Goal: Task Accomplishment & Management: Complete application form

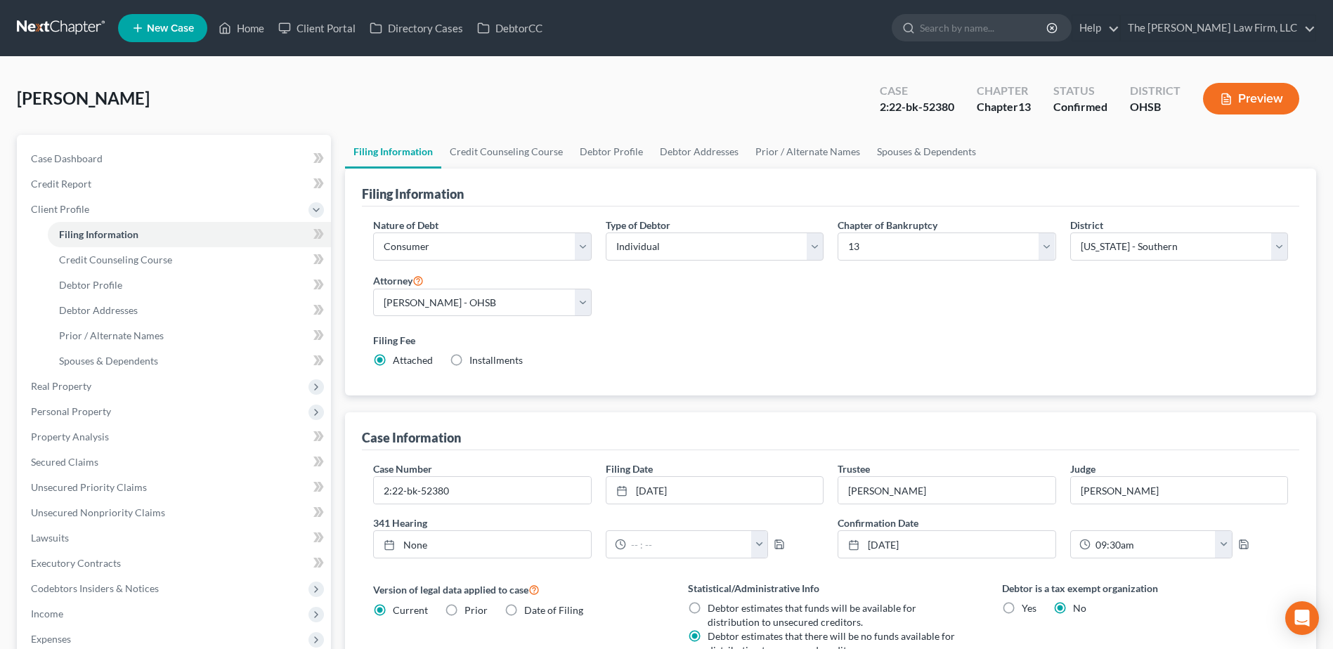
select select "1"
select select "0"
select select "3"
select select "62"
select select "0"
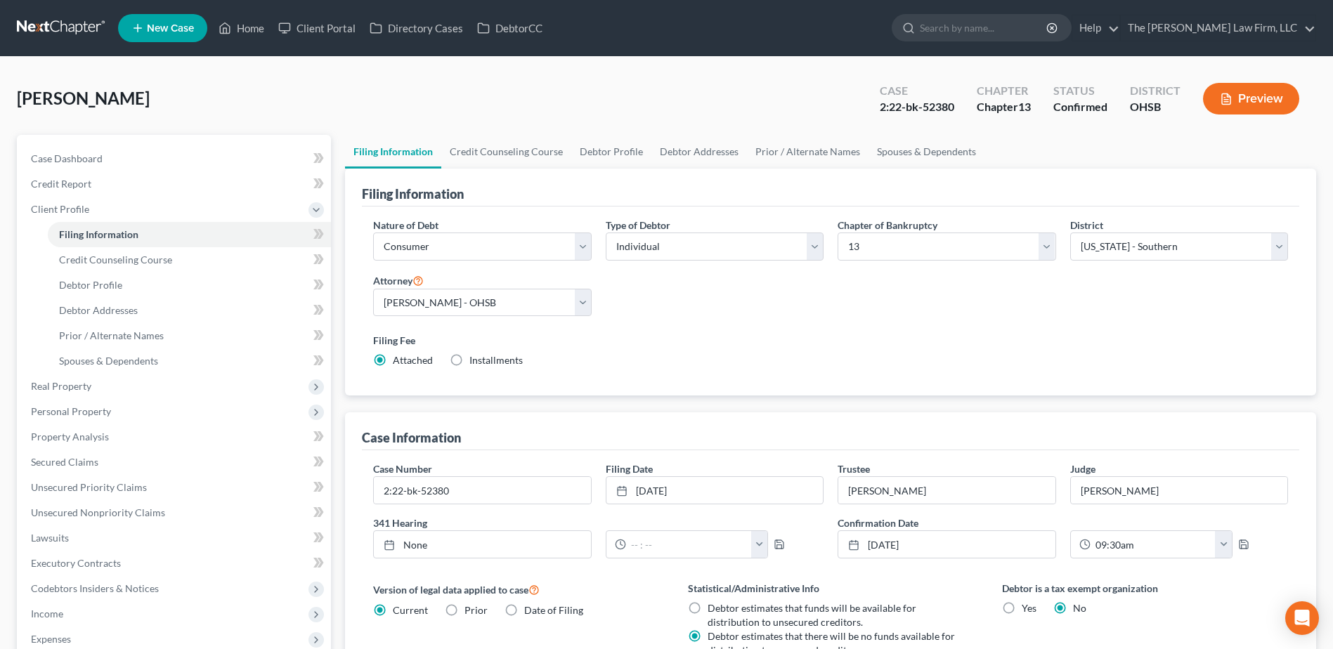
select select "36"
click at [51, 25] on link at bounding box center [62, 27] width 90 height 25
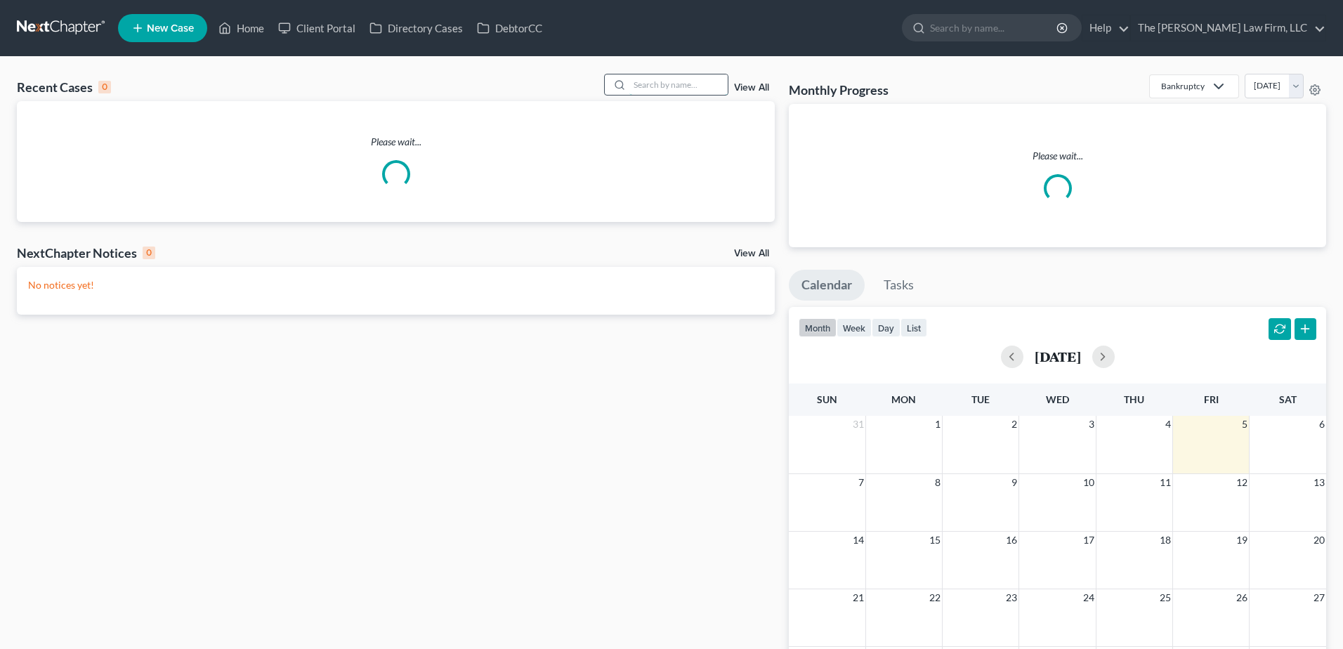
click at [665, 84] on input "search" at bounding box center [679, 84] width 98 height 20
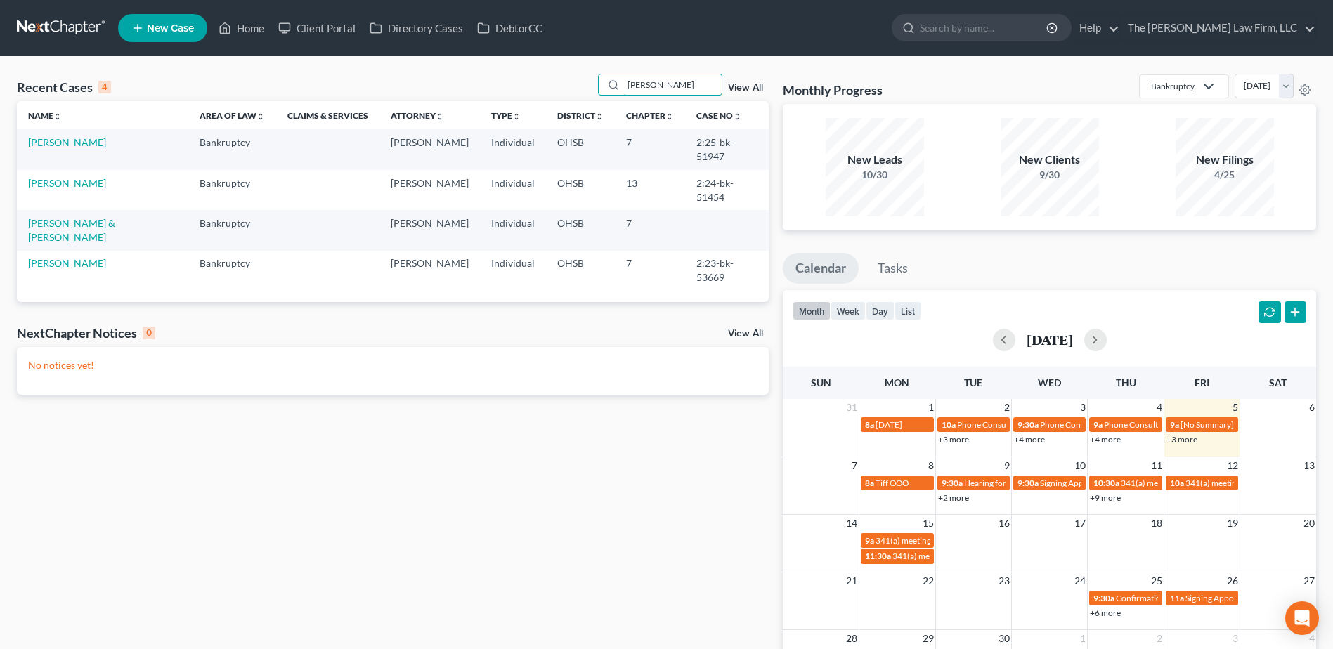
type input "carri"
click at [65, 145] on link "[PERSON_NAME]" at bounding box center [67, 142] width 78 height 12
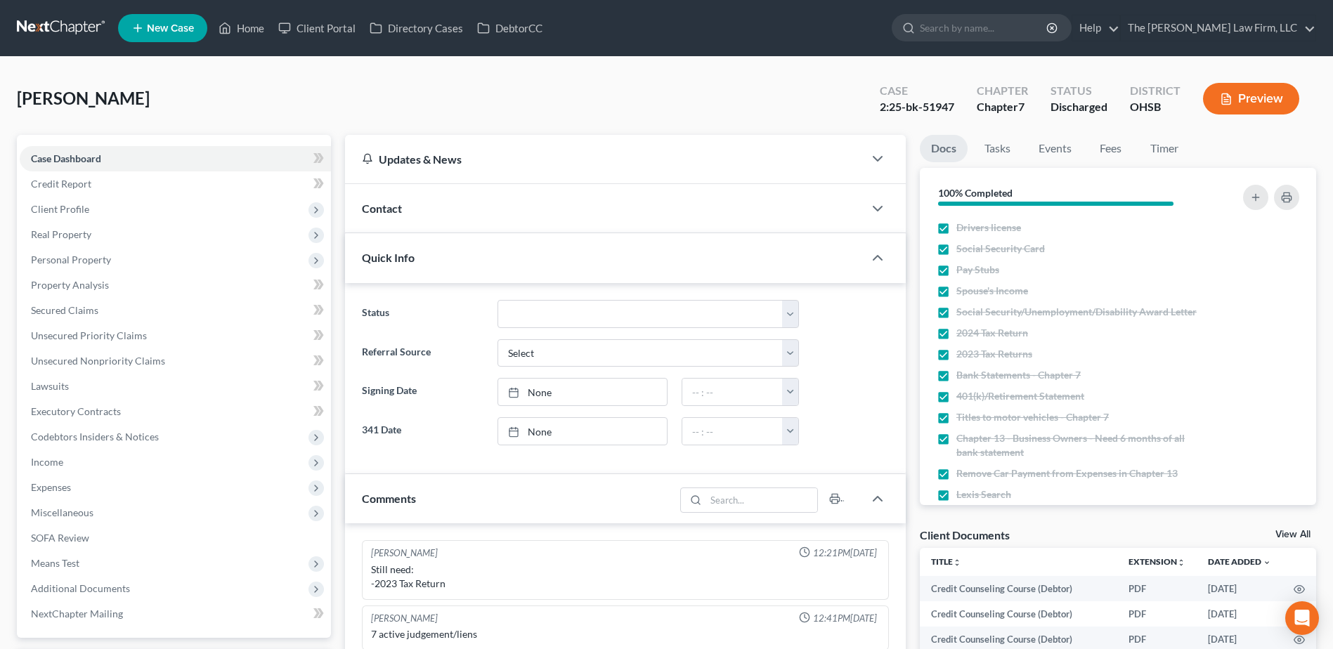
click at [48, 26] on link at bounding box center [62, 27] width 90 height 25
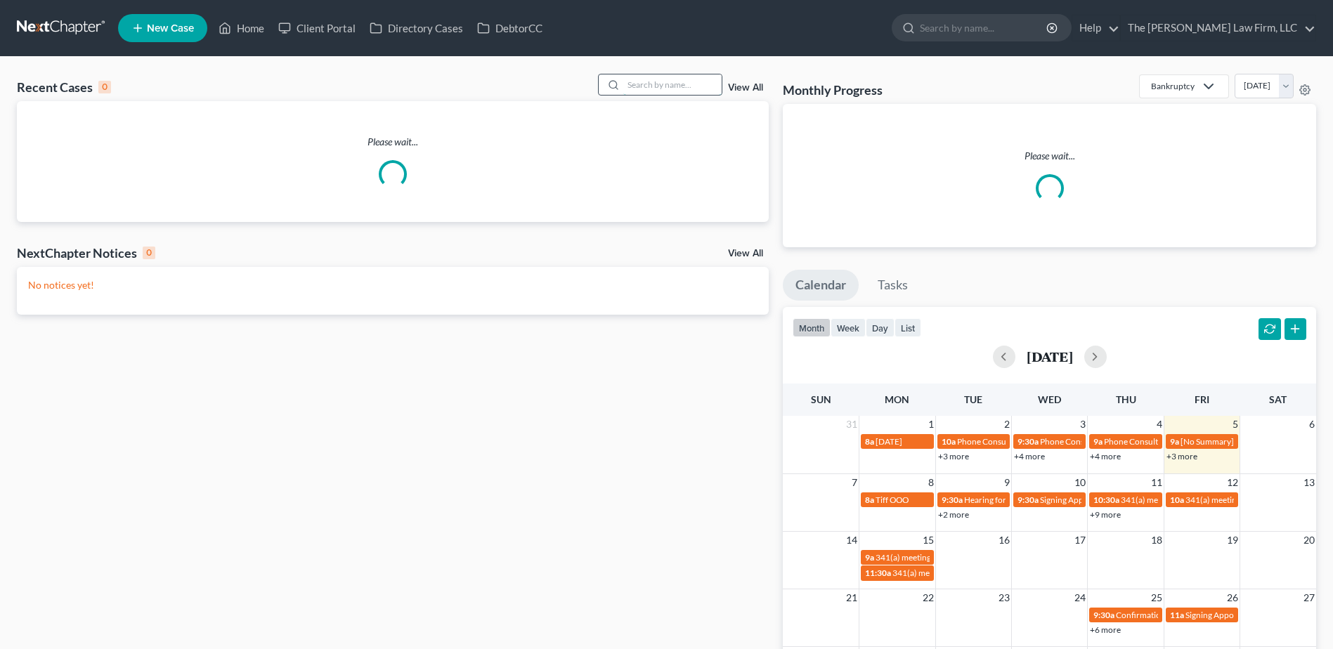
click at [715, 88] on input "search" at bounding box center [672, 84] width 98 height 20
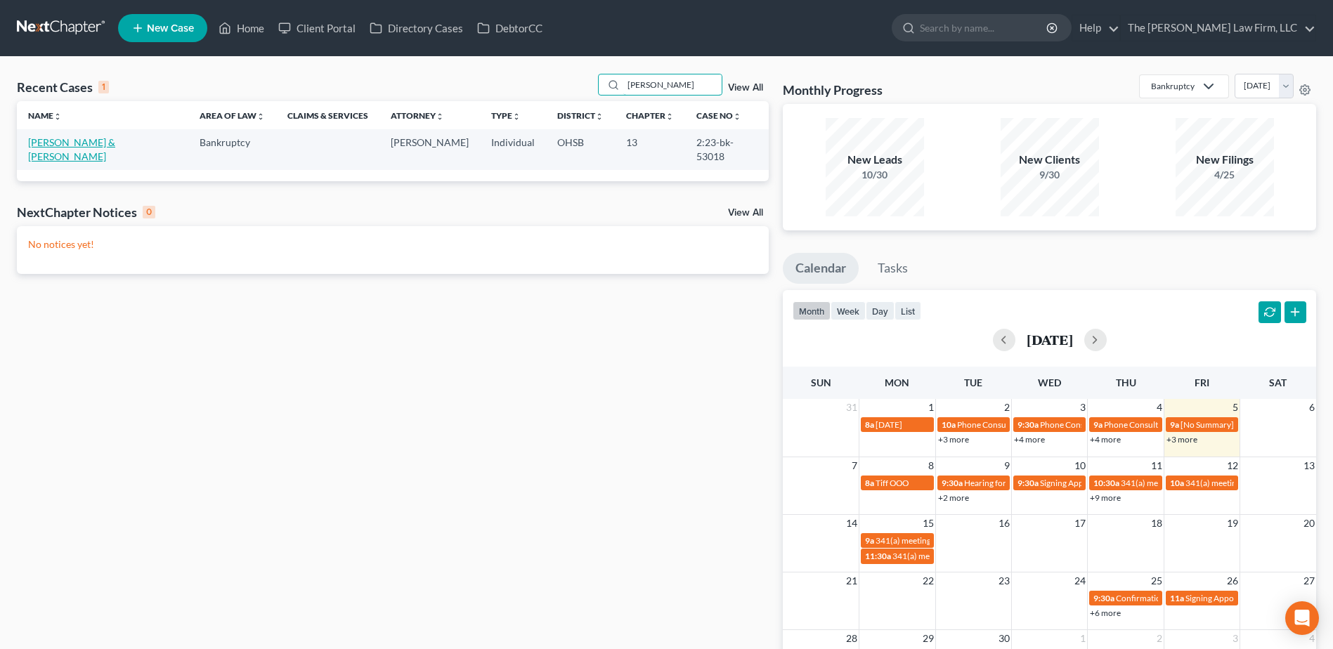
type input "[PERSON_NAME]"
click at [61, 138] on link "[PERSON_NAME] & [PERSON_NAME]" at bounding box center [71, 149] width 87 height 26
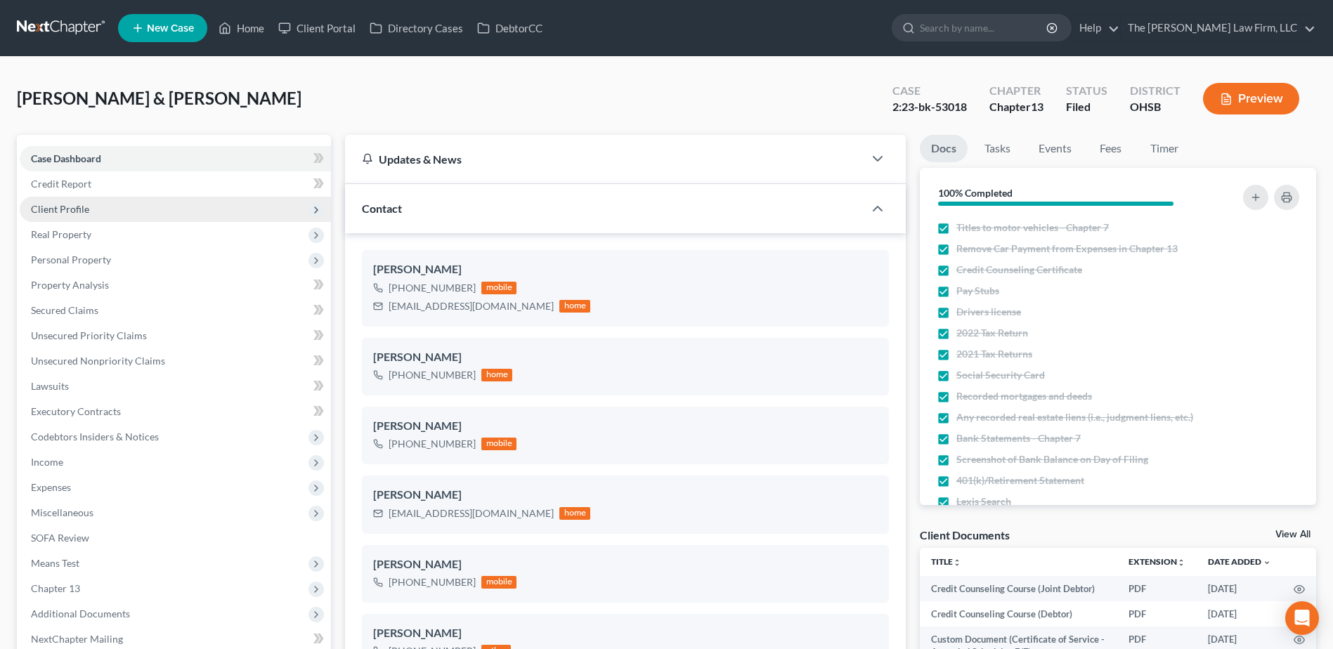
click at [62, 212] on span "Client Profile" at bounding box center [60, 209] width 58 height 12
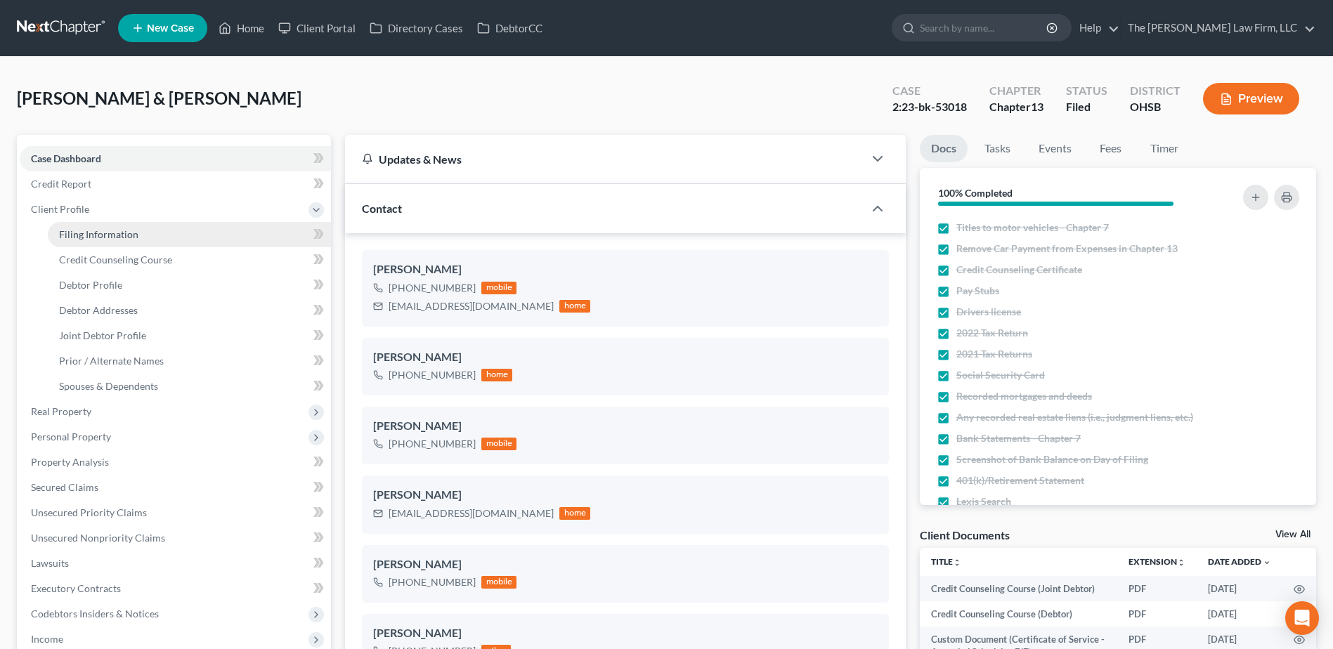
click at [72, 229] on span "Filing Information" at bounding box center [98, 234] width 79 height 12
select select "1"
select select "3"
select select "36"
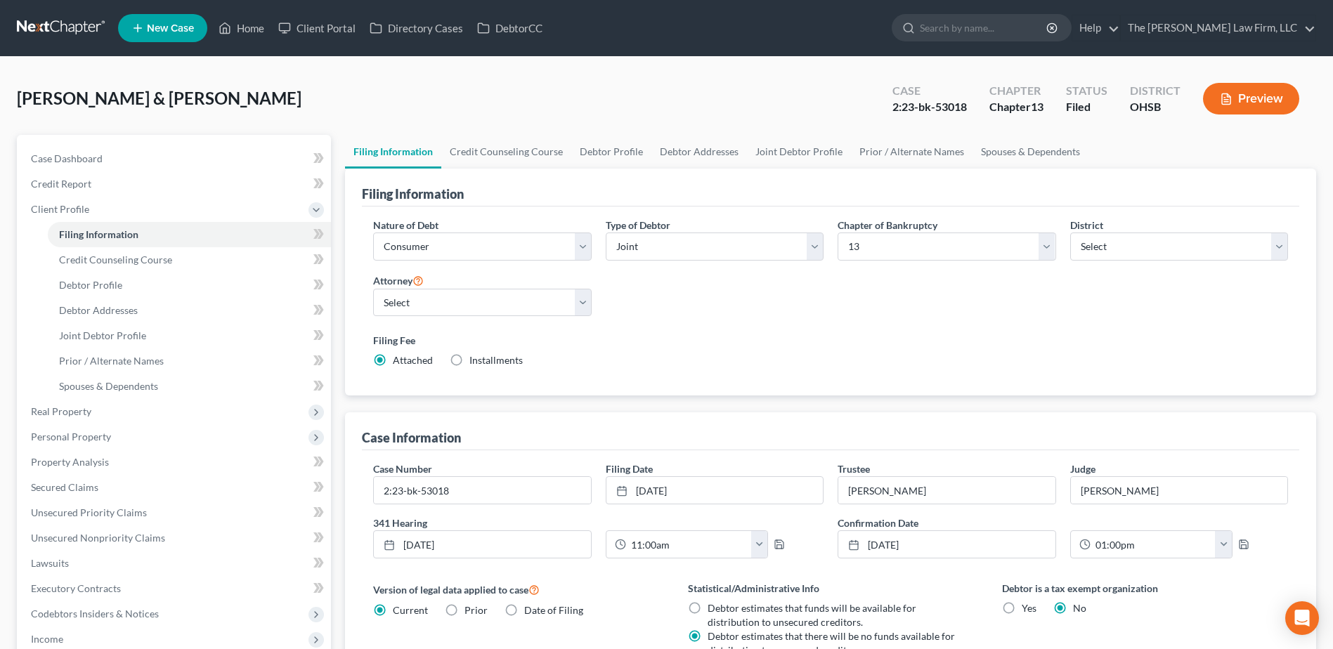
click at [80, 19] on link at bounding box center [62, 27] width 90 height 25
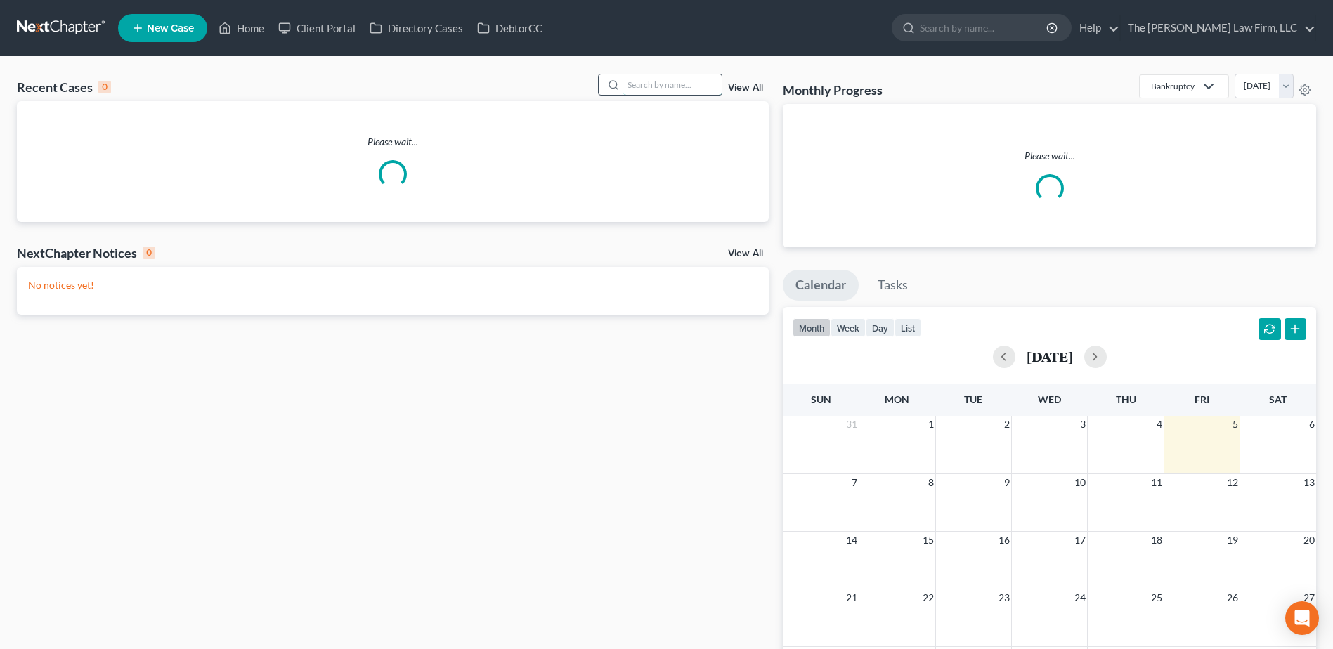
click at [678, 89] on input "search" at bounding box center [672, 84] width 98 height 20
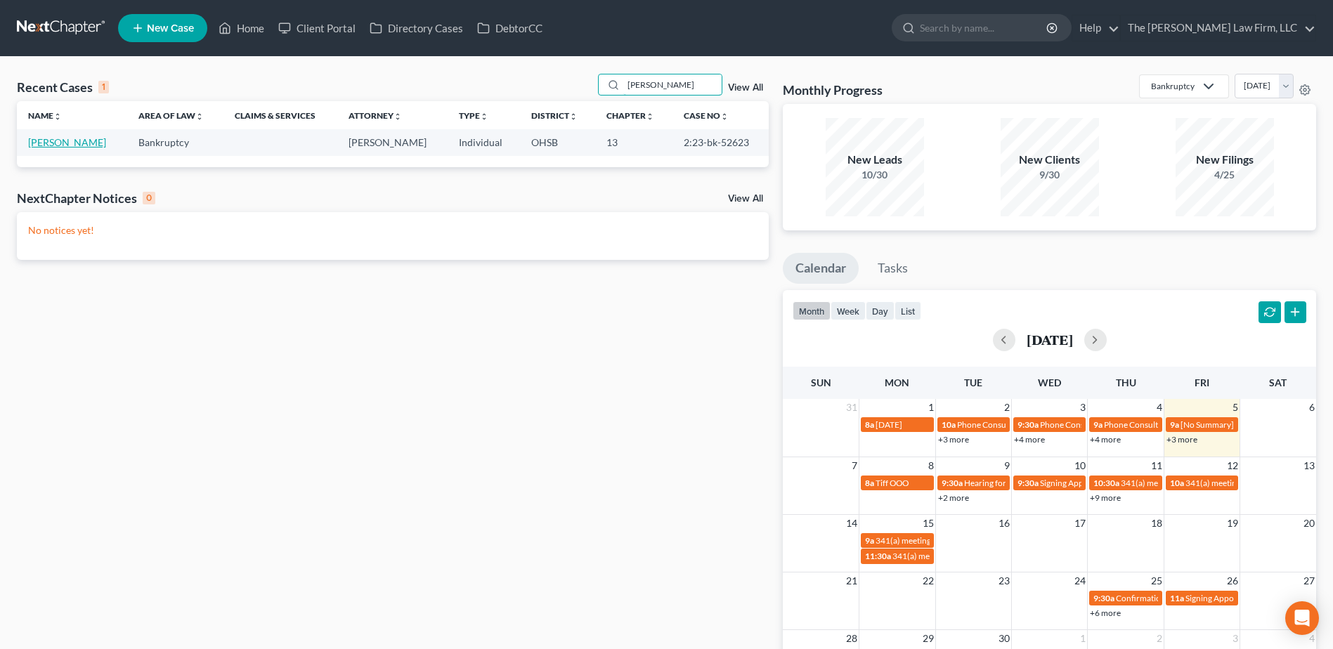
type input "[PERSON_NAME]"
click at [63, 144] on link "Mowery, Peggy" at bounding box center [67, 142] width 78 height 12
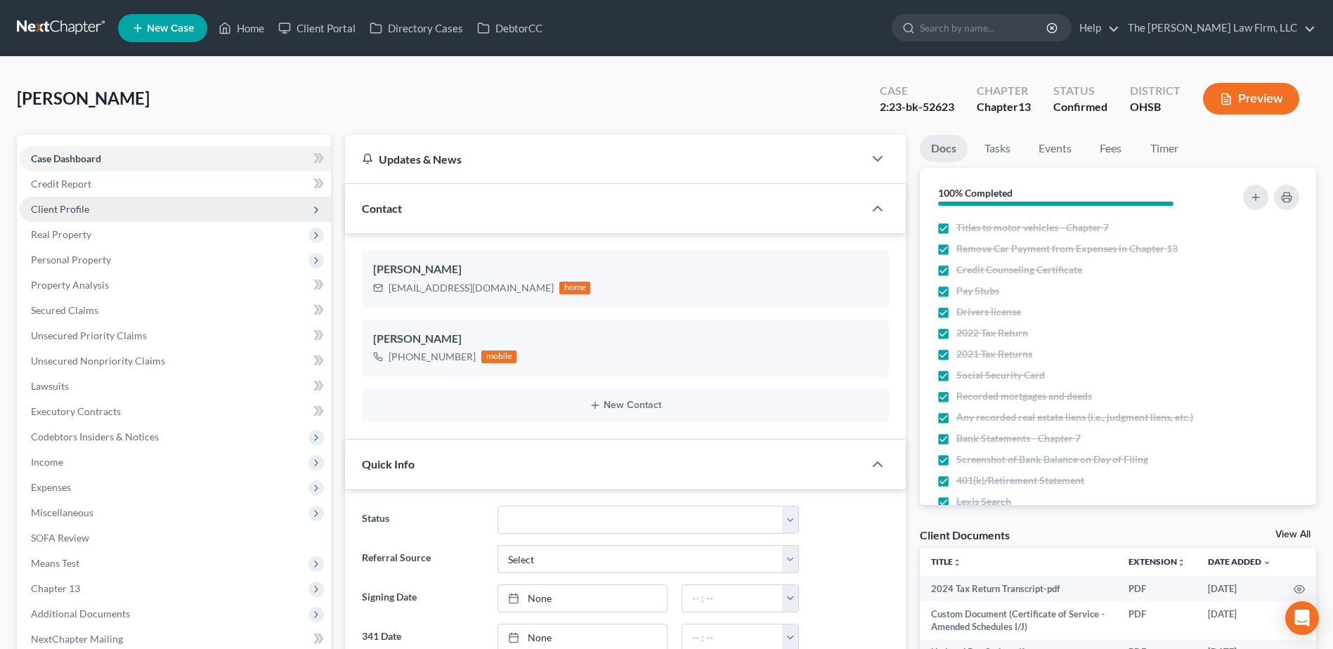
click at [72, 216] on span "Client Profile" at bounding box center [175, 209] width 311 height 25
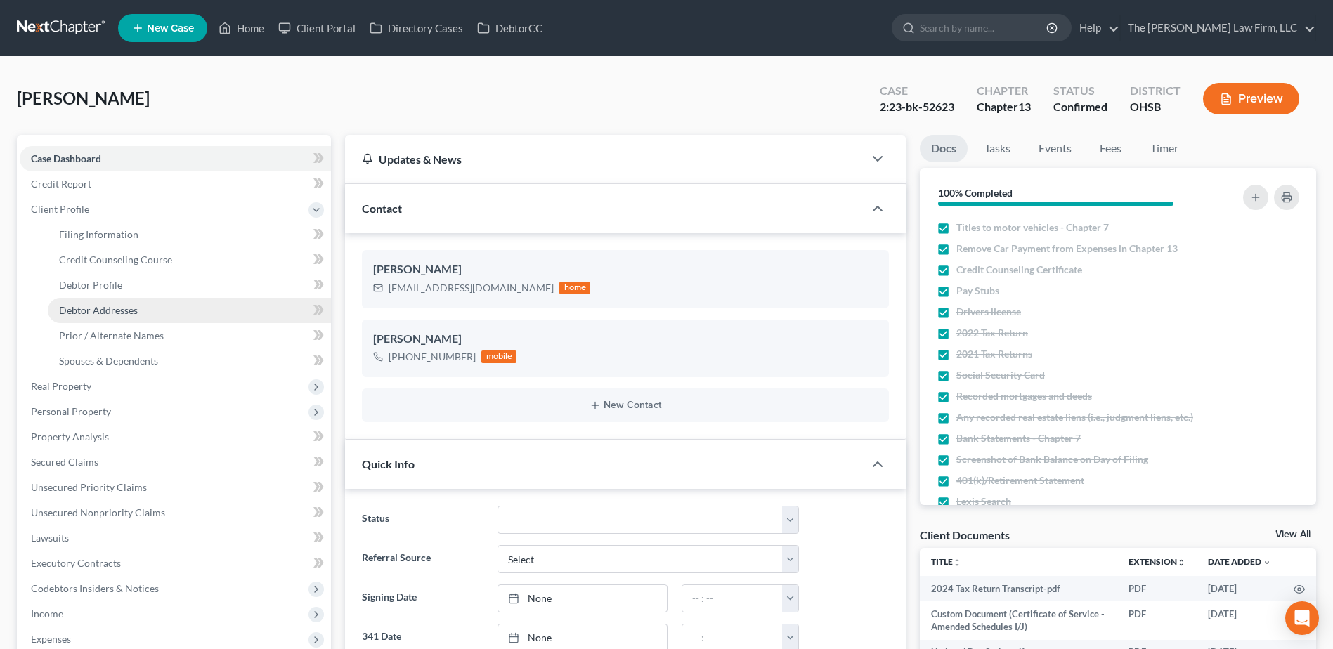
scroll to position [904, 0]
click at [92, 333] on span "Prior / Alternate Names" at bounding box center [111, 336] width 105 height 12
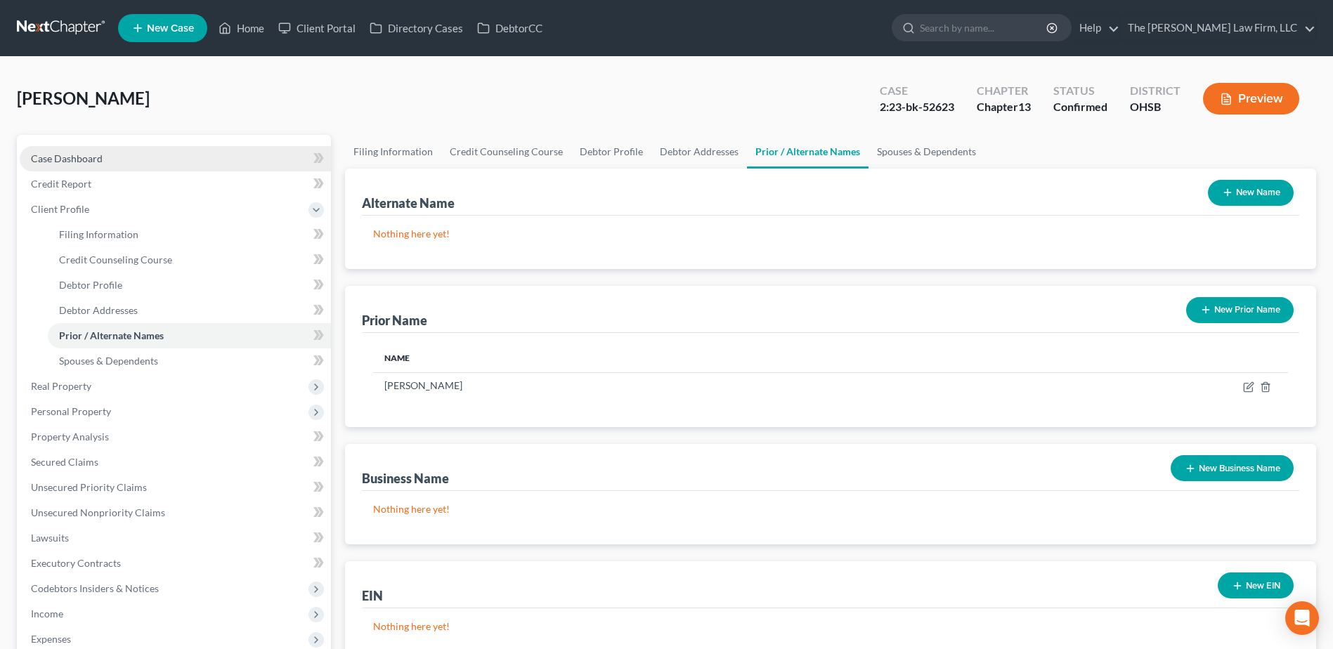
click at [56, 159] on span "Case Dashboard" at bounding box center [67, 158] width 72 height 12
select select "2"
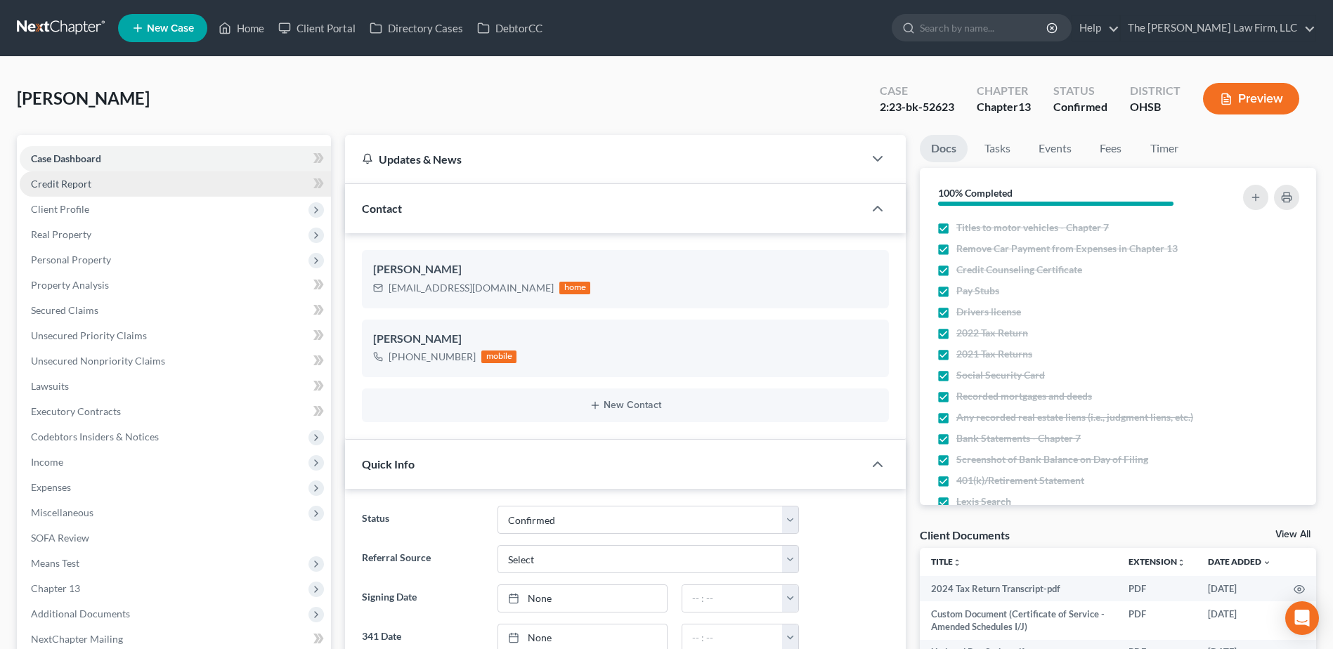
scroll to position [904, 0]
click at [67, 182] on span "Credit Report" at bounding box center [61, 184] width 60 height 12
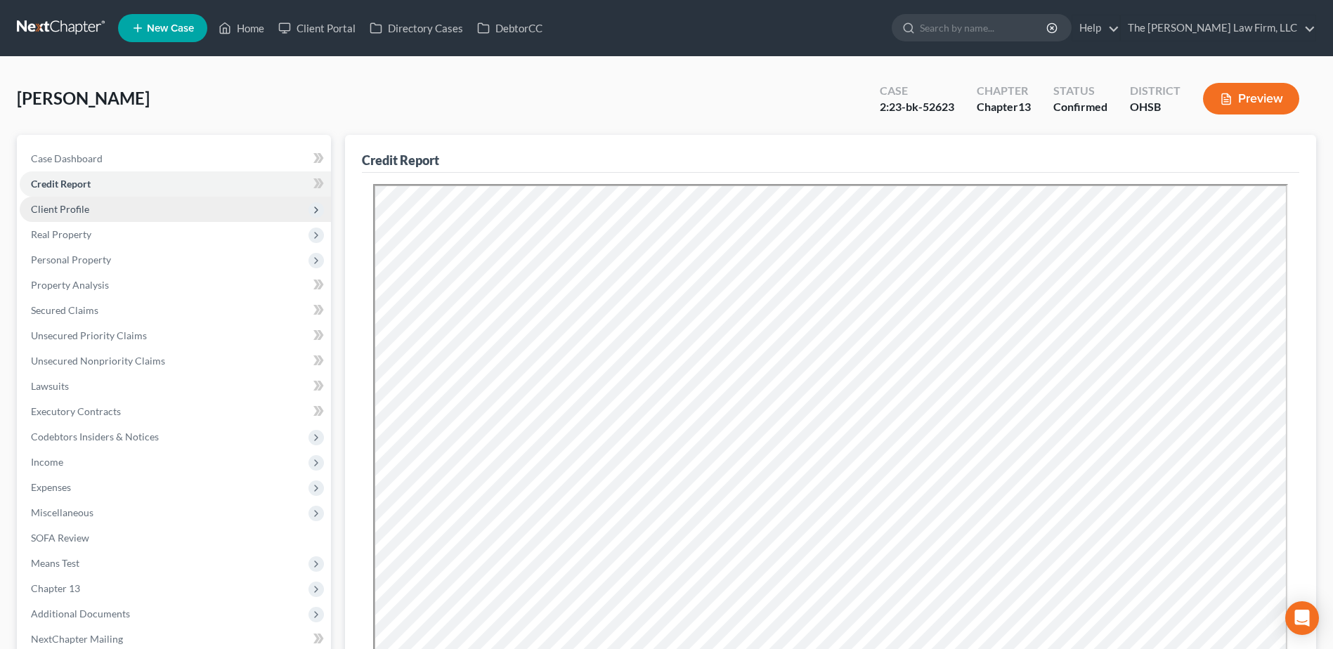
click at [72, 215] on span "Client Profile" at bounding box center [175, 209] width 311 height 25
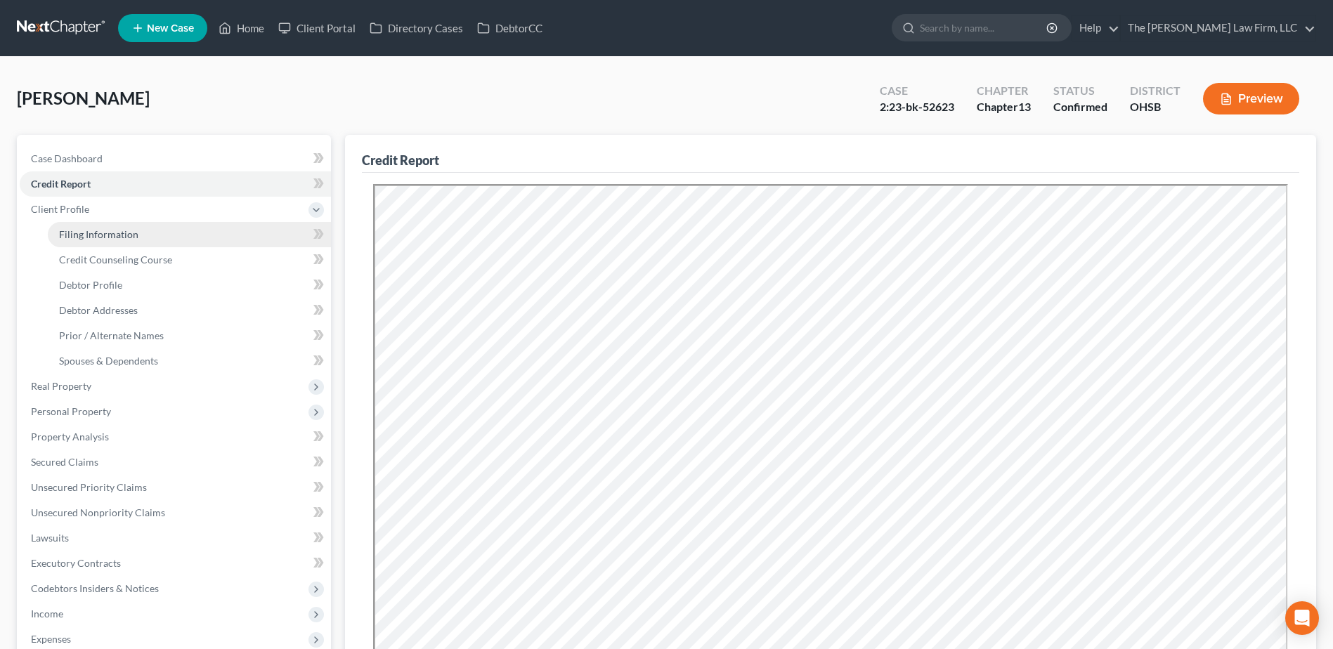
click at [86, 235] on span "Filing Information" at bounding box center [98, 234] width 79 height 12
select select "1"
select select "0"
select select "3"
select select "36"
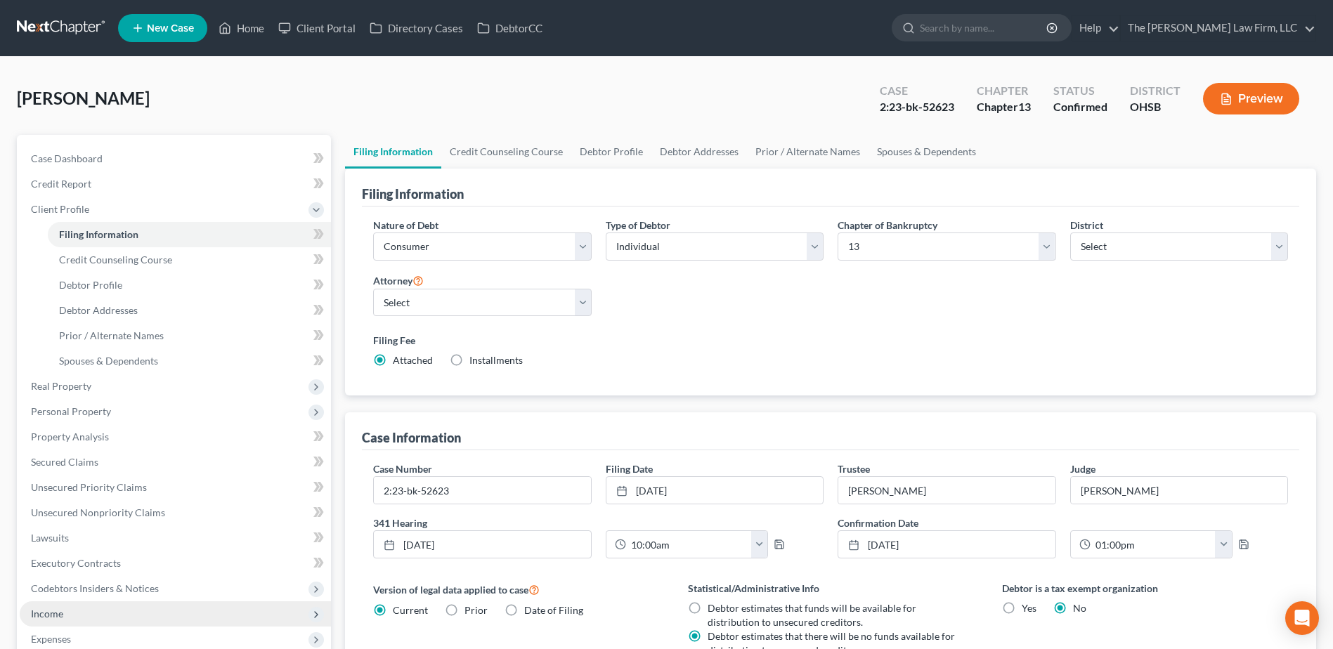
click at [93, 613] on span "Income" at bounding box center [175, 613] width 311 height 25
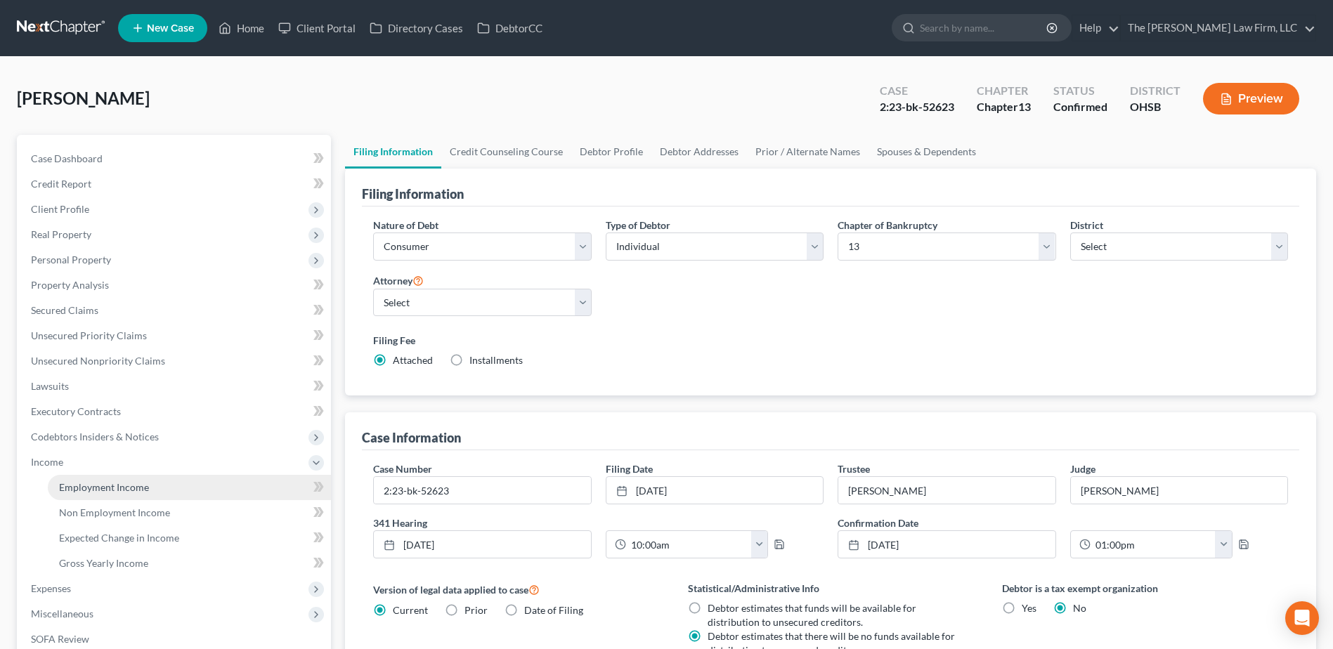
click at [116, 488] on span "Employment Income" at bounding box center [104, 487] width 90 height 12
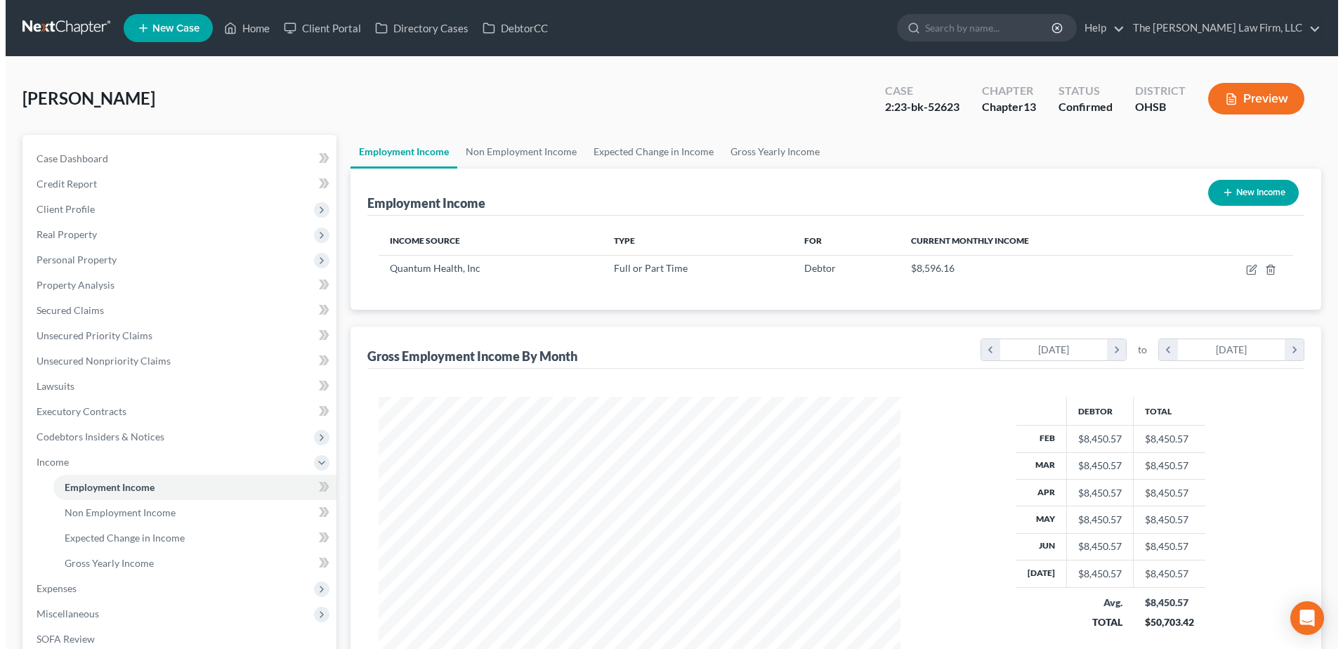
scroll to position [261, 549]
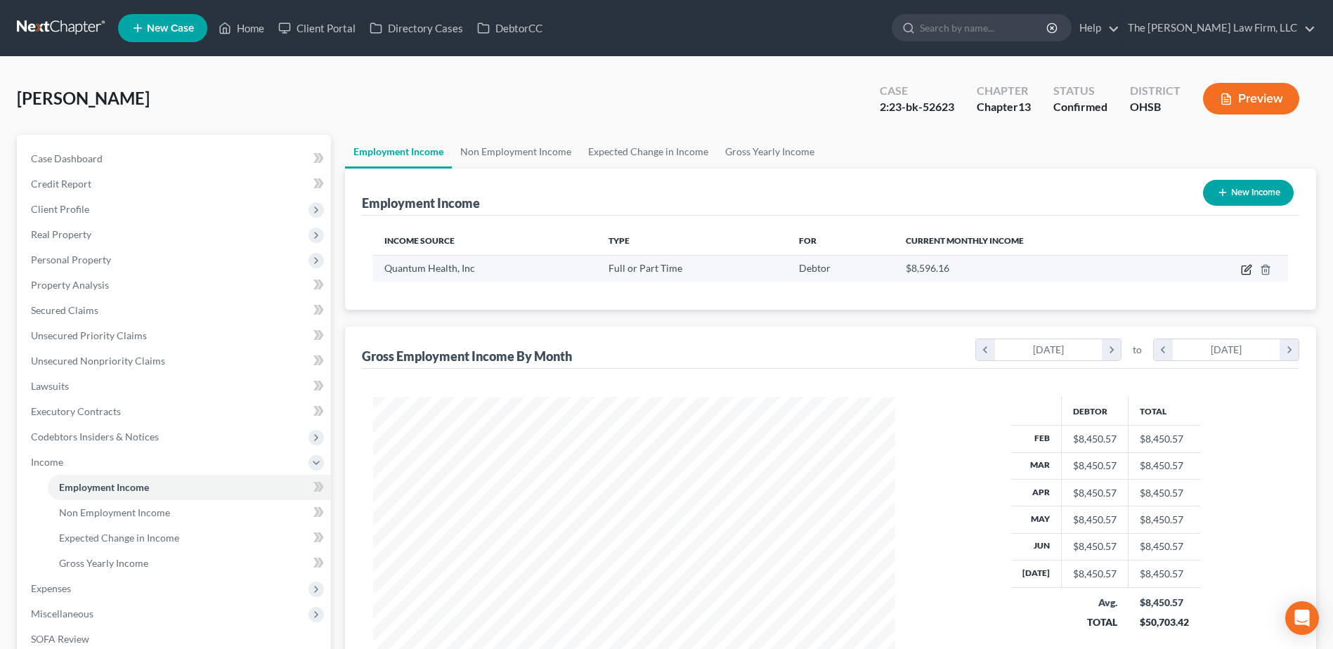
click at [1246, 268] on icon "button" at bounding box center [1246, 269] width 11 height 11
select select "0"
select select "36"
select select "2"
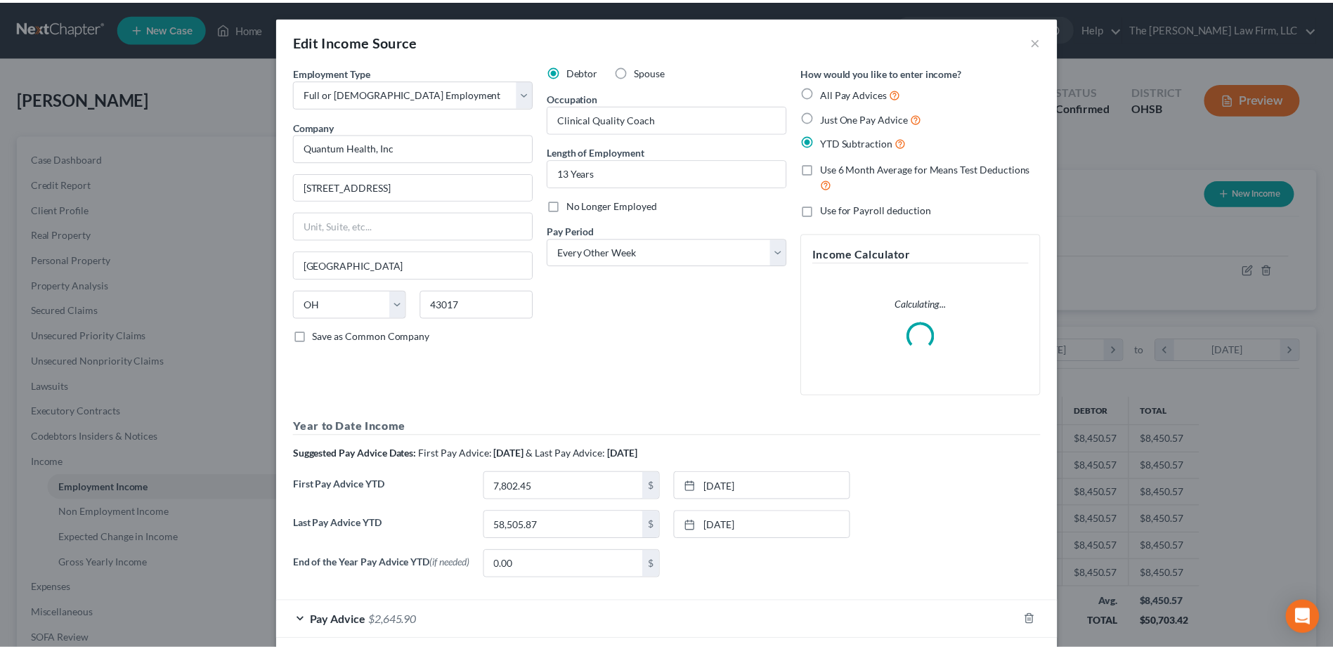
scroll to position [263, 555]
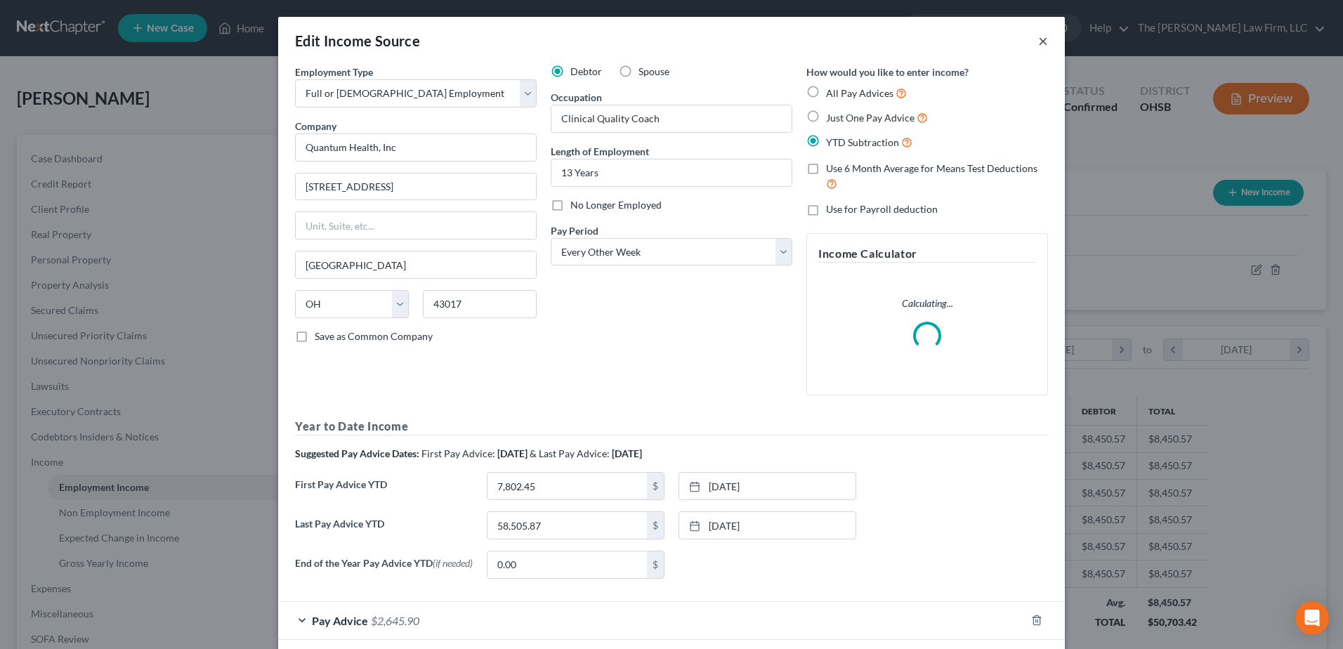
click at [1039, 39] on button "×" at bounding box center [1043, 40] width 10 height 17
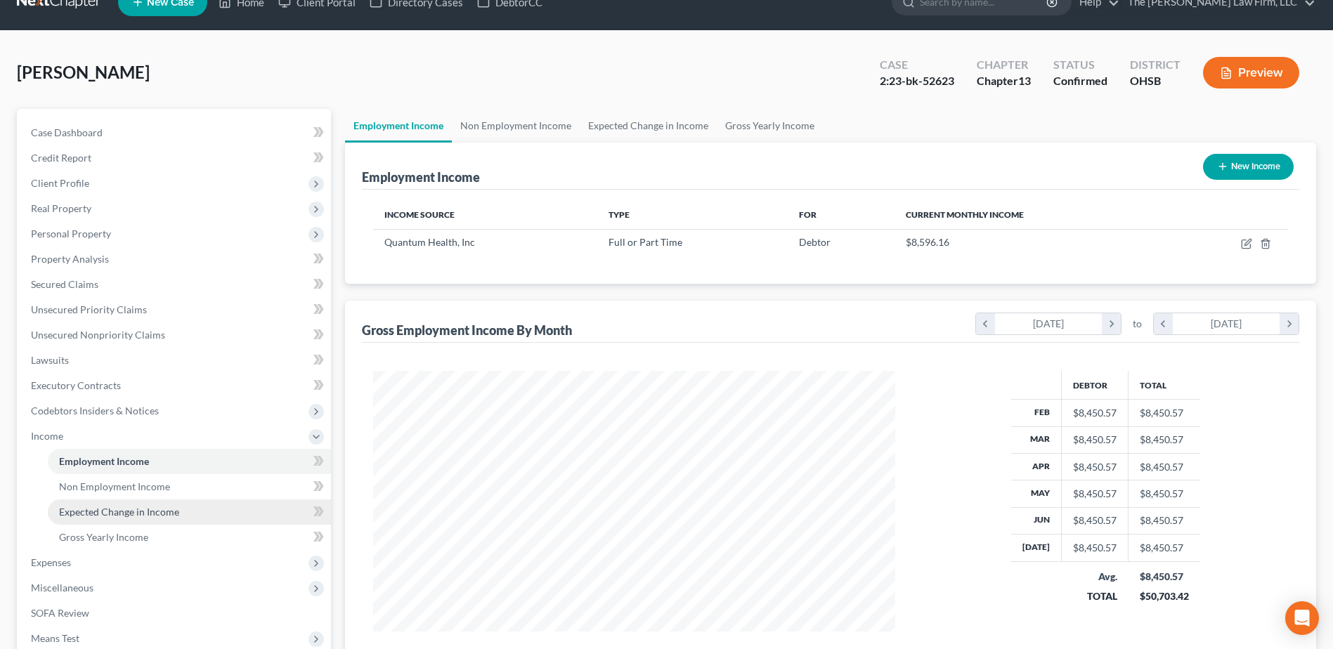
scroll to position [211, 0]
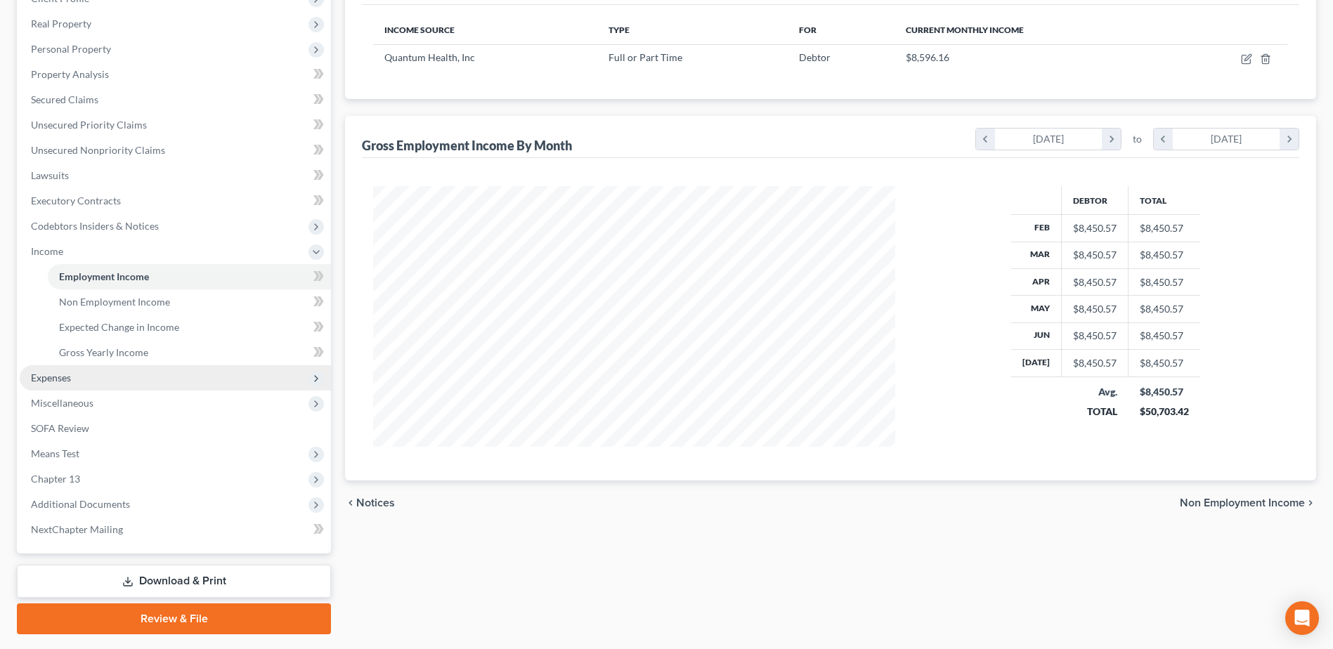
click at [66, 380] on span "Expenses" at bounding box center [51, 378] width 40 height 12
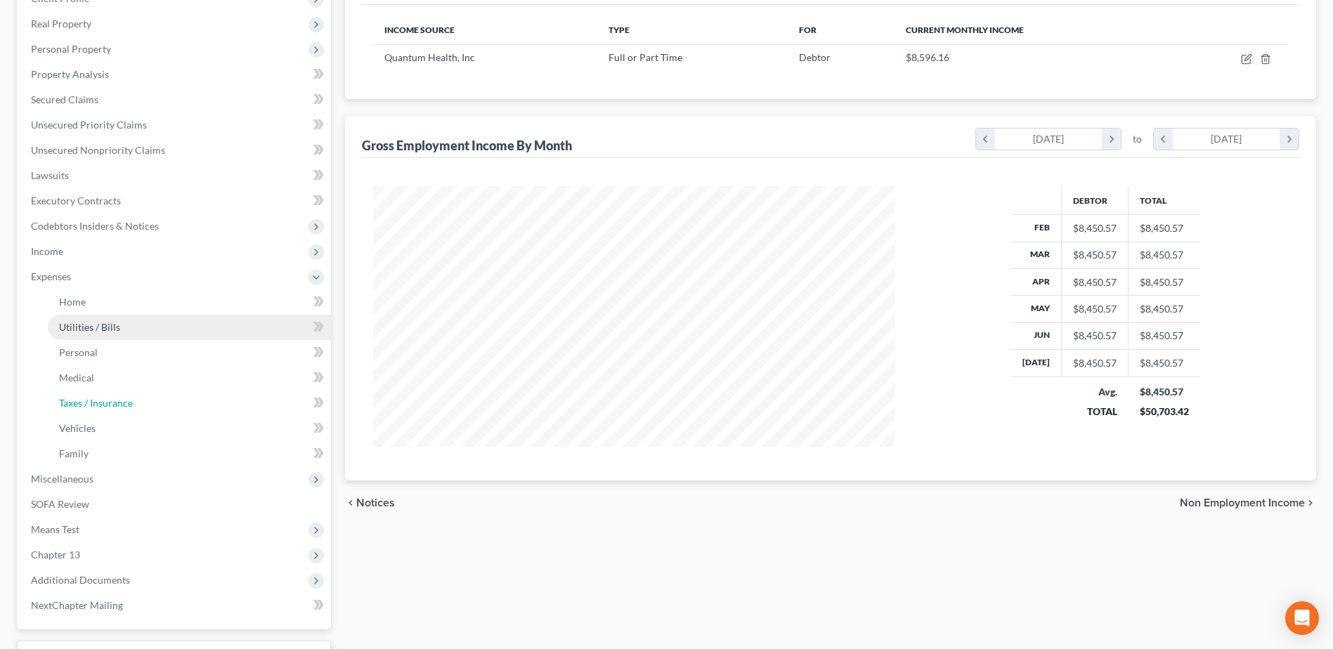
click at [82, 403] on span "Taxes / Insurance" at bounding box center [96, 403] width 74 height 12
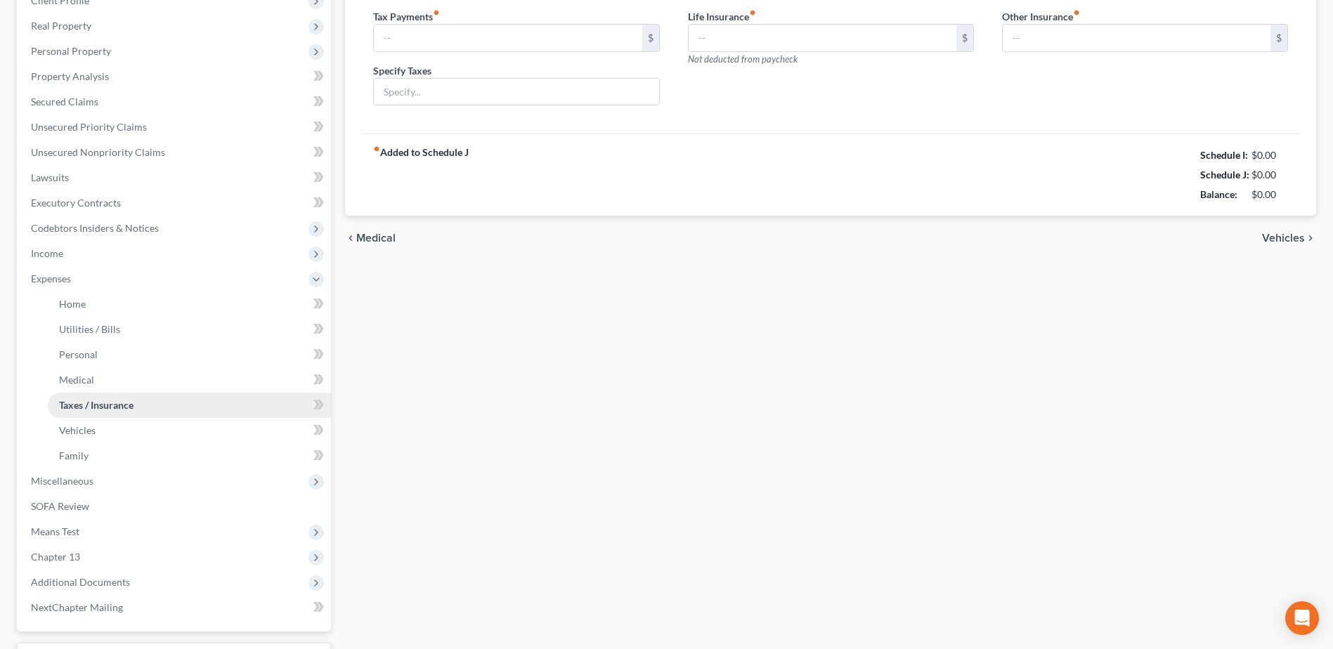
type input "0.00"
type input "Federal"
type input "0.00"
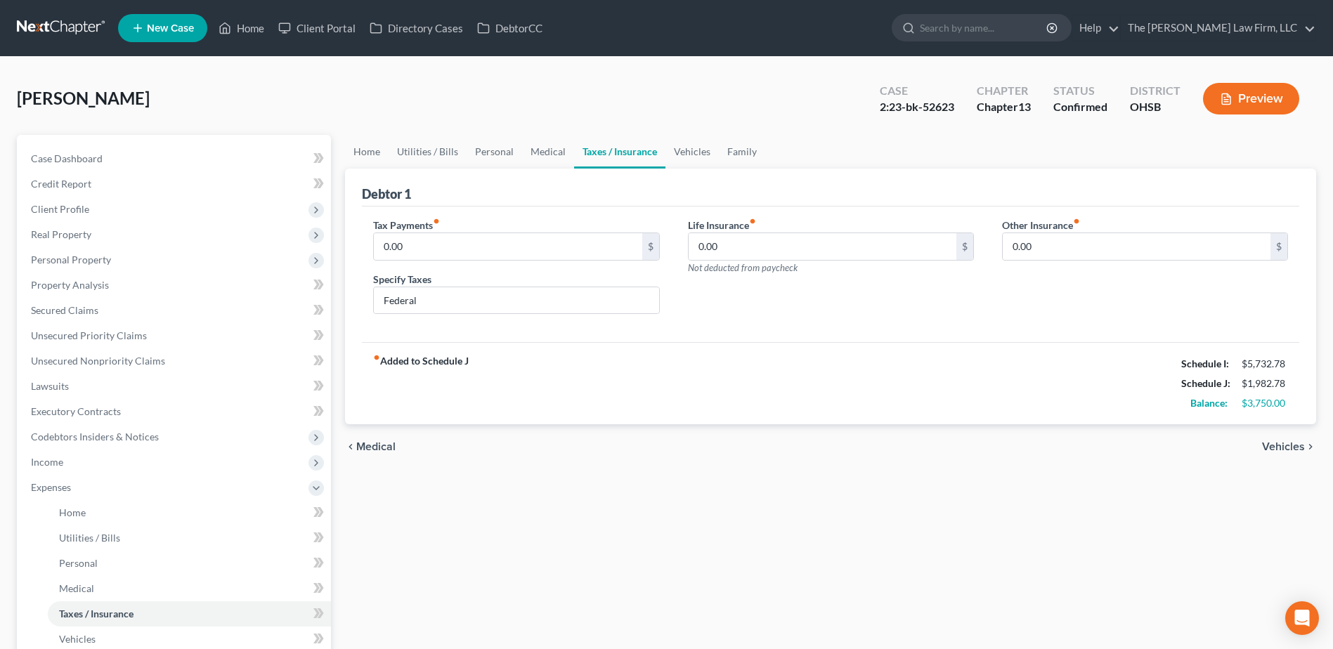
click at [77, 24] on link at bounding box center [62, 27] width 90 height 25
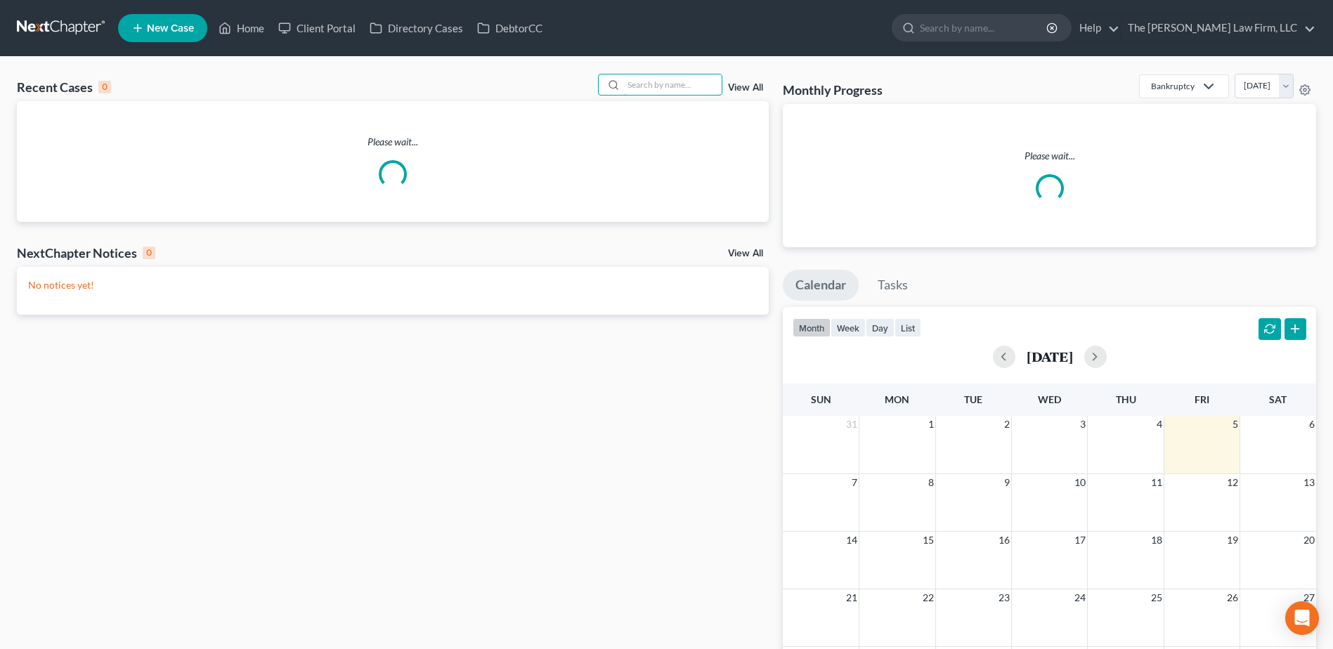
click at [646, 84] on input "search" at bounding box center [672, 84] width 98 height 20
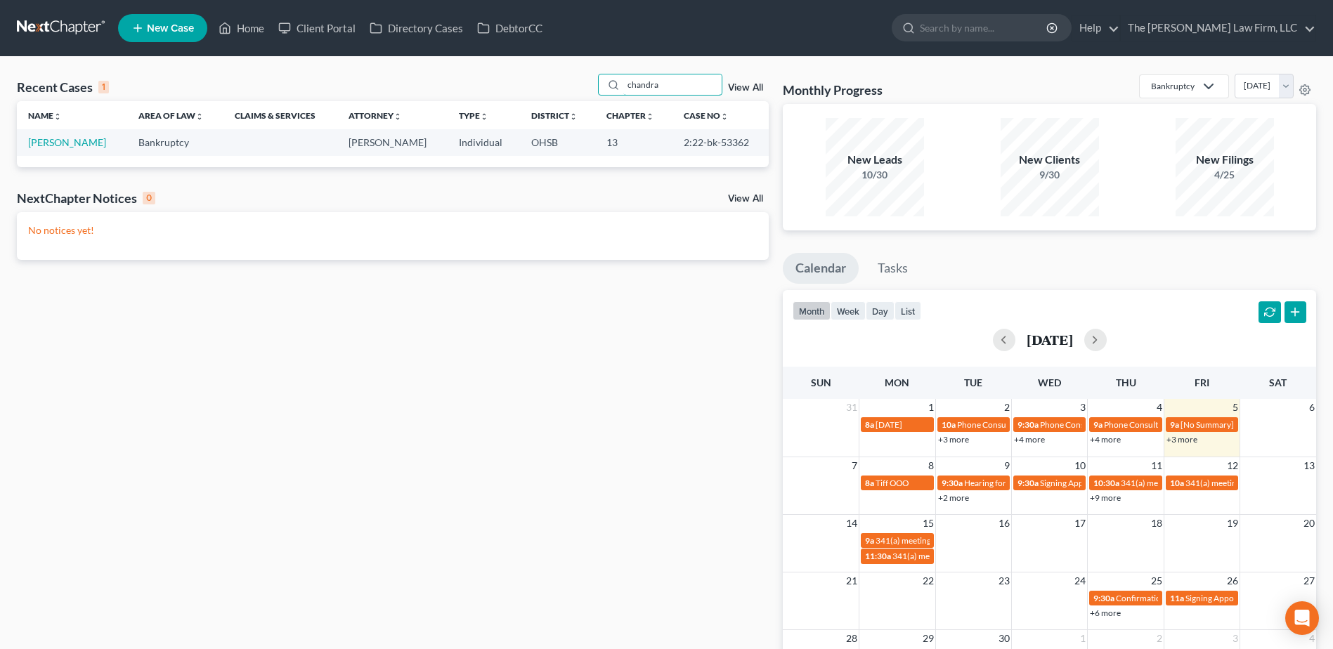
type input "chandra"
click at [65, 143] on link "Galante, Chandra" at bounding box center [67, 142] width 78 height 12
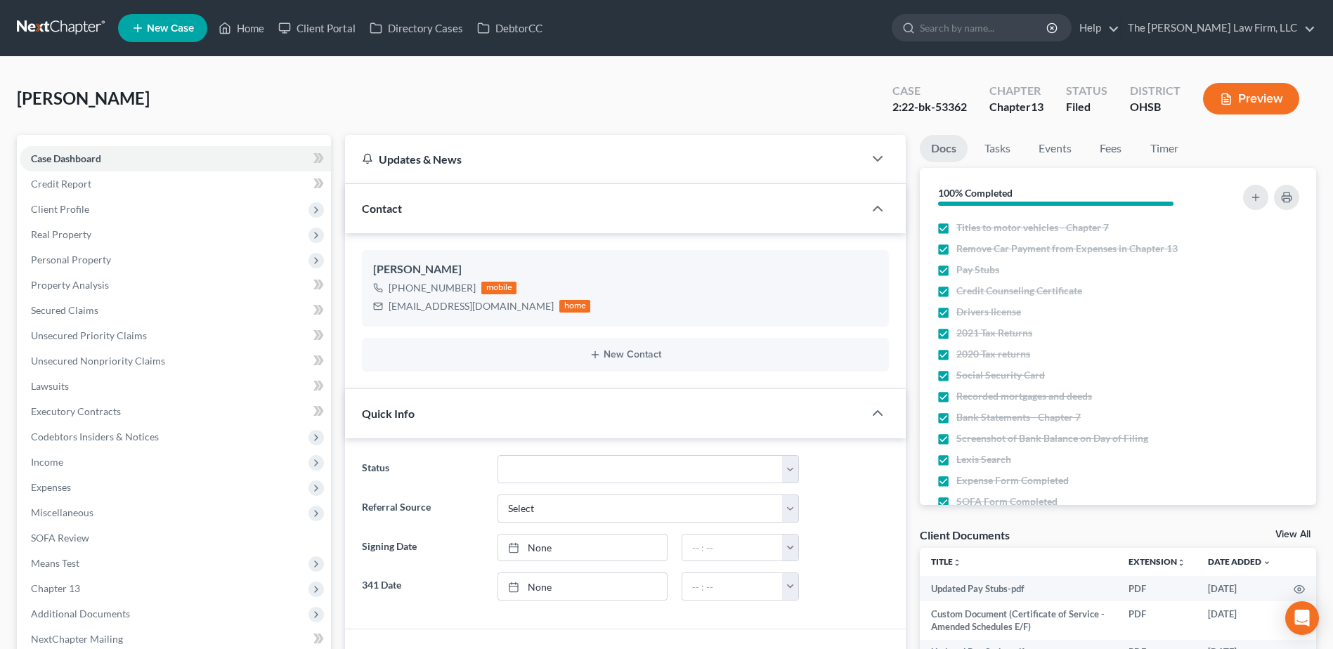
drag, startPoint x: 53, startPoint y: 211, endPoint x: 66, endPoint y: 228, distance: 21.1
click at [53, 211] on span "Client Profile" at bounding box center [60, 209] width 58 height 12
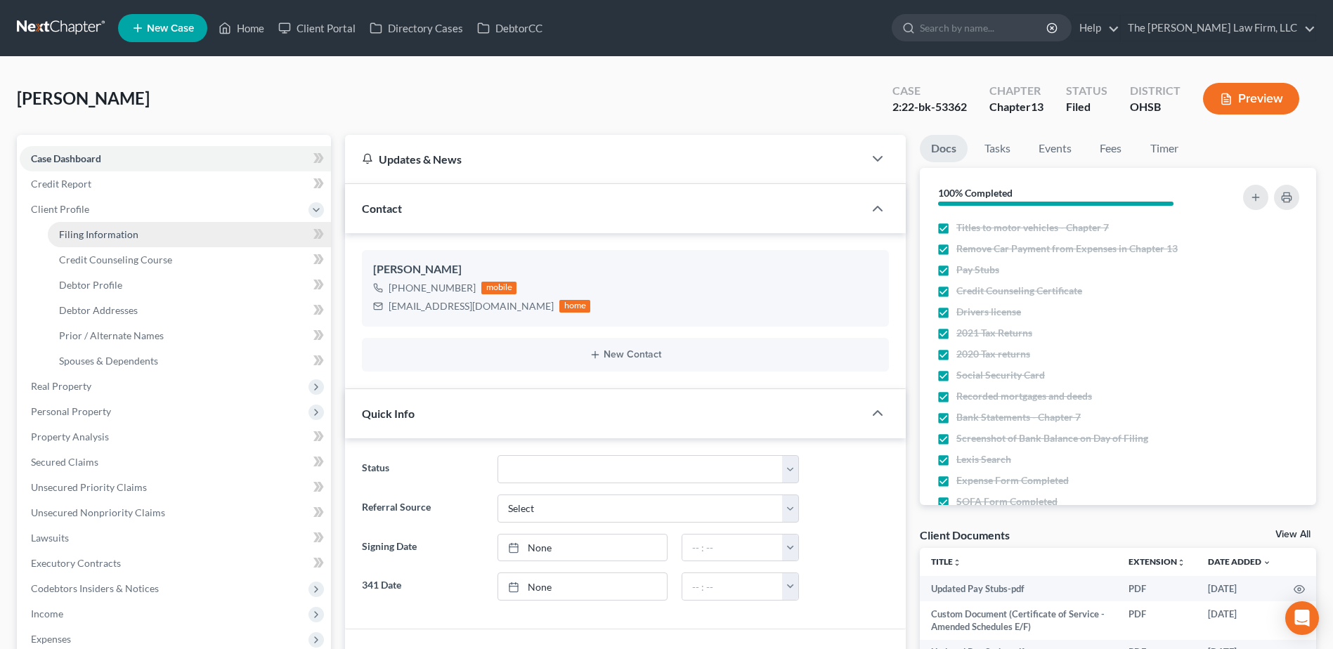
click at [66, 228] on span "Filing Information" at bounding box center [98, 234] width 79 height 12
select select "1"
select select "0"
select select "3"
select select "36"
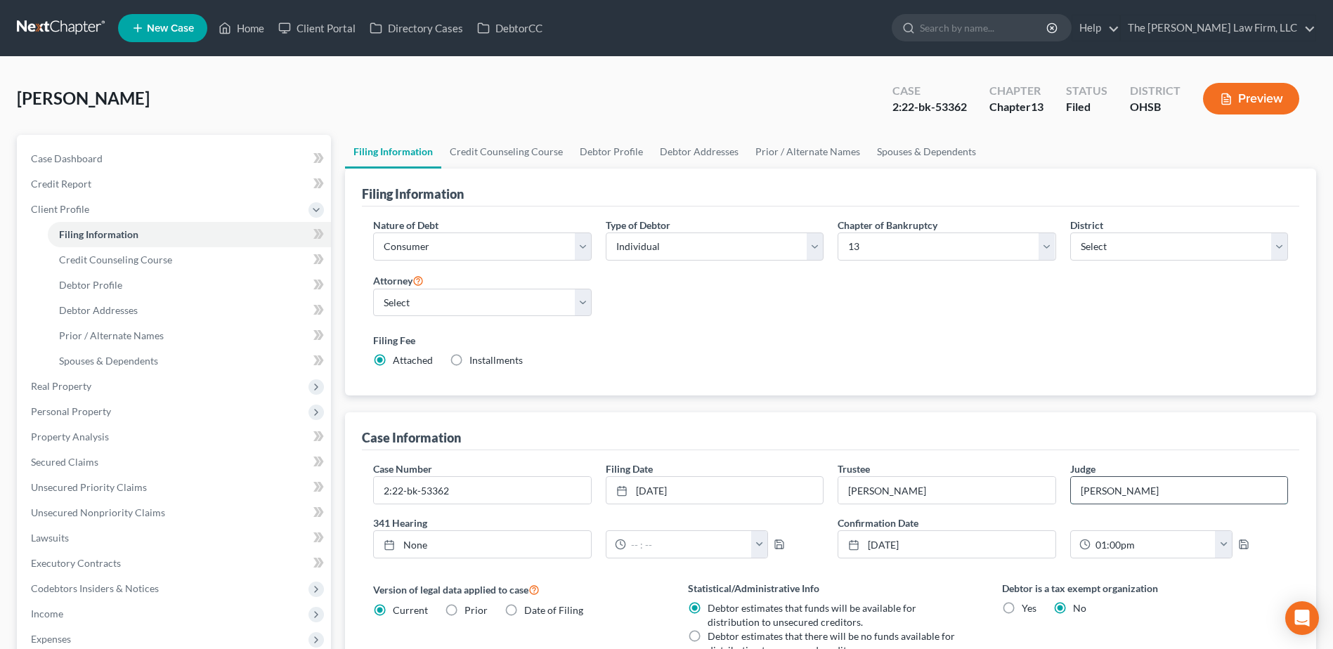
click at [1158, 497] on input "Hoffman" at bounding box center [1179, 490] width 216 height 27
type input "Strelow Cobb"
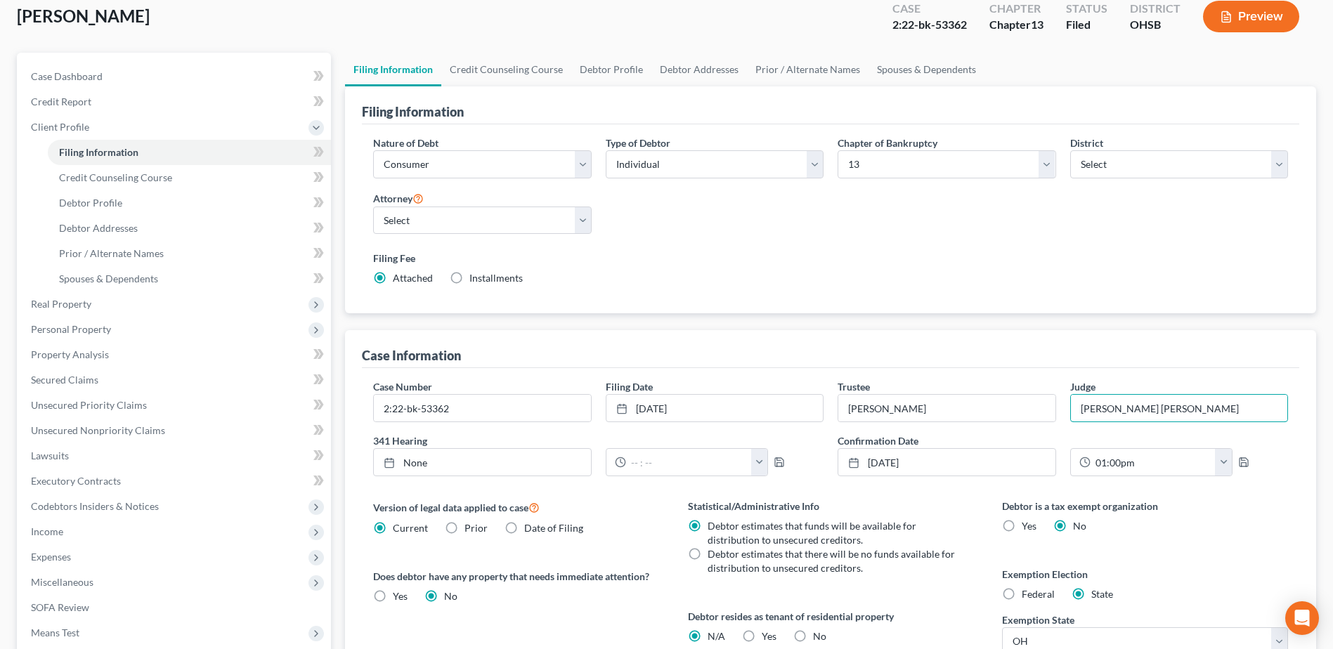
scroll to position [211, 0]
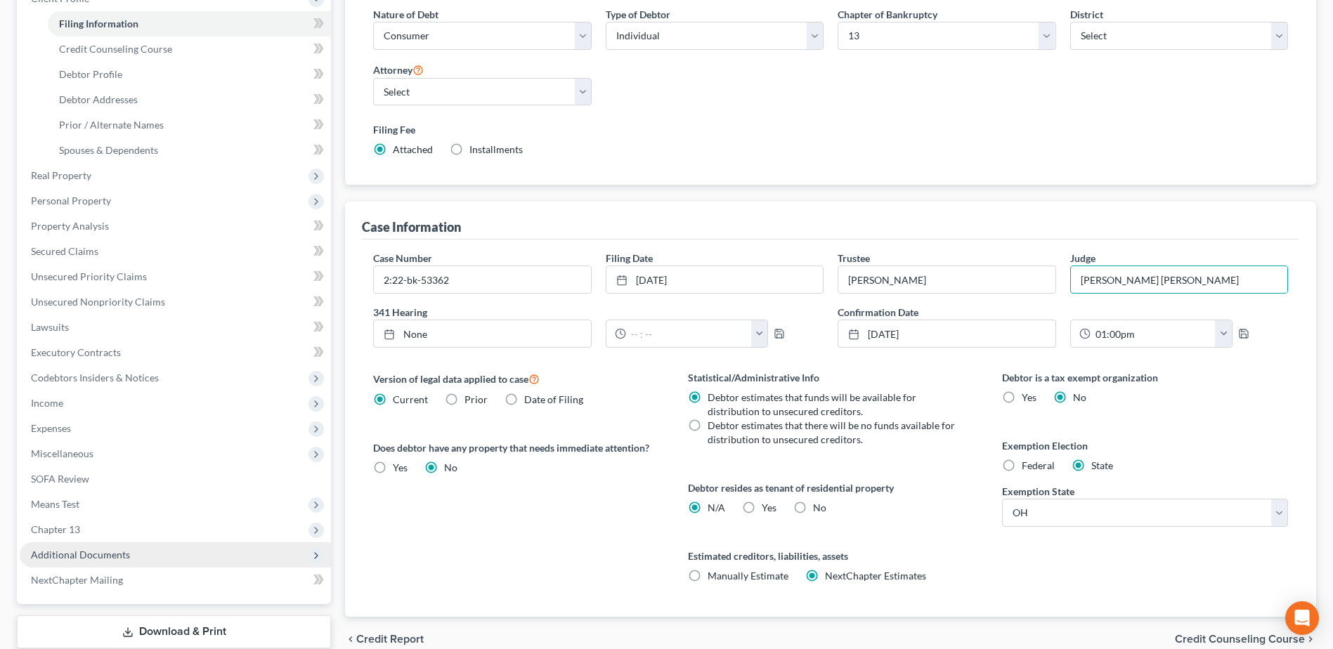
click at [75, 553] on span "Additional Documents" at bounding box center [80, 555] width 99 height 12
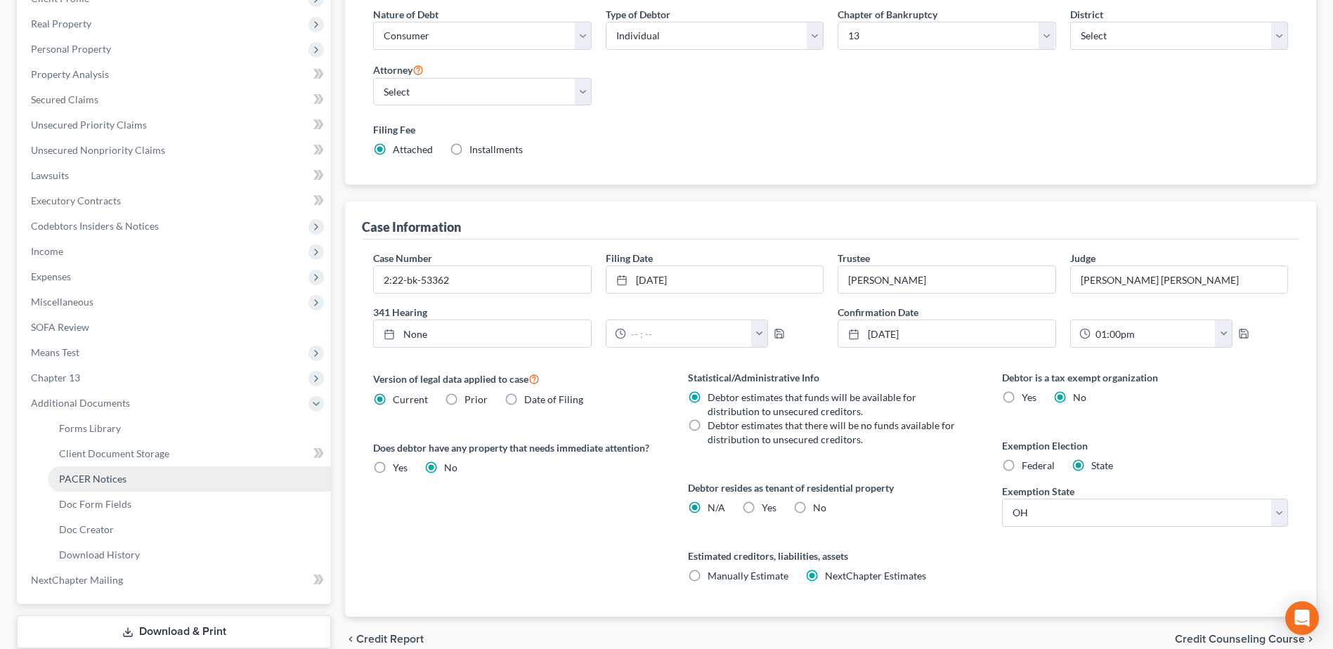
click at [117, 473] on span "PACER Notices" at bounding box center [92, 479] width 67 height 12
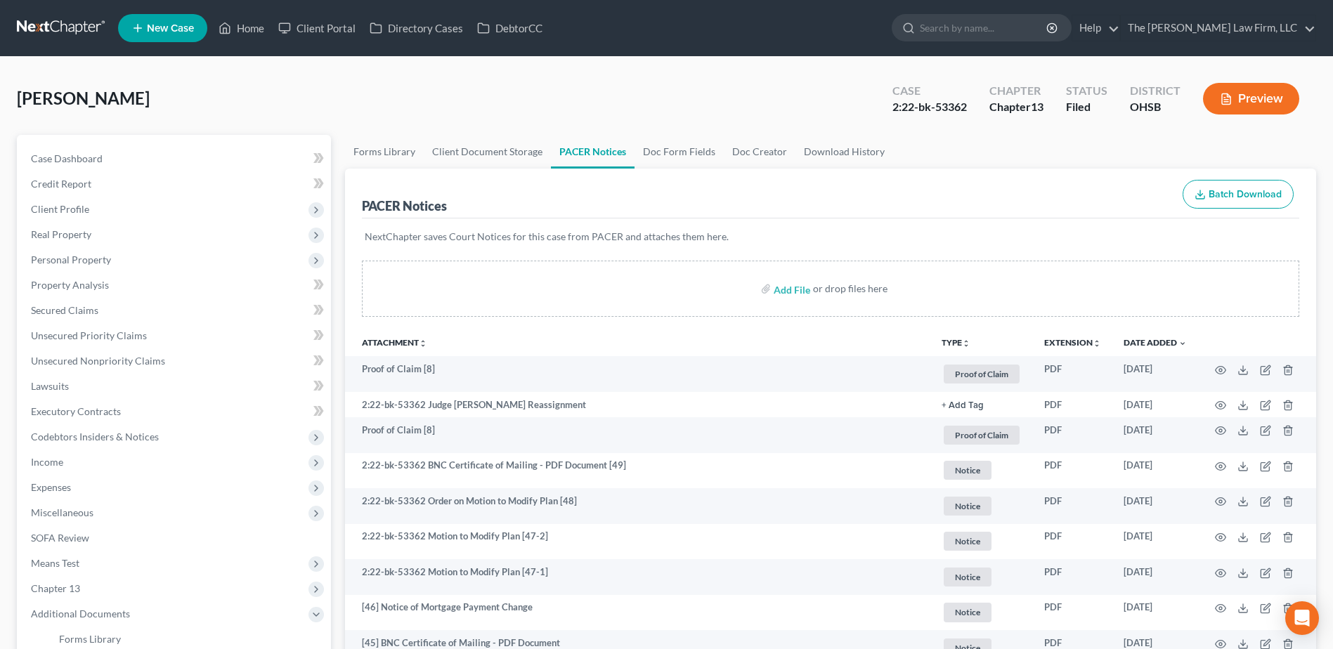
click at [81, 32] on link at bounding box center [62, 27] width 90 height 25
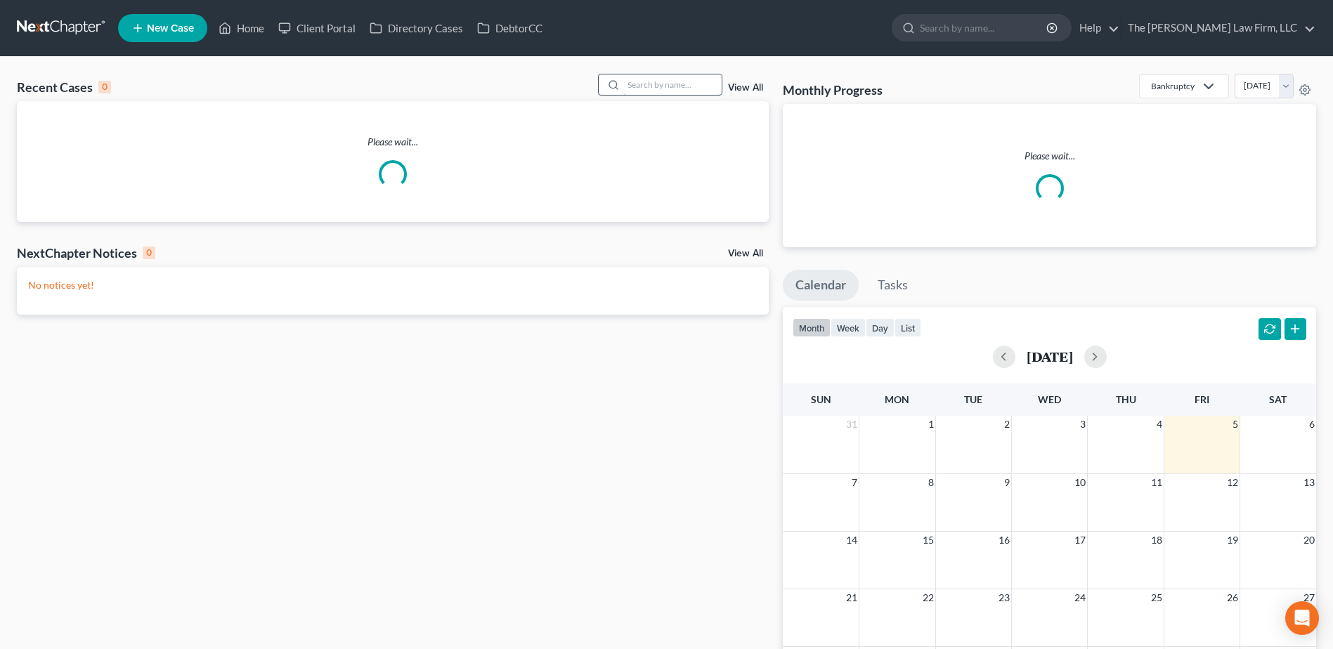
click at [667, 89] on input "search" at bounding box center [672, 84] width 98 height 20
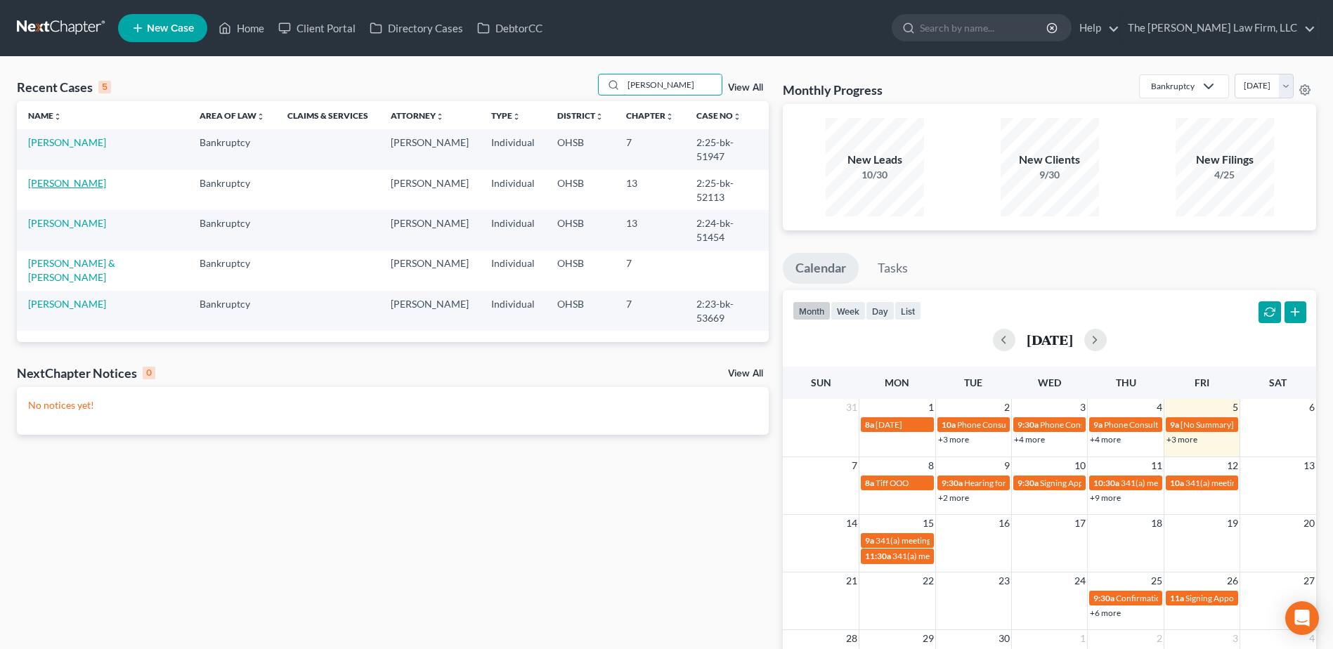
type input "carr"
click at [70, 177] on link "Carroll, Kelly" at bounding box center [67, 183] width 78 height 12
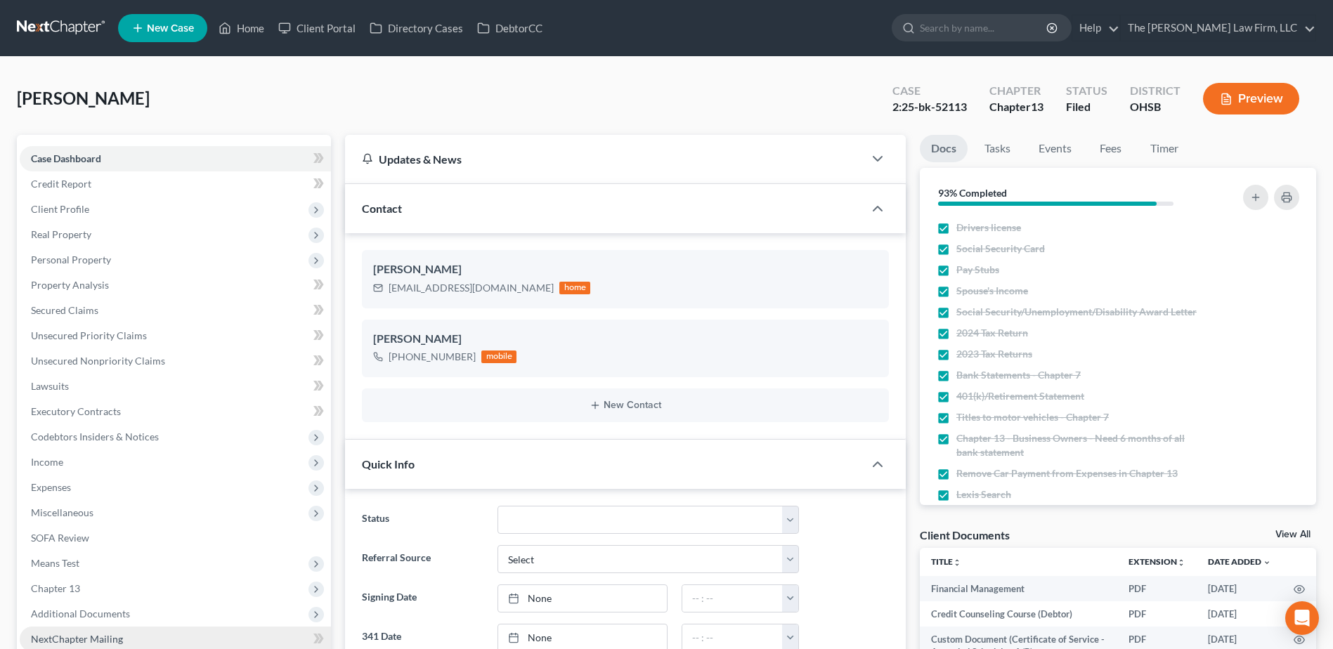
scroll to position [211, 0]
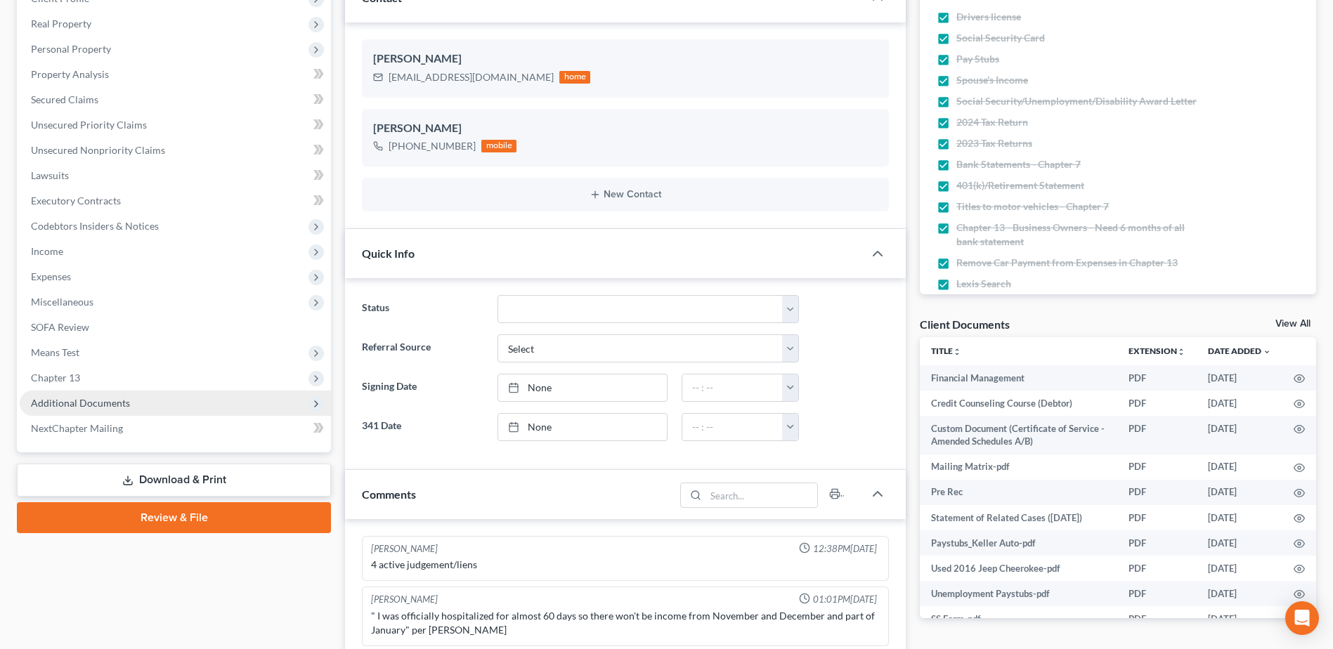
click at [74, 398] on span "Additional Documents" at bounding box center [80, 403] width 99 height 12
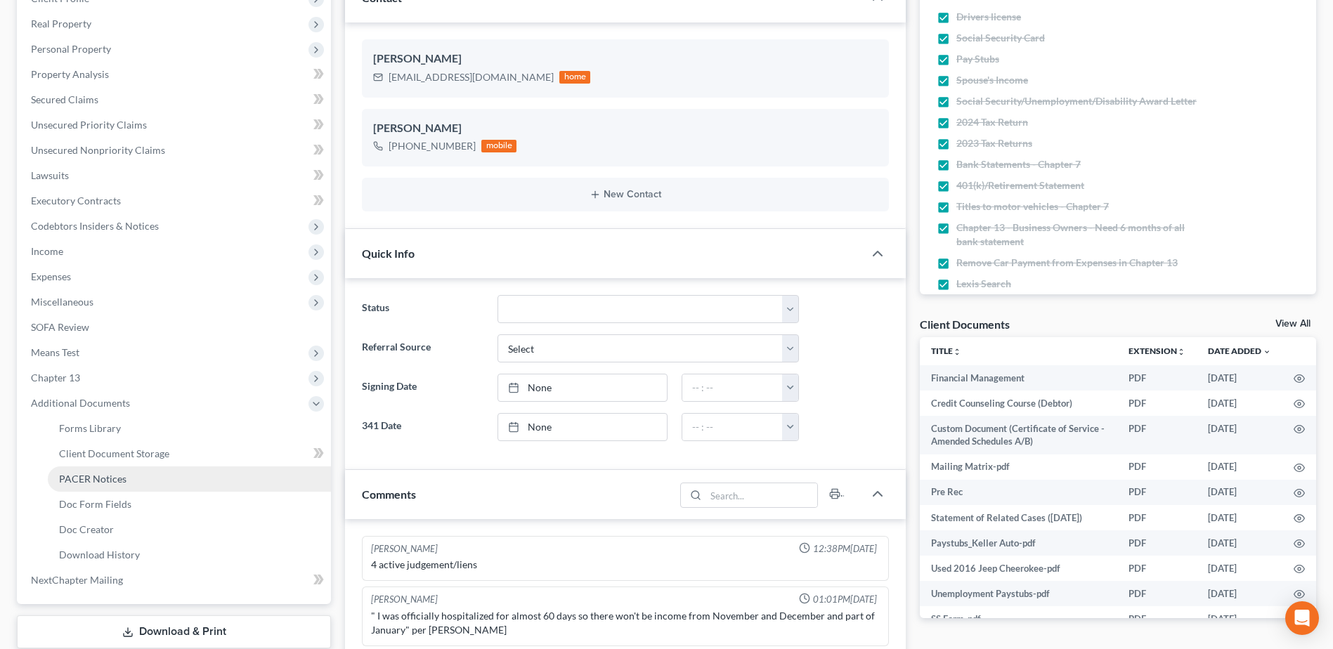
click at [86, 474] on span "PACER Notices" at bounding box center [92, 479] width 67 height 12
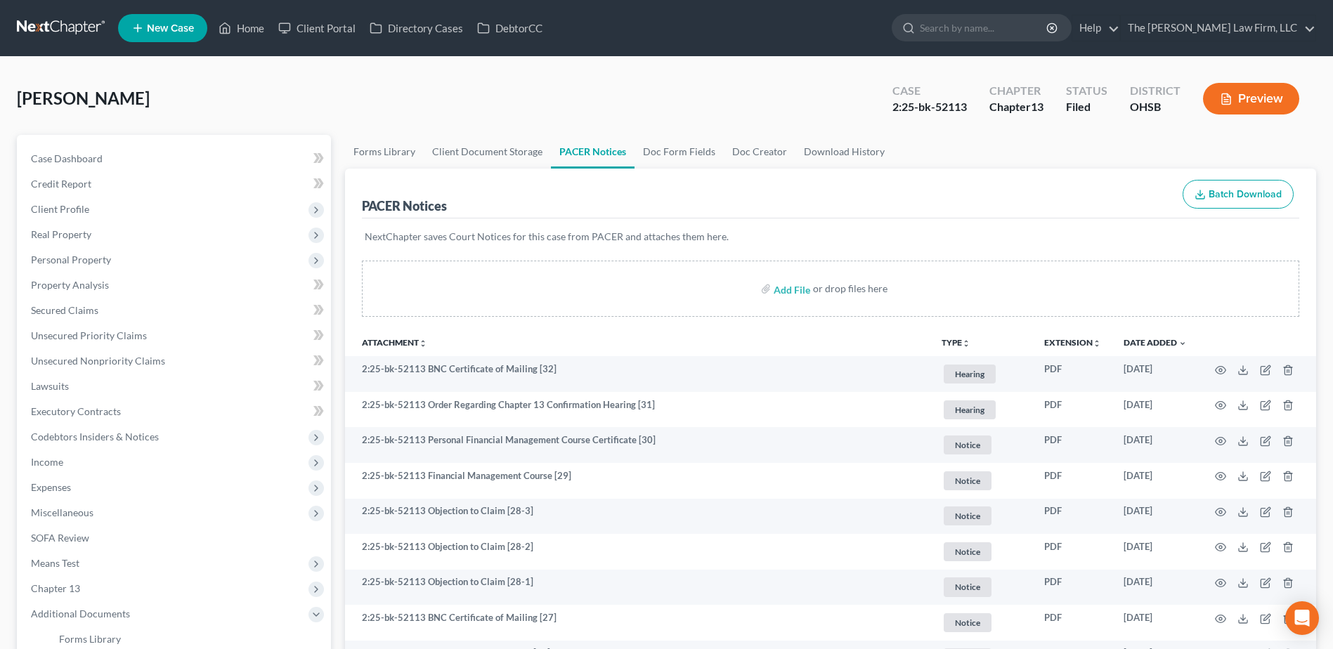
click at [710, 351] on th "Attachment unfold_more expand_more expand_less" at bounding box center [637, 342] width 585 height 28
click at [739, 122] on div "Carroll, Kelly Upgraded Case 2:25-bk-52113 Chapter Chapter 13 Status Filed Dist…" at bounding box center [666, 104] width 1299 height 61
click at [30, 18] on link at bounding box center [62, 27] width 90 height 25
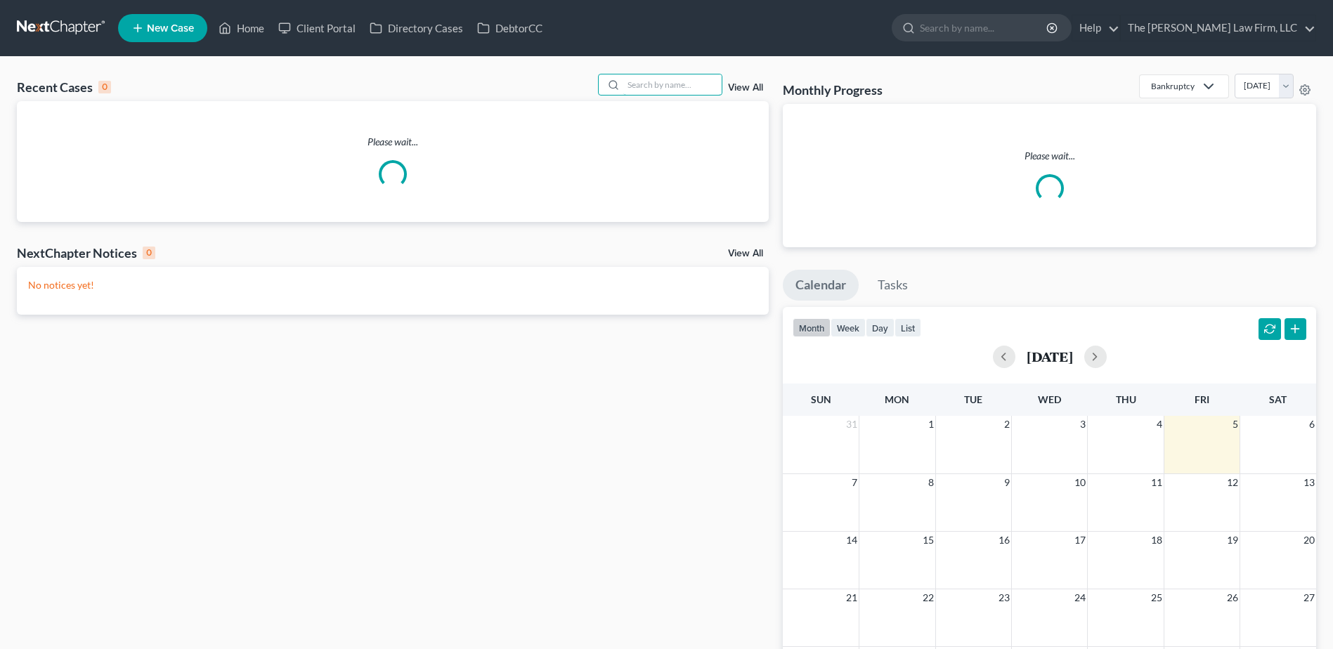
drag, startPoint x: 682, startPoint y: 89, endPoint x: 689, endPoint y: 70, distance: 20.2
click at [682, 89] on input "search" at bounding box center [672, 84] width 98 height 20
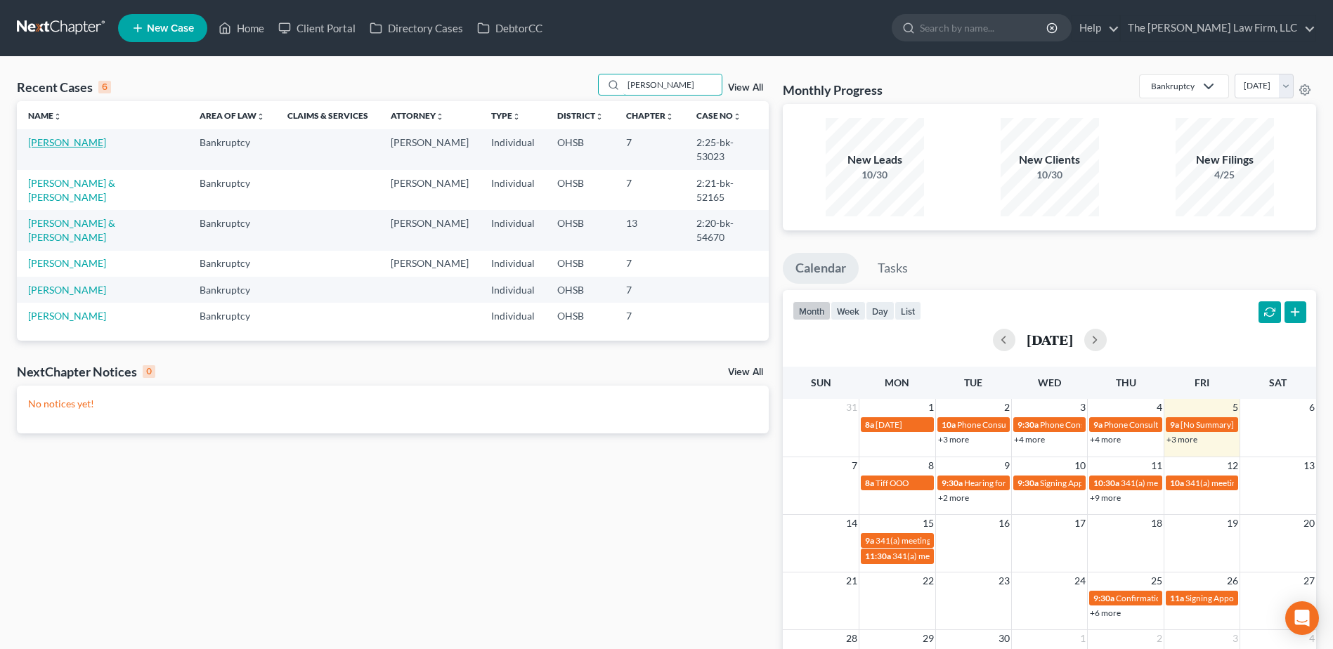
type input "[PERSON_NAME]"
click at [46, 143] on link "[PERSON_NAME]" at bounding box center [67, 142] width 78 height 12
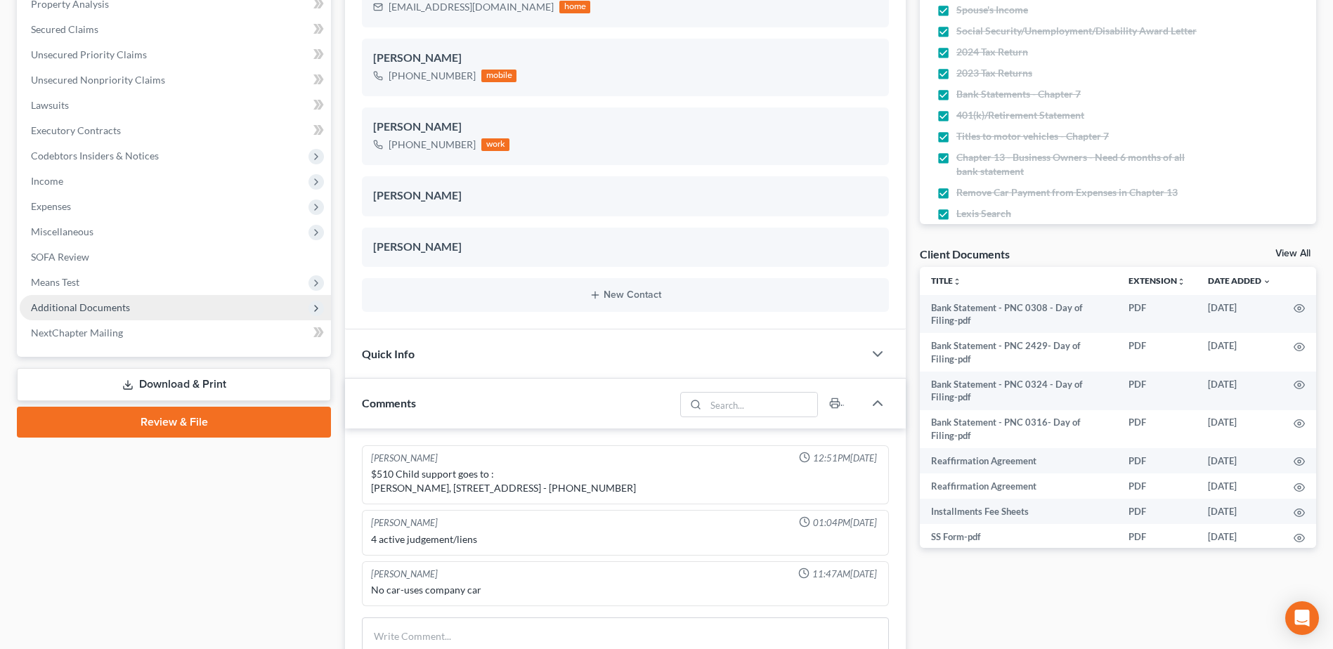
scroll to position [578, 0]
click at [74, 300] on span "Additional Documents" at bounding box center [175, 307] width 311 height 25
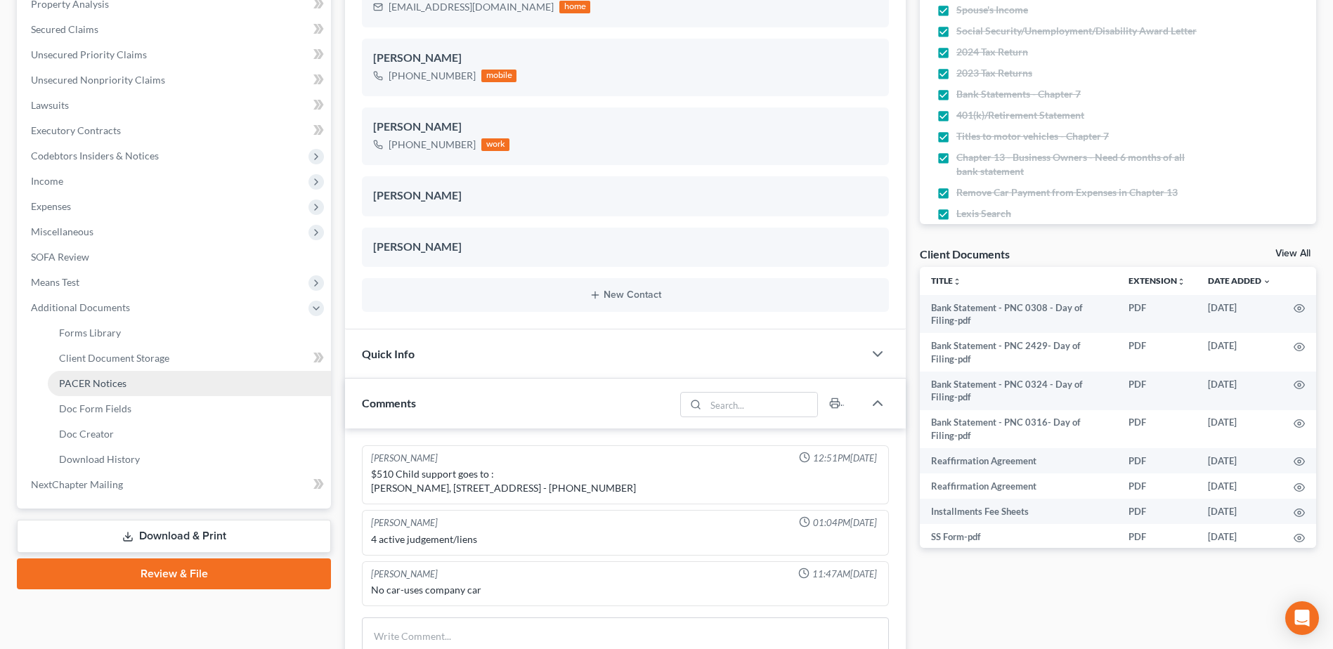
click at [85, 381] on span "PACER Notices" at bounding box center [92, 383] width 67 height 12
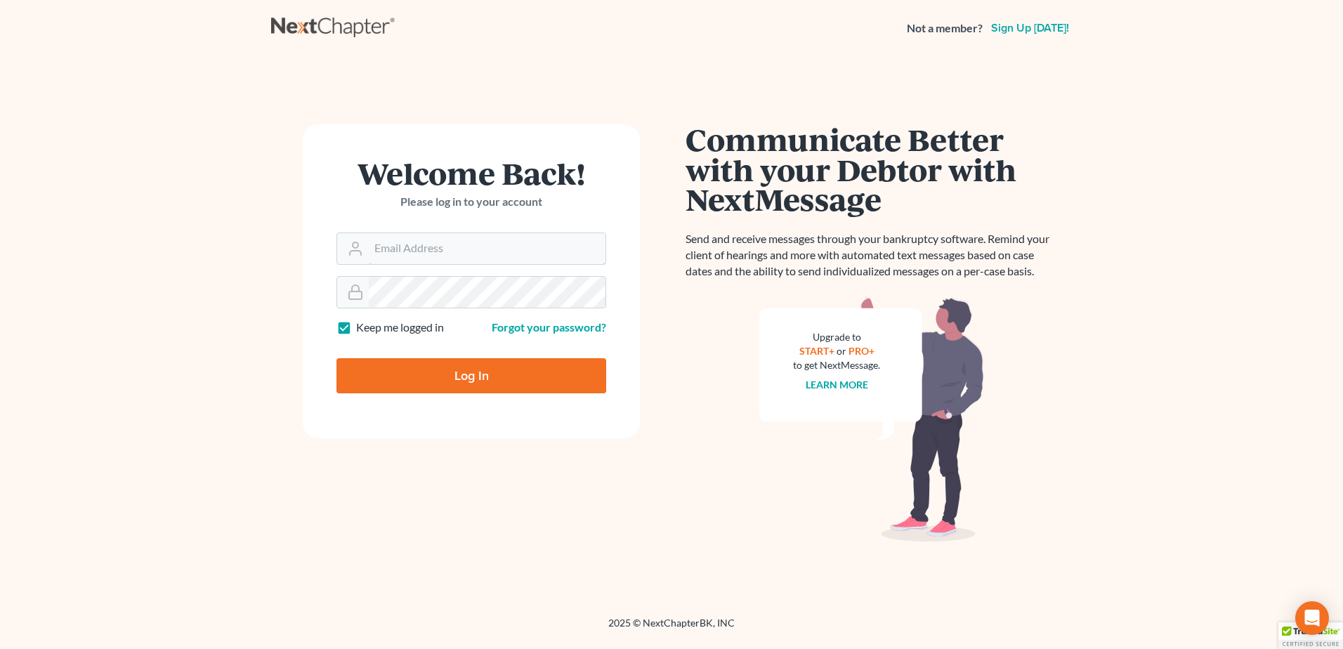
type input "[EMAIL_ADDRESS][DOMAIN_NAME]"
click at [419, 387] on input "Log In" at bounding box center [472, 375] width 270 height 35
type input "Thinking..."
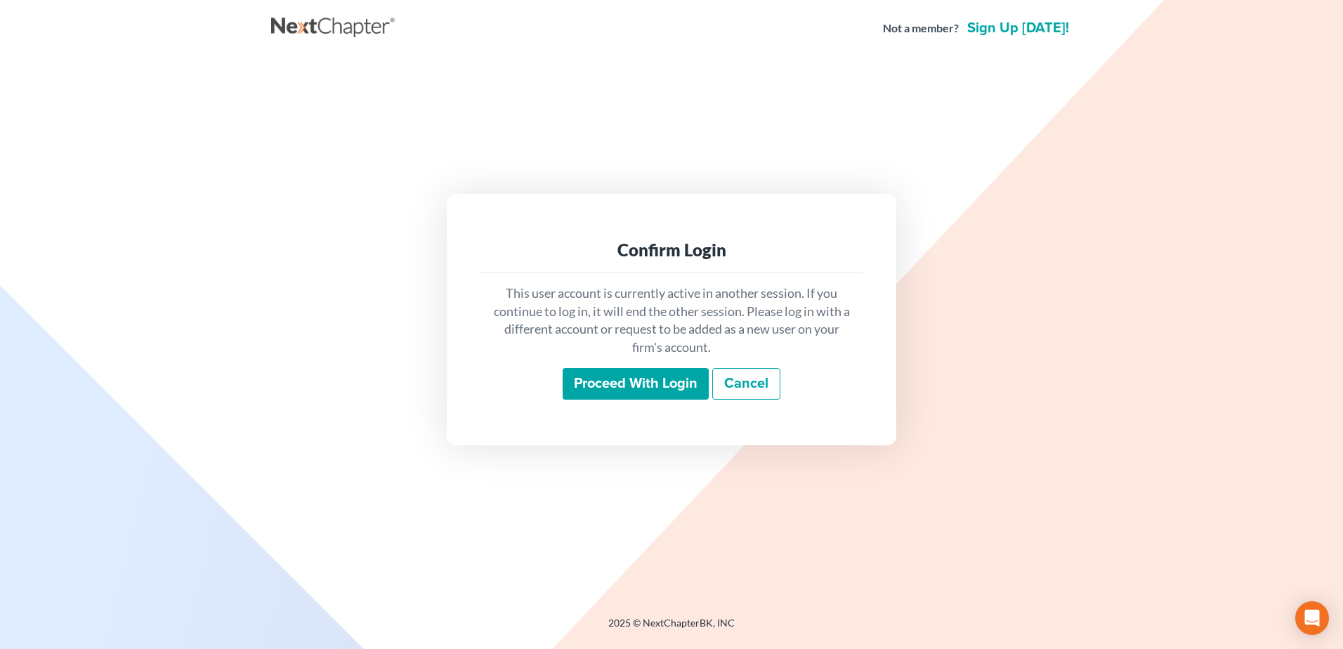
click at [605, 391] on input "Proceed with login" at bounding box center [636, 384] width 146 height 32
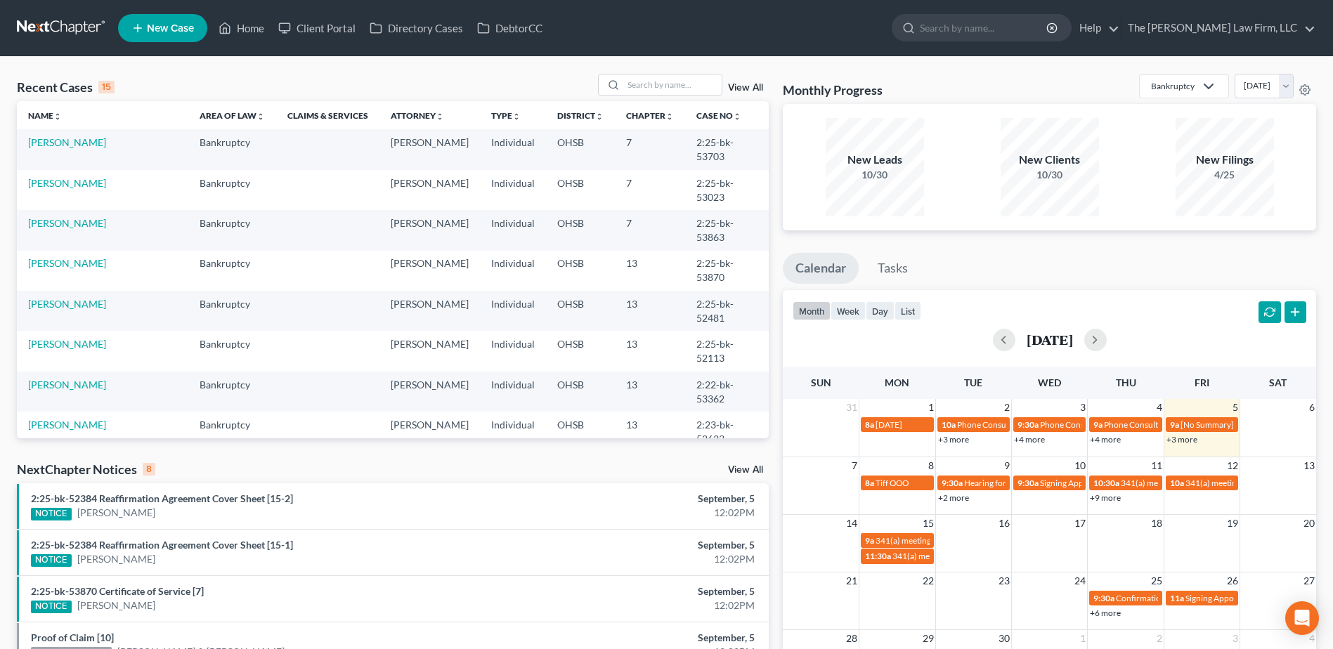
click at [645, 71] on div "Recent Cases 15 View All Name unfold_more expand_more expand_less Area of Law u…" at bounding box center [666, 475] width 1333 height 836
click at [648, 84] on input "search" at bounding box center [672, 84] width 98 height 20
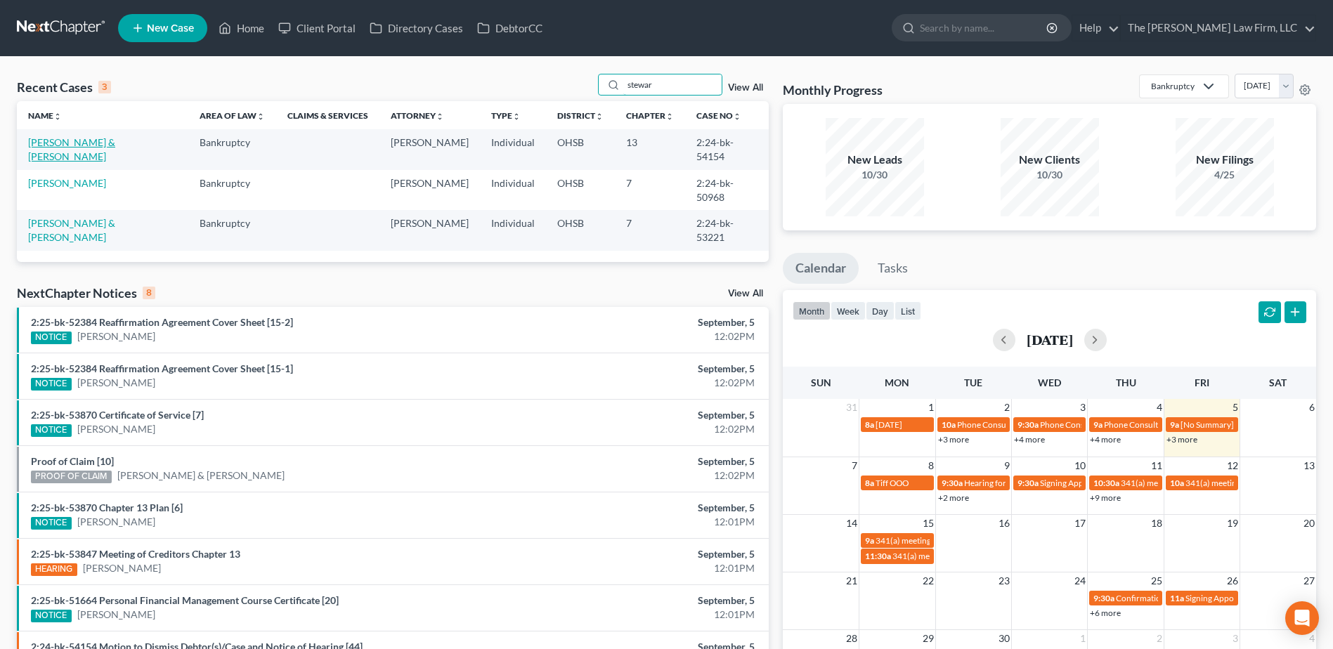
type input "stewar"
click at [45, 140] on link "[PERSON_NAME] & [PERSON_NAME]" at bounding box center [71, 149] width 87 height 26
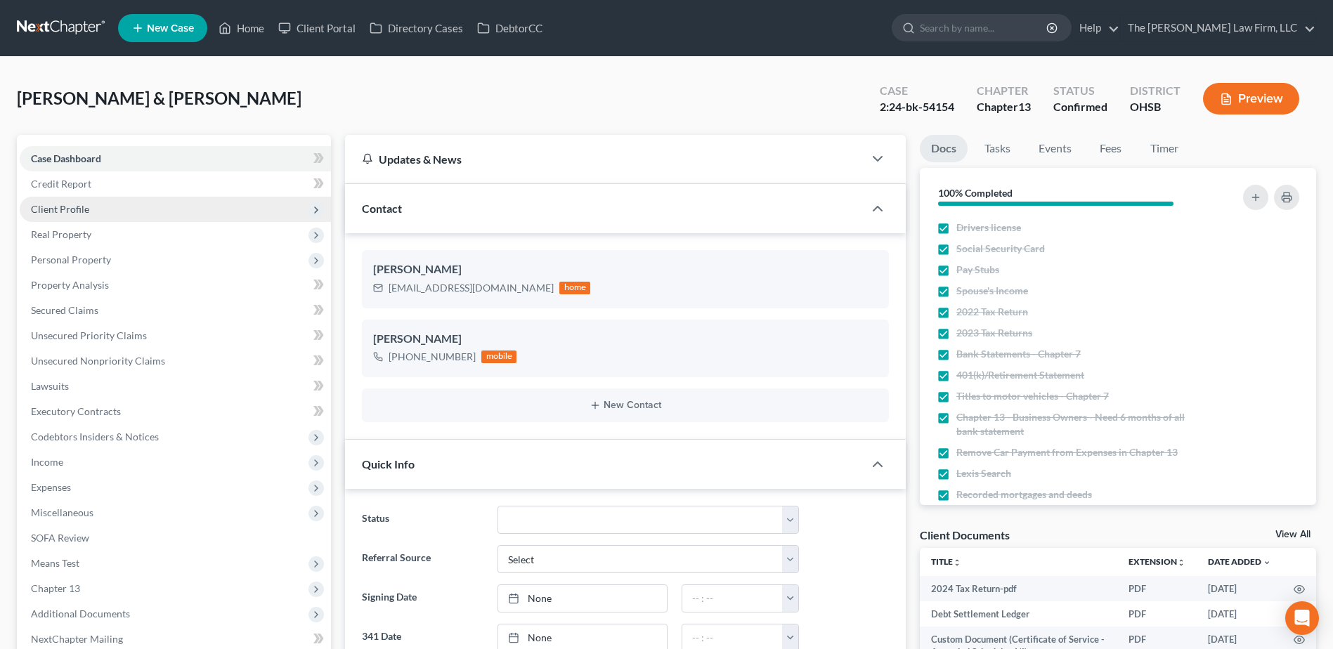
click at [61, 208] on span "Client Profile" at bounding box center [60, 209] width 58 height 12
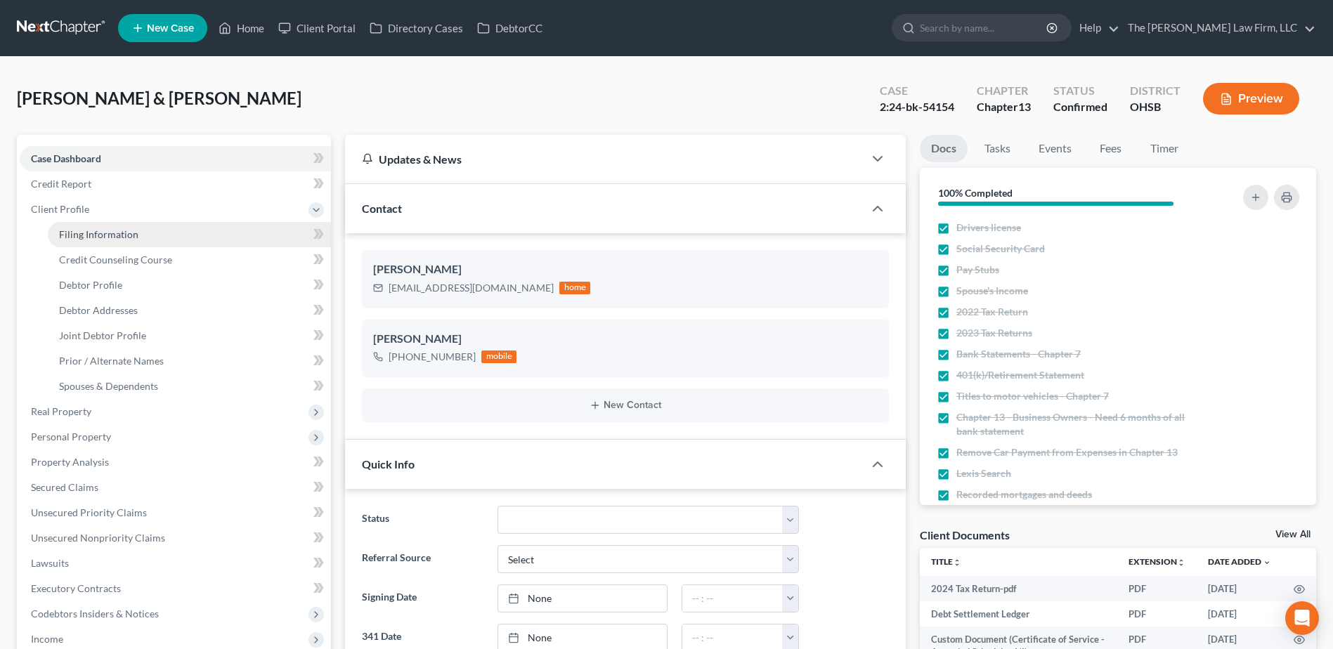
click at [71, 230] on span "Filing Information" at bounding box center [98, 234] width 79 height 12
select select "1"
select select "3"
select select "36"
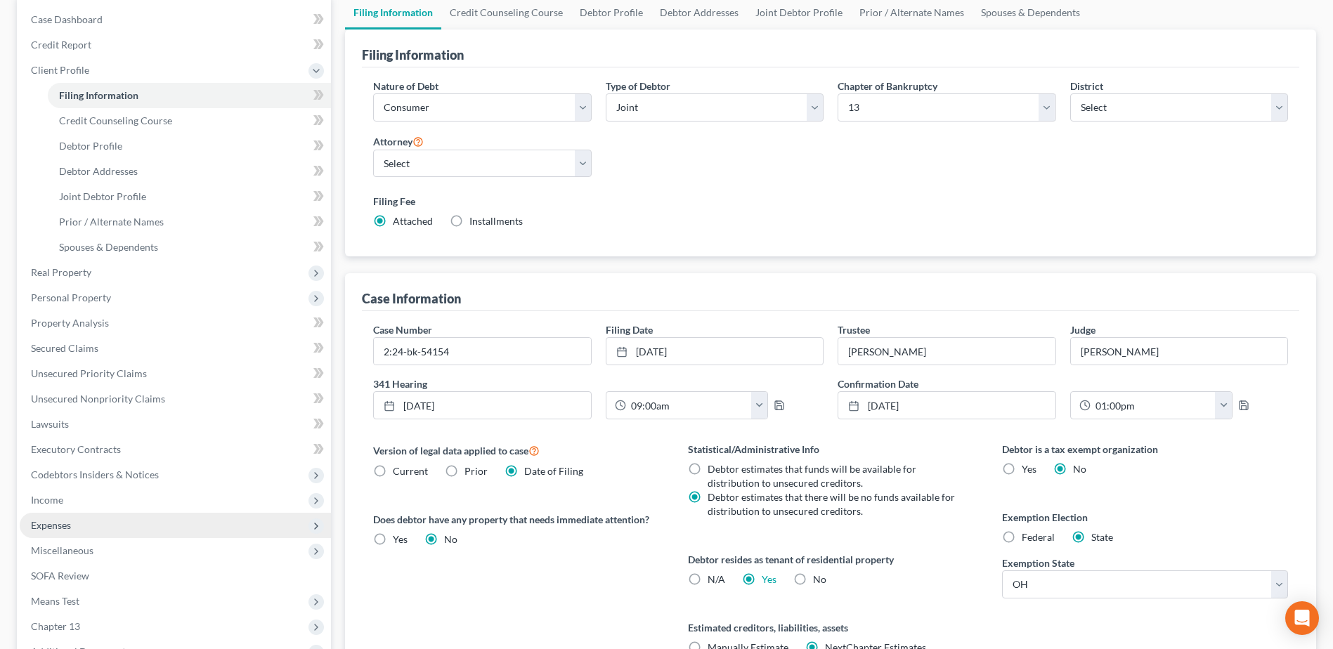
scroll to position [141, 0]
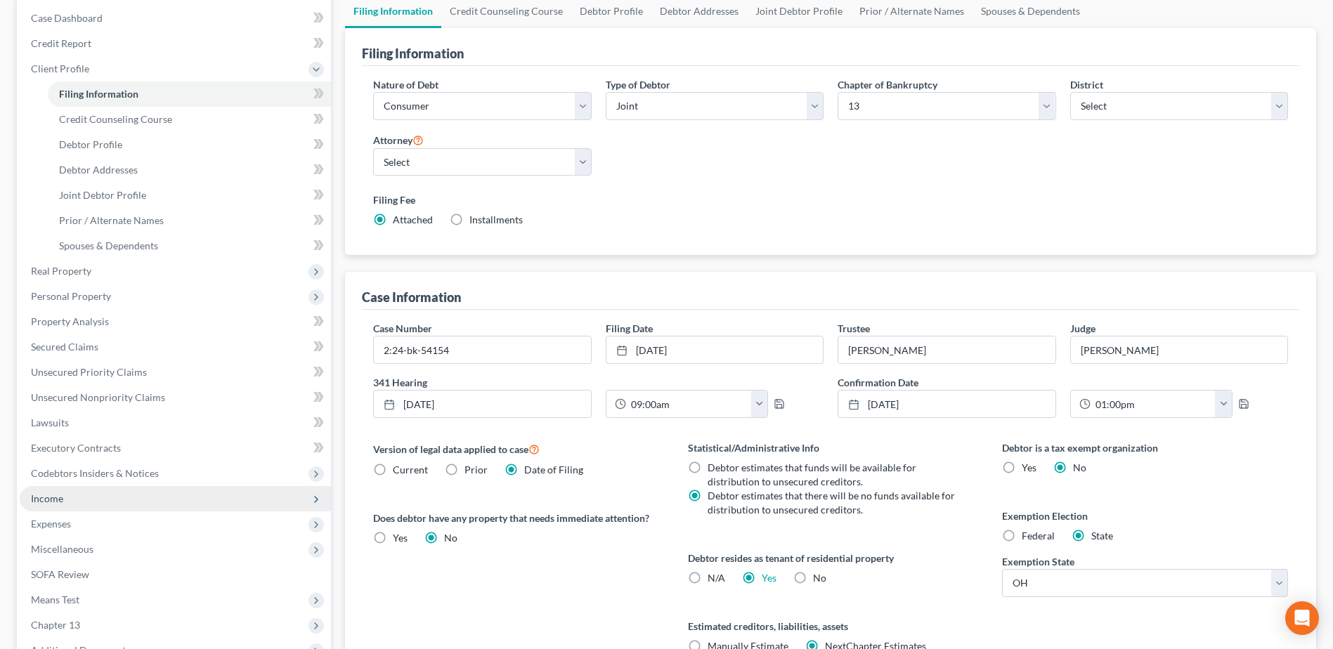
click at [67, 500] on span "Income" at bounding box center [175, 498] width 311 height 25
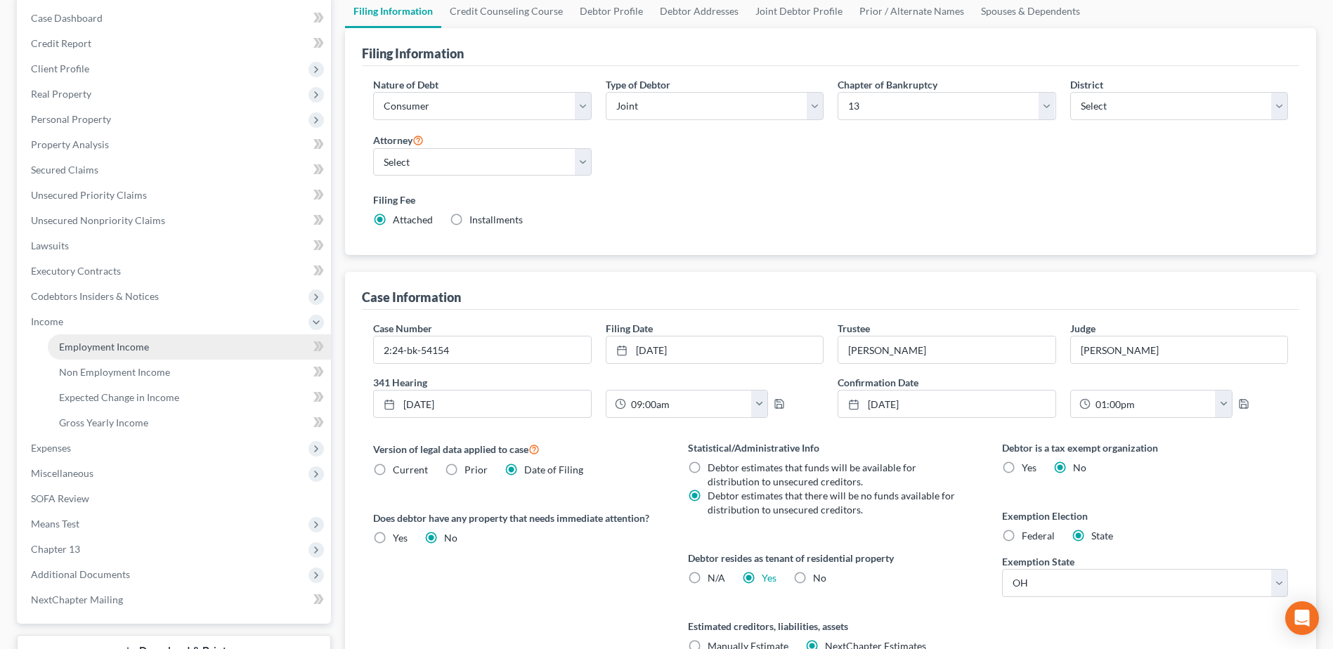
click at [105, 347] on span "Employment Income" at bounding box center [104, 347] width 90 height 12
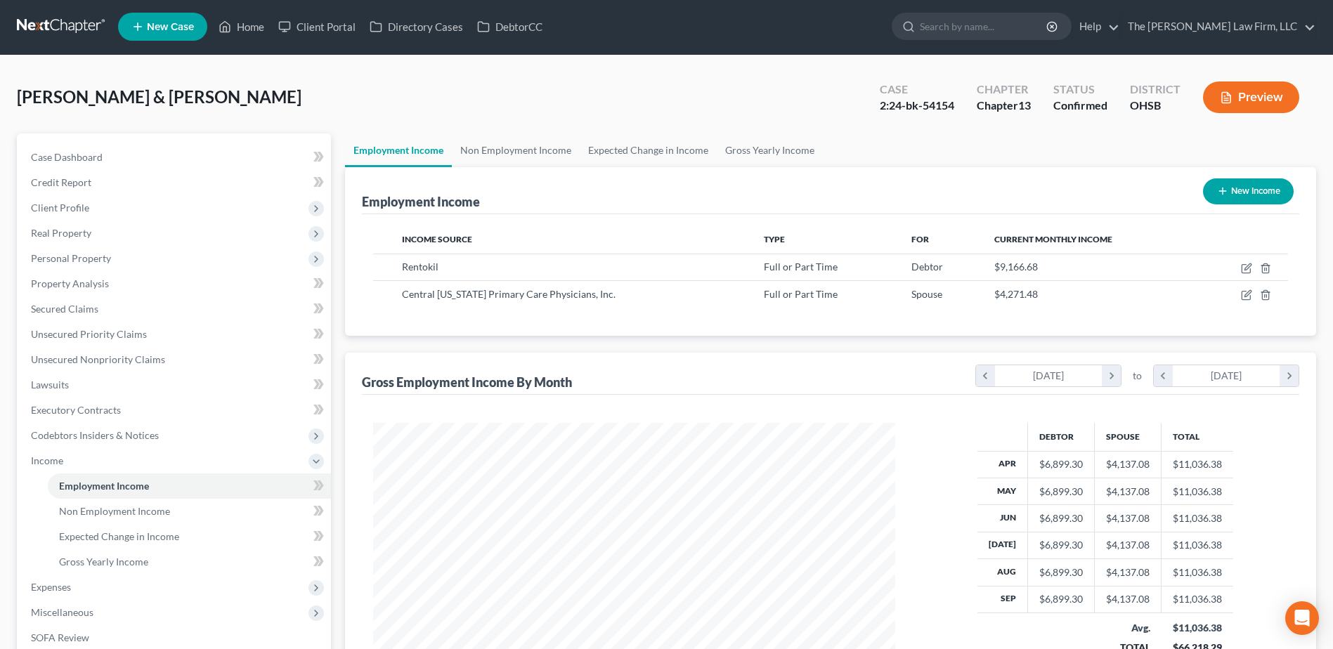
scroll to position [249, 0]
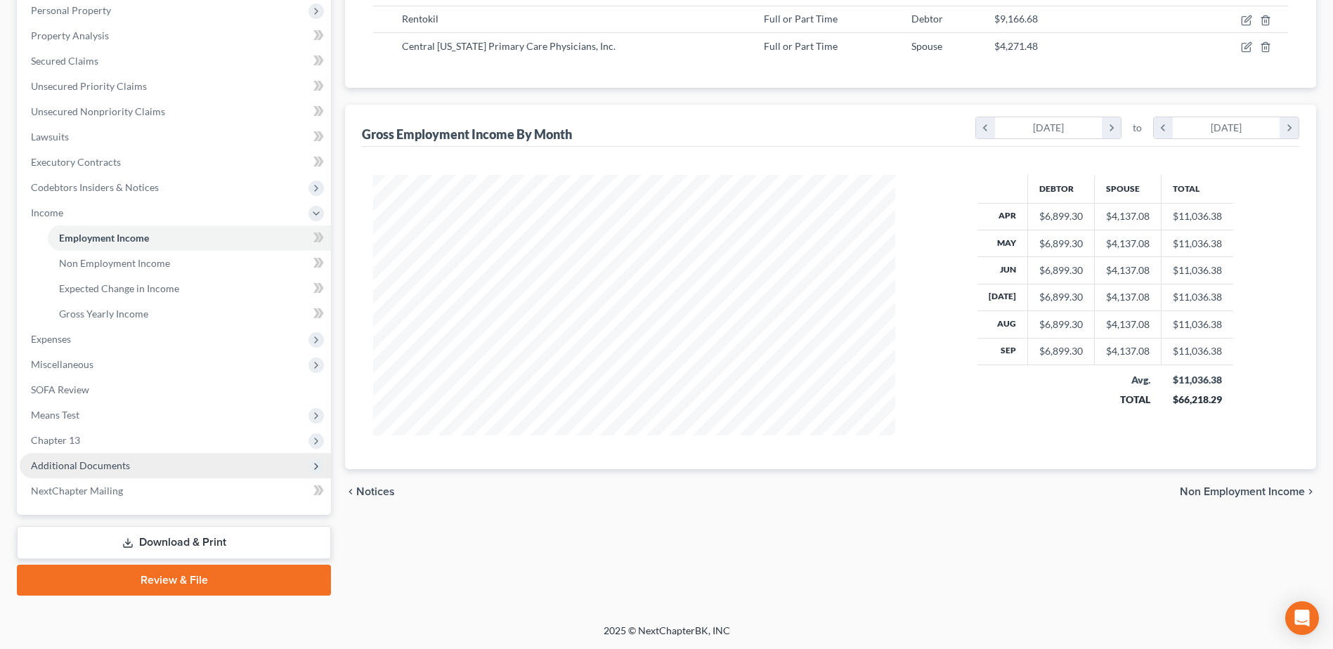
click at [112, 461] on span "Additional Documents" at bounding box center [80, 465] width 99 height 12
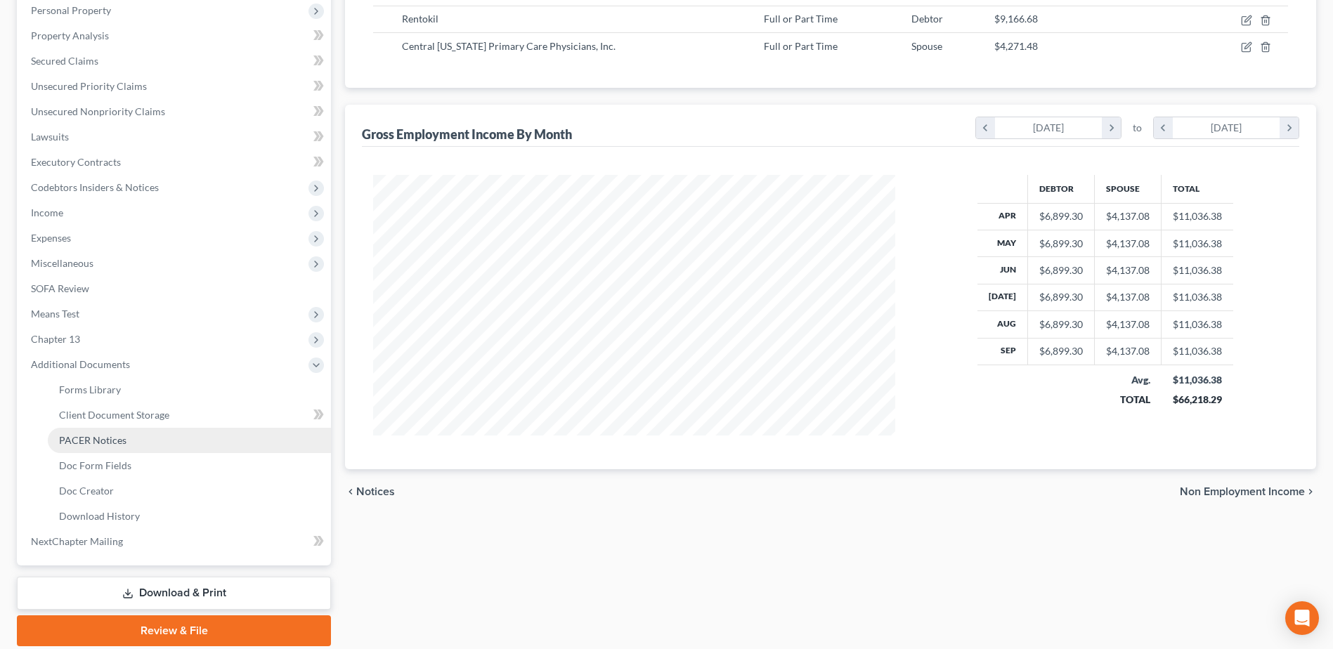
click at [107, 443] on span "PACER Notices" at bounding box center [92, 440] width 67 height 12
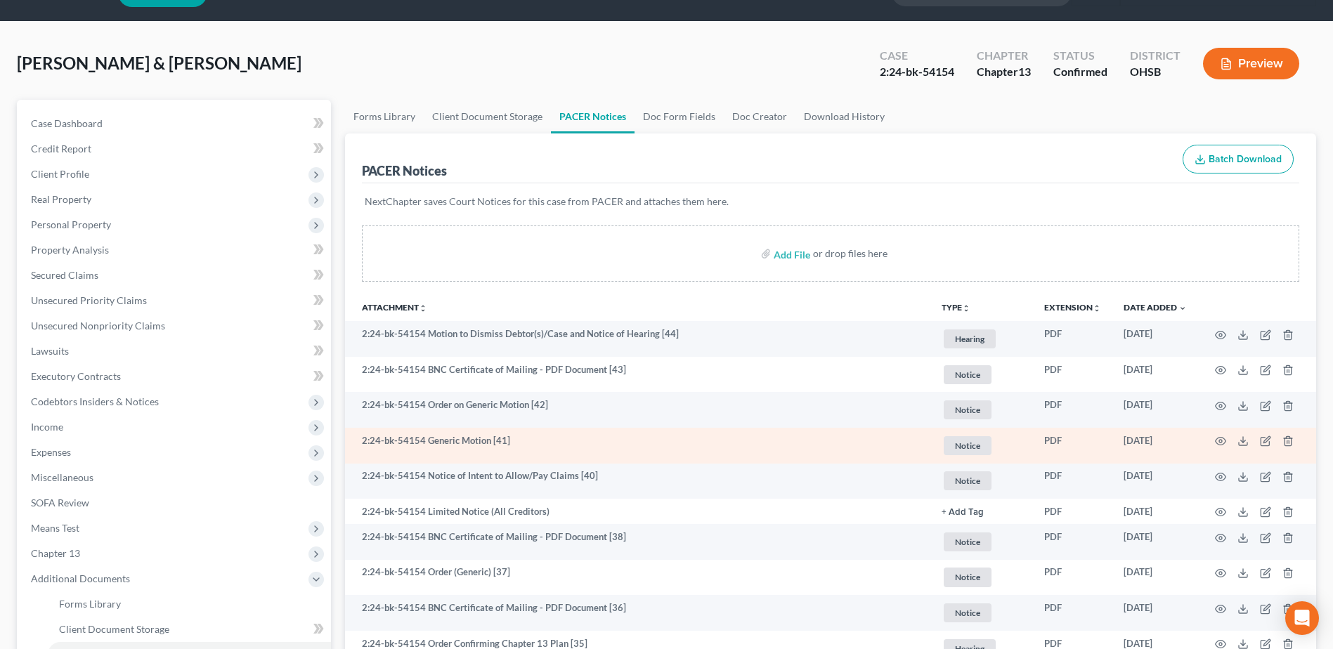
scroll to position [70, 0]
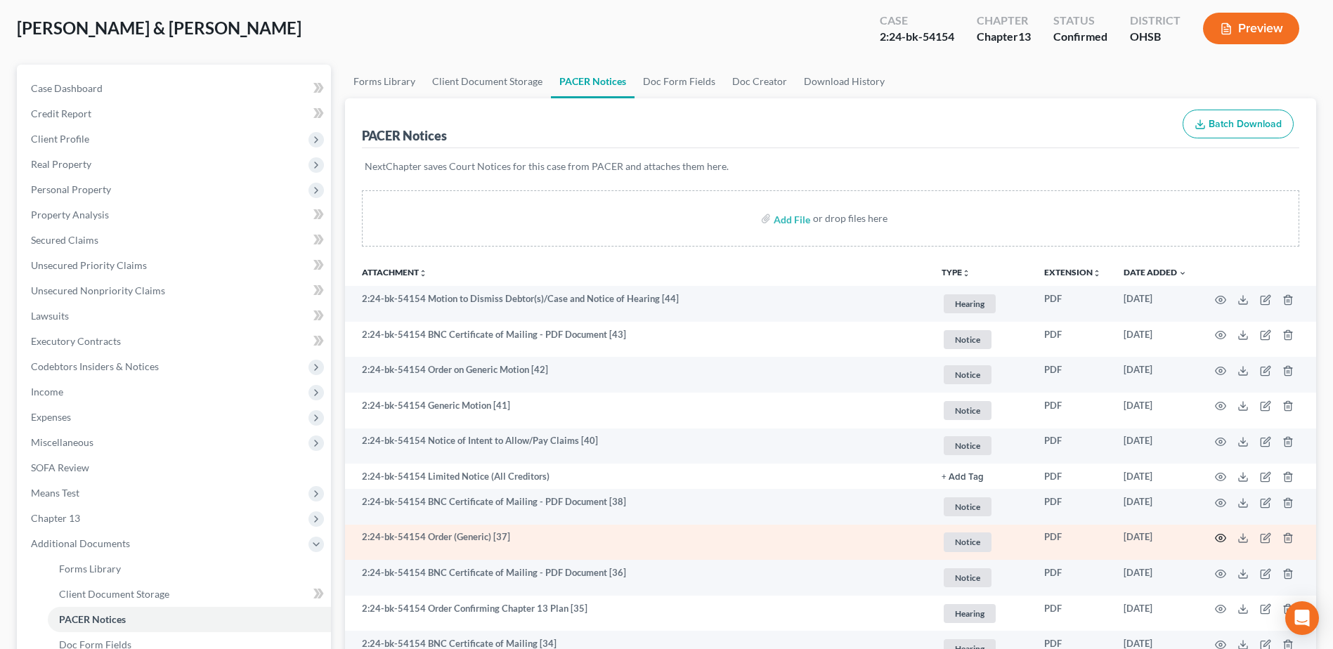
click at [1222, 538] on circle "button" at bounding box center [1220, 538] width 3 height 3
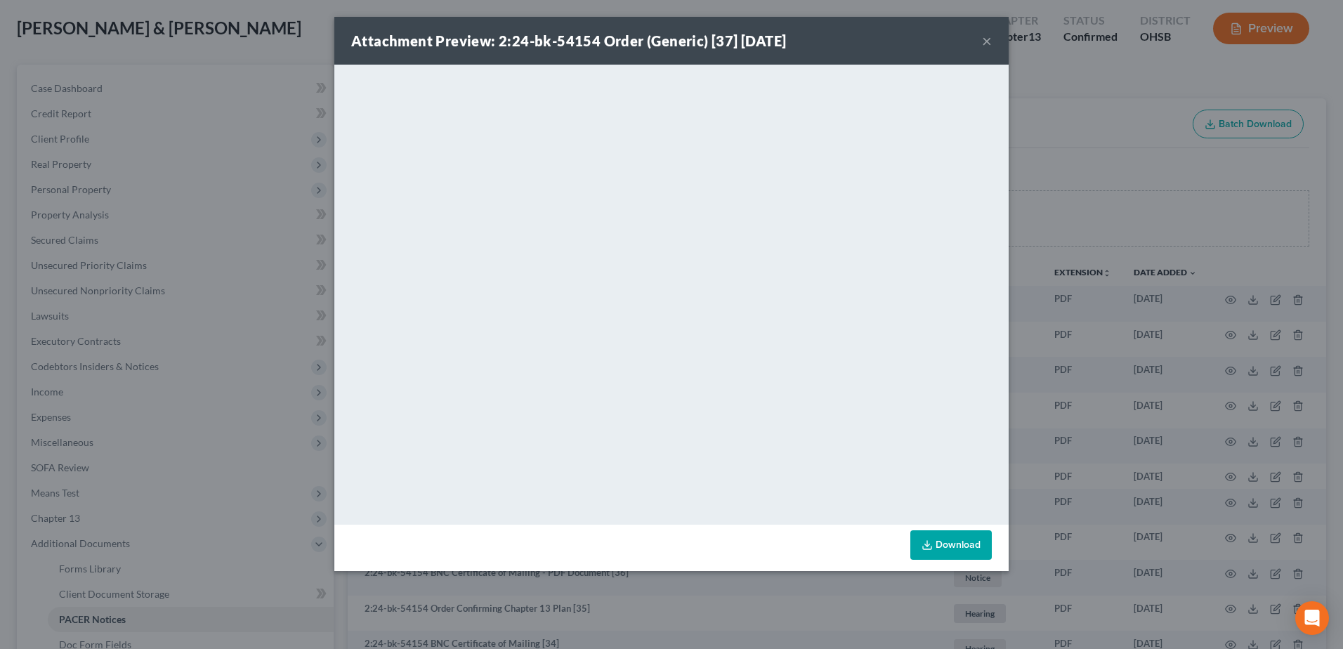
click at [989, 37] on button "×" at bounding box center [987, 40] width 10 height 17
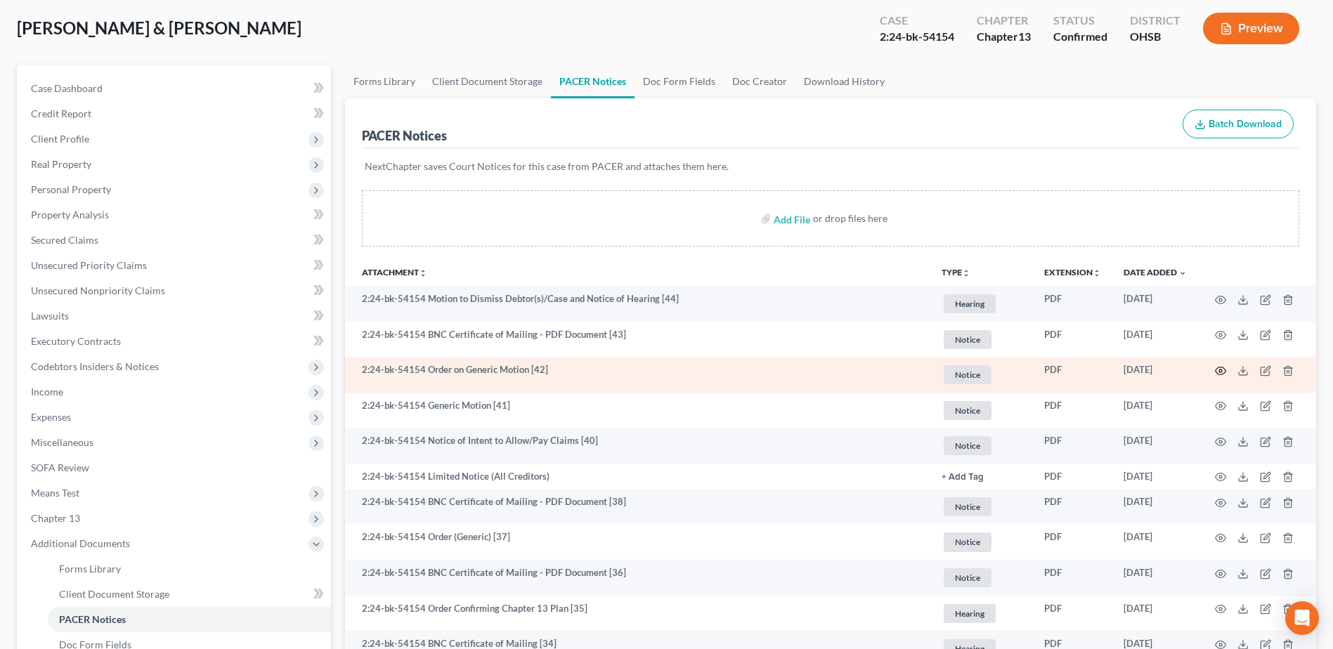
click at [1219, 370] on icon "button" at bounding box center [1220, 370] width 11 height 11
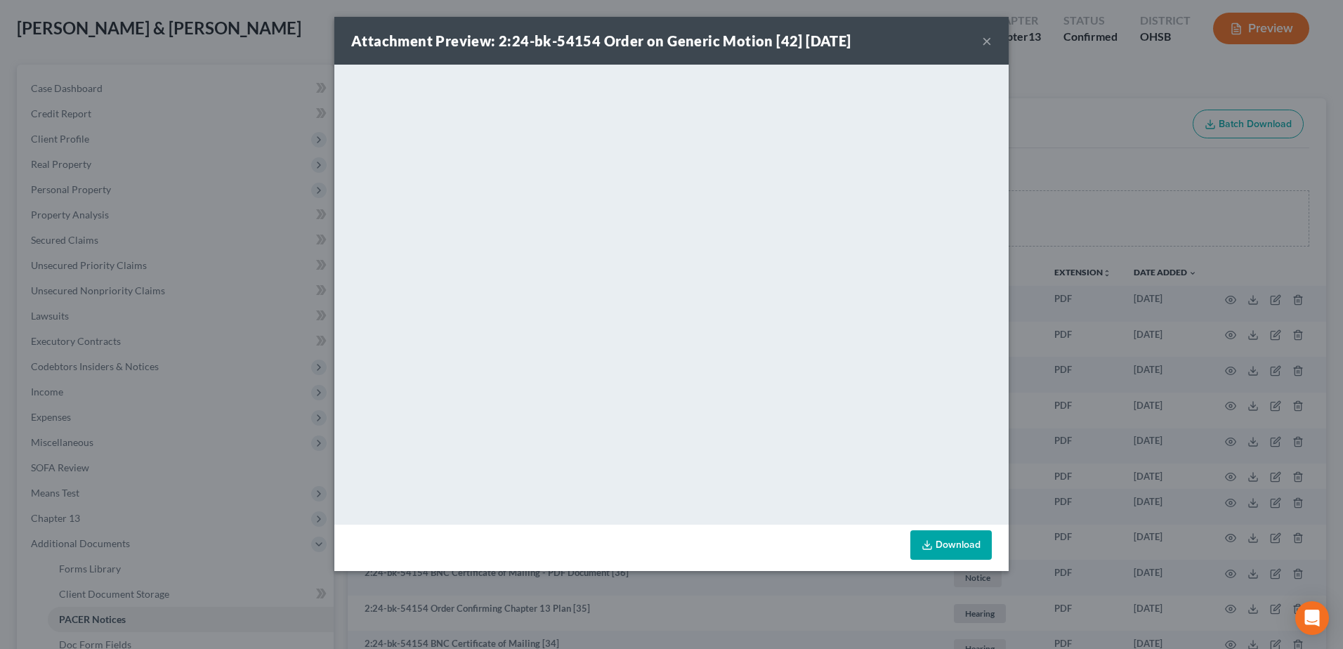
click at [989, 39] on button "×" at bounding box center [987, 40] width 10 height 17
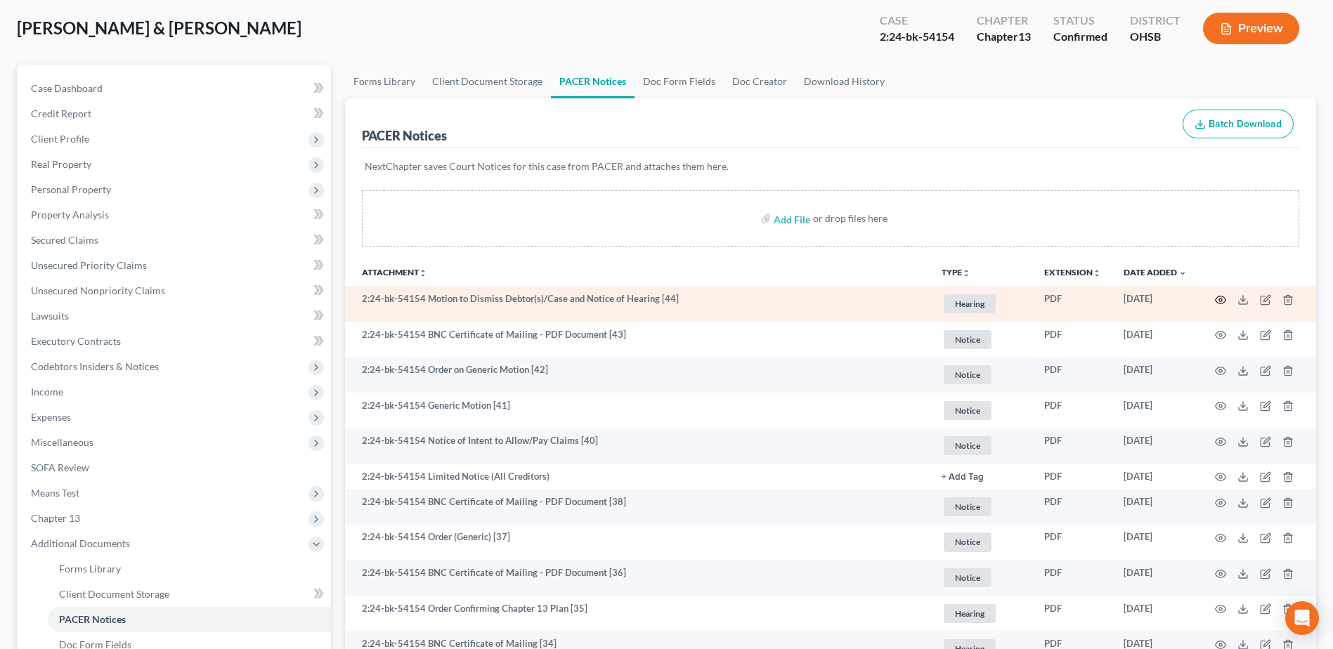
click at [1220, 299] on circle "button" at bounding box center [1220, 300] width 3 height 3
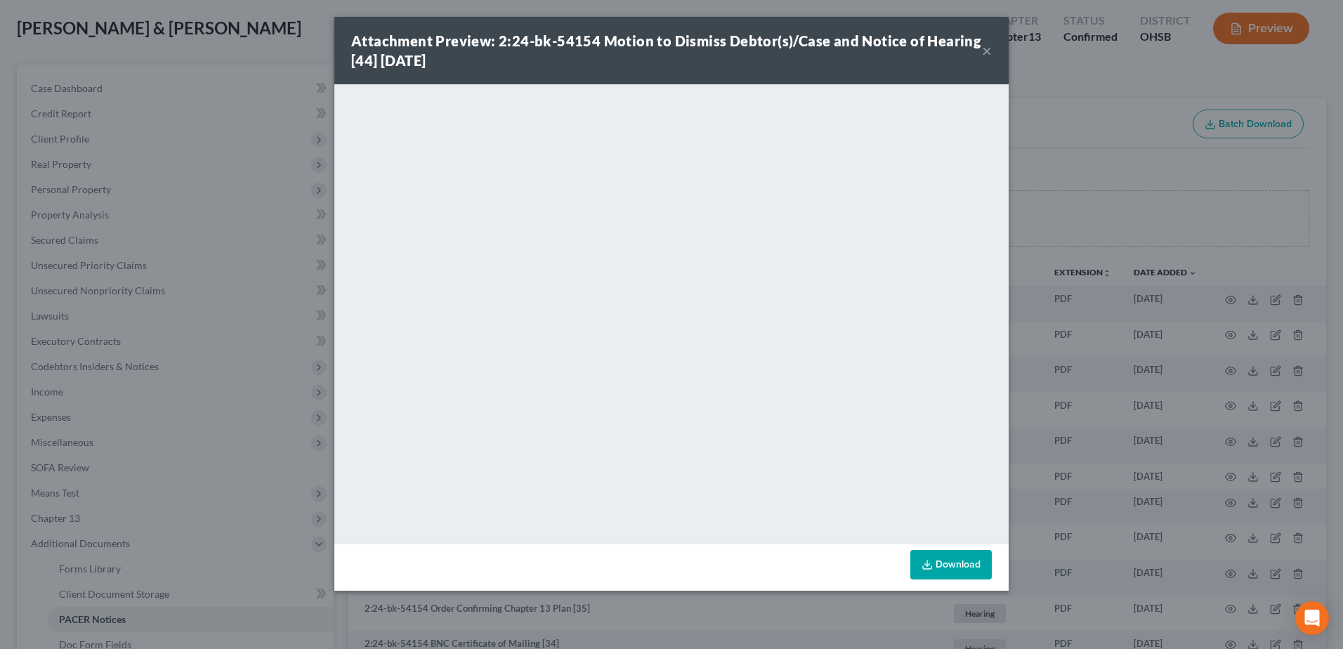
click at [991, 53] on button "×" at bounding box center [987, 50] width 10 height 17
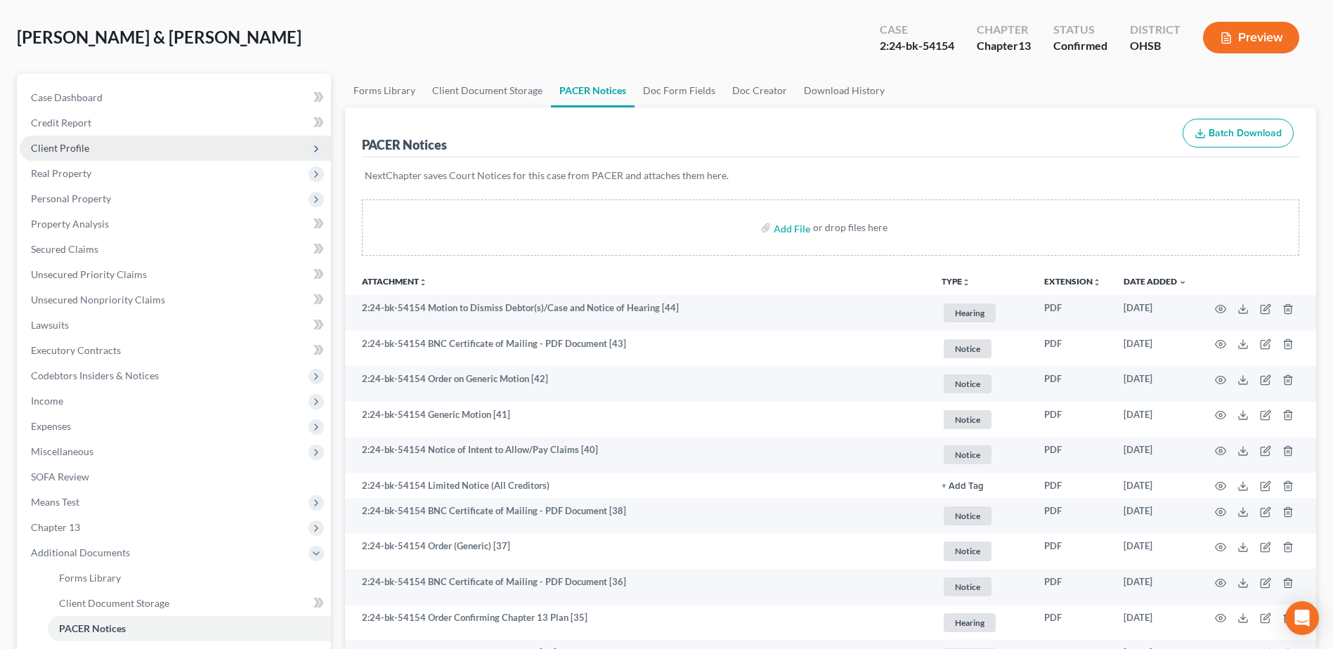
scroll to position [0, 0]
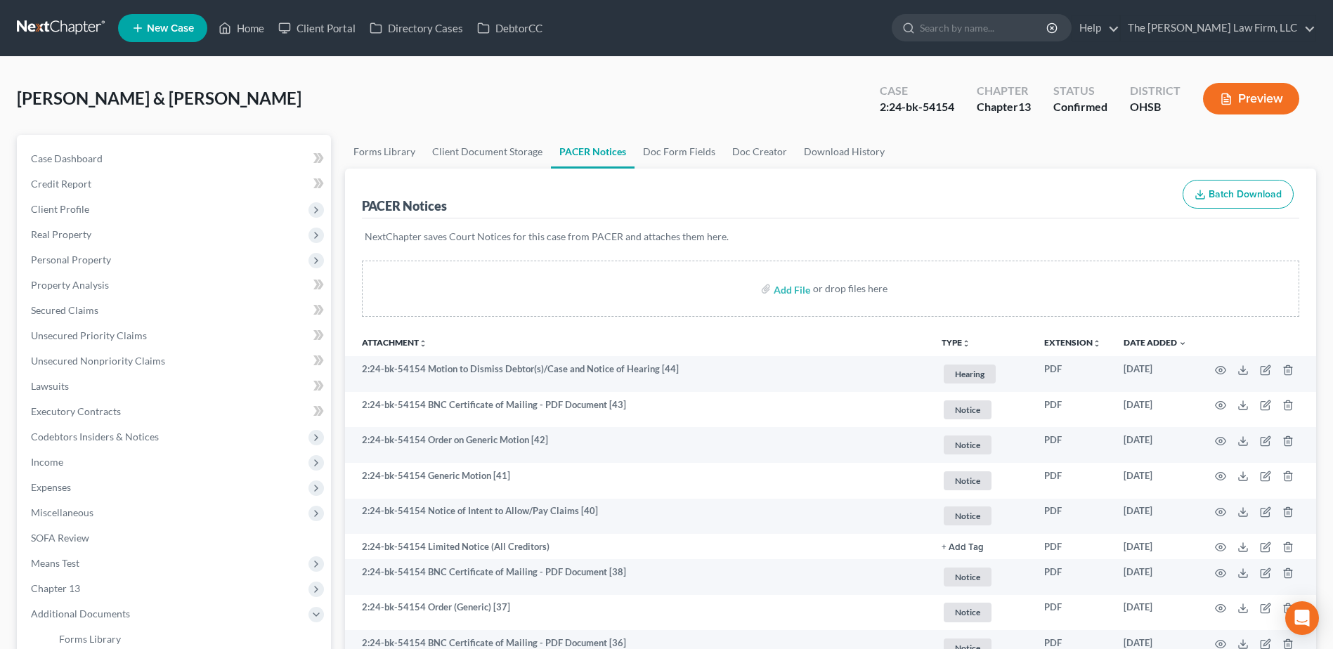
click at [60, 25] on link at bounding box center [62, 27] width 90 height 25
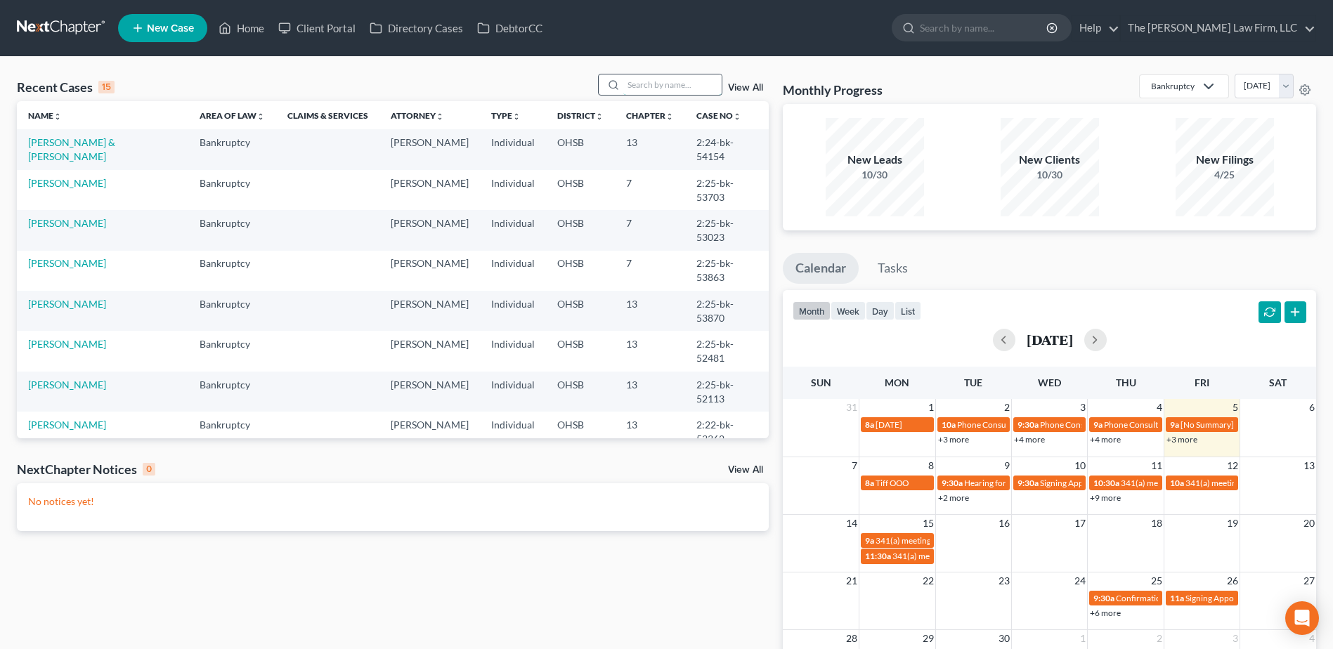
click at [646, 87] on input "search" at bounding box center [672, 84] width 98 height 20
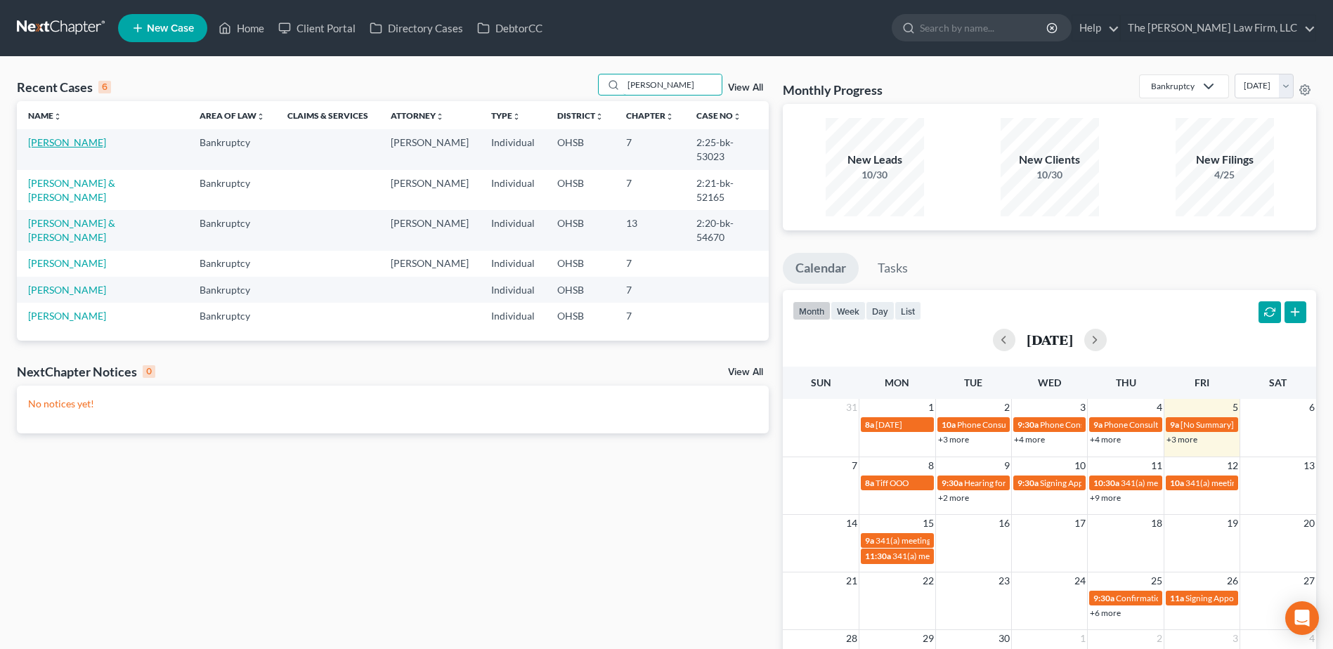
type input "[PERSON_NAME]"
click at [32, 144] on link "[PERSON_NAME]" at bounding box center [67, 142] width 78 height 12
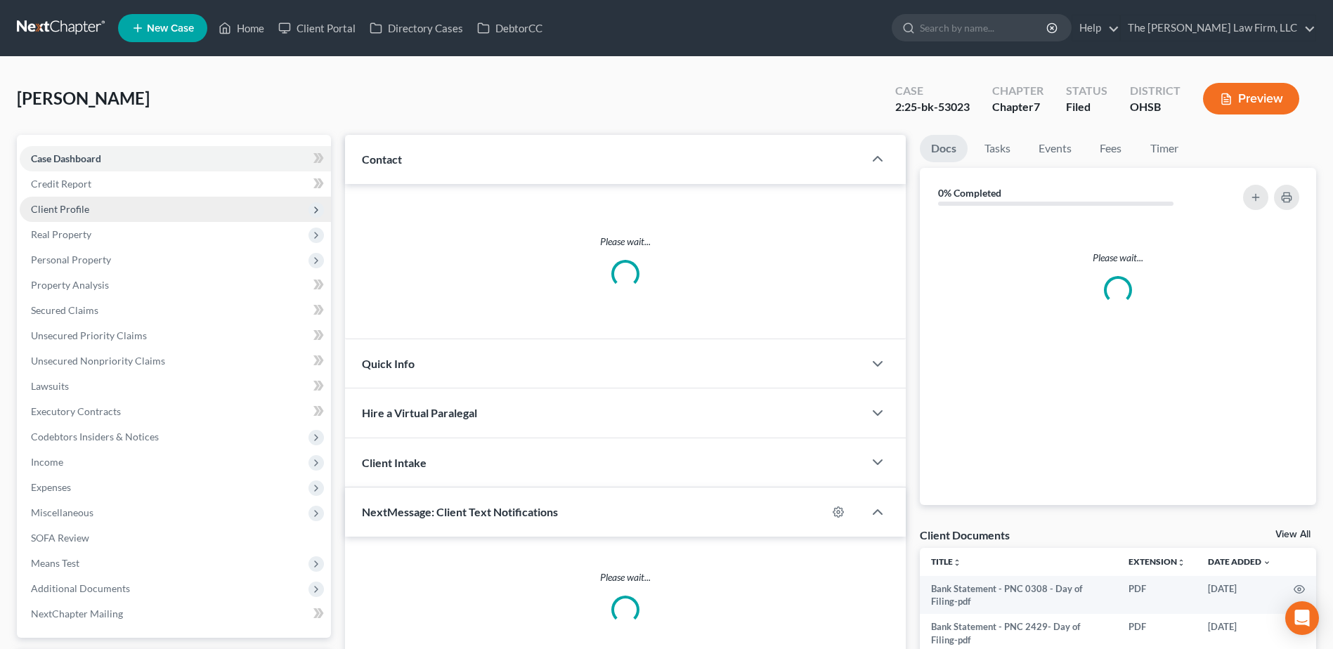
click at [70, 215] on span "Client Profile" at bounding box center [175, 209] width 311 height 25
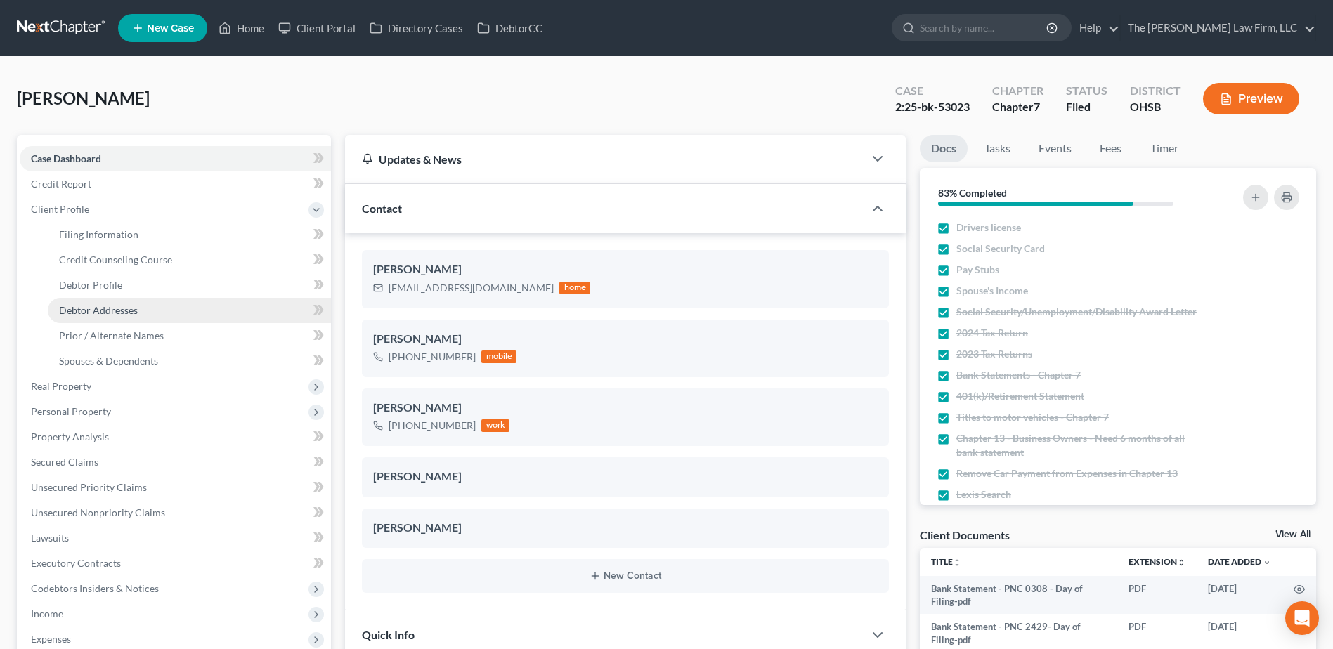
click at [88, 308] on span "Debtor Addresses" at bounding box center [98, 310] width 79 height 12
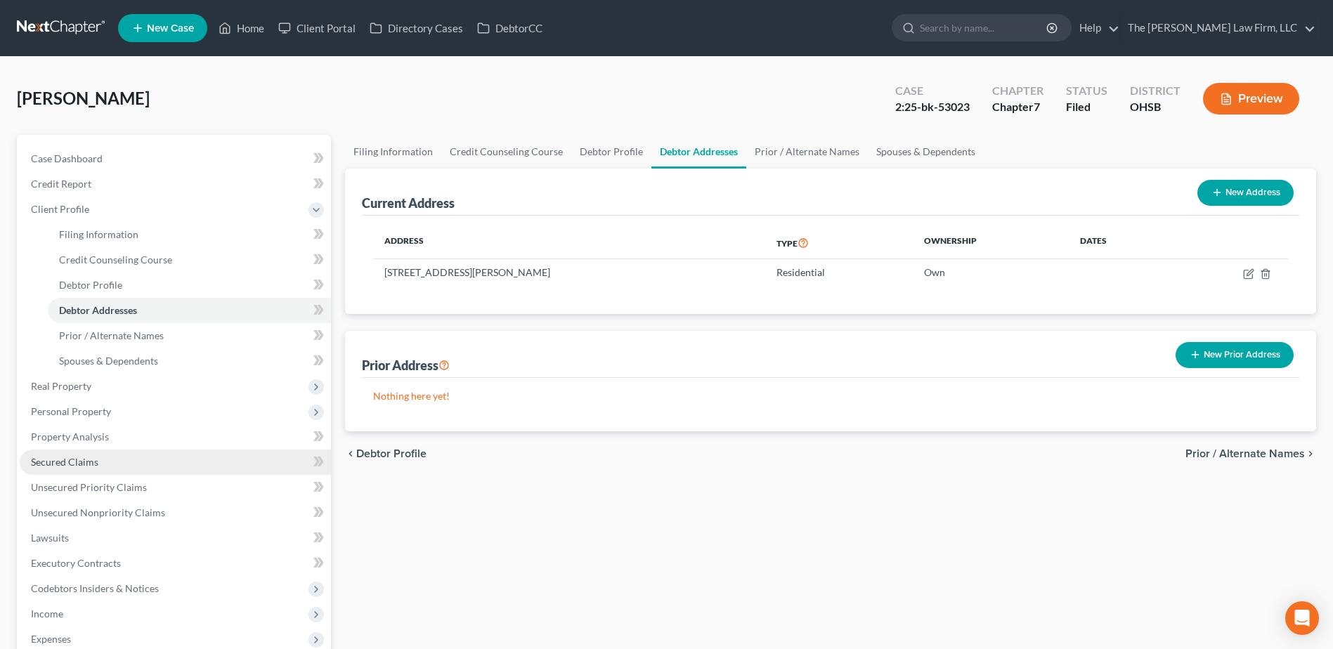
click at [56, 457] on span "Secured Claims" at bounding box center [64, 462] width 67 height 12
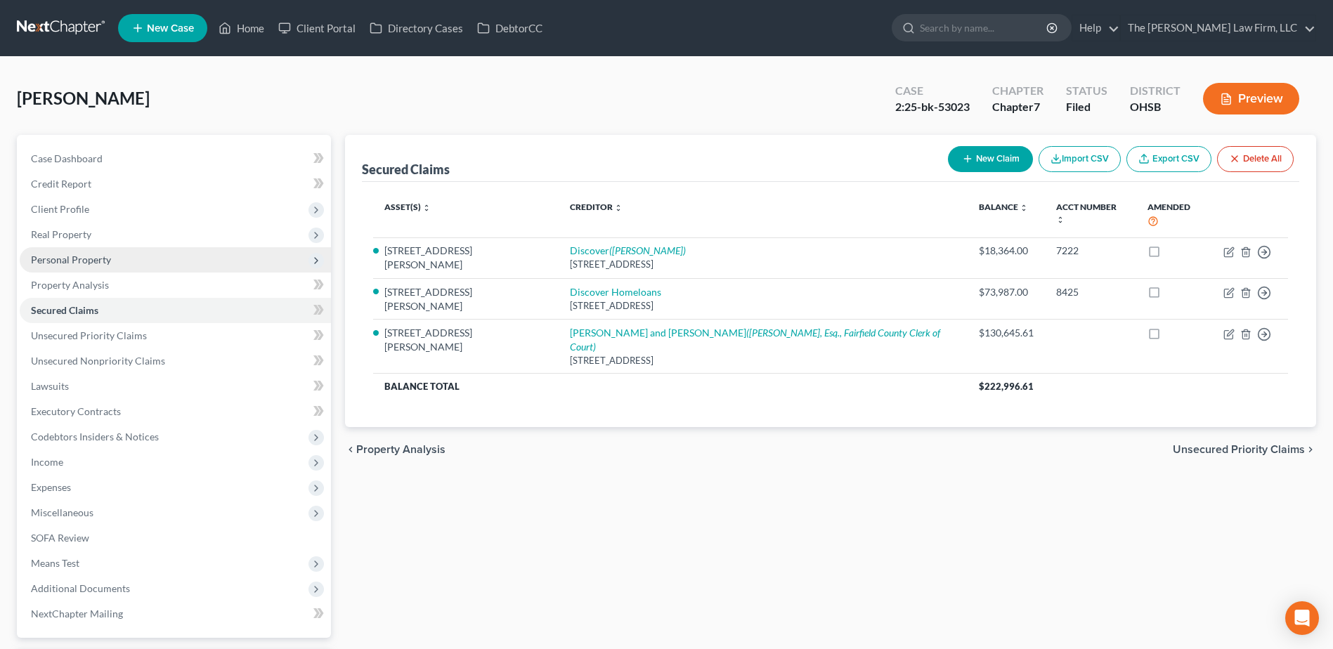
click at [59, 266] on span "Personal Property" at bounding box center [175, 259] width 311 height 25
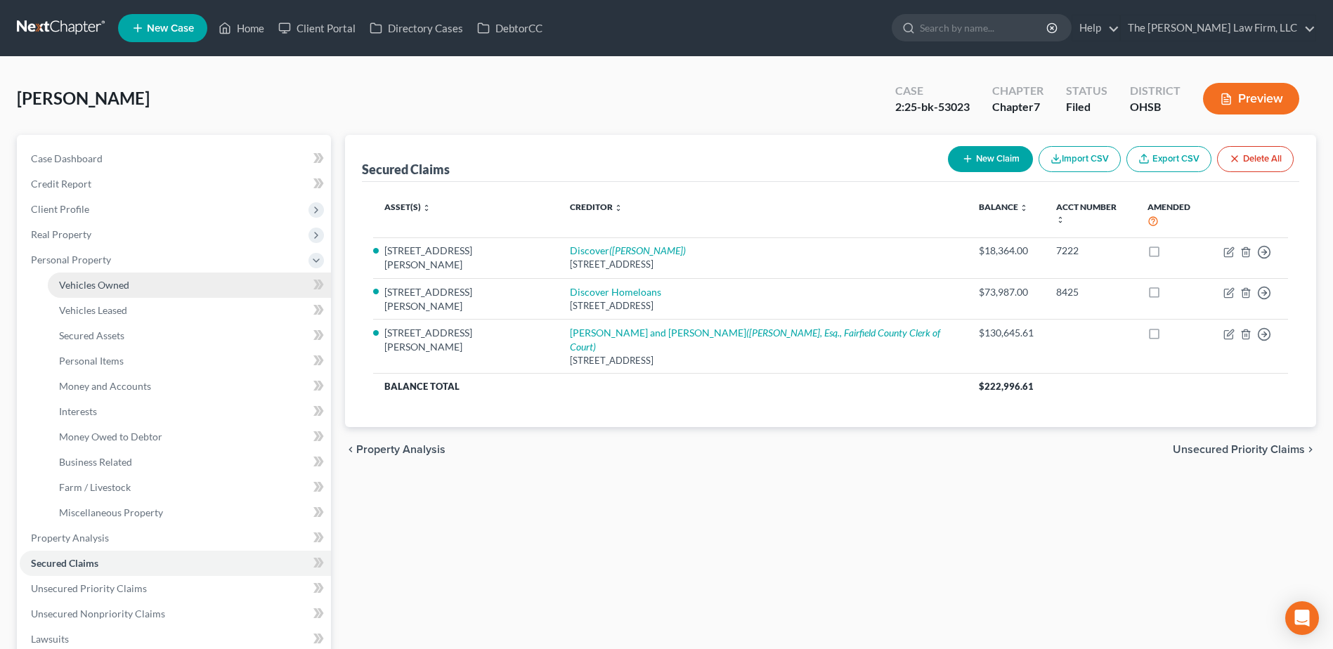
click at [113, 288] on span "Vehicles Owned" at bounding box center [94, 285] width 70 height 12
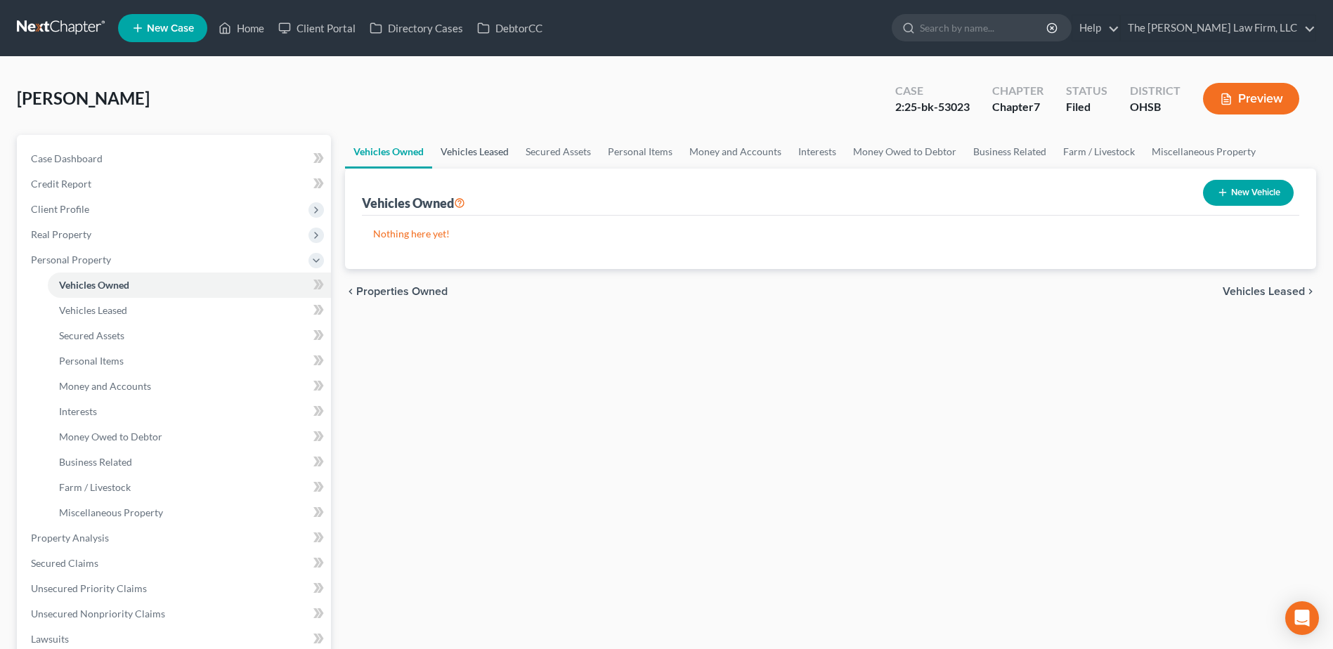
click at [483, 150] on link "Vehicles Leased" at bounding box center [474, 152] width 85 height 34
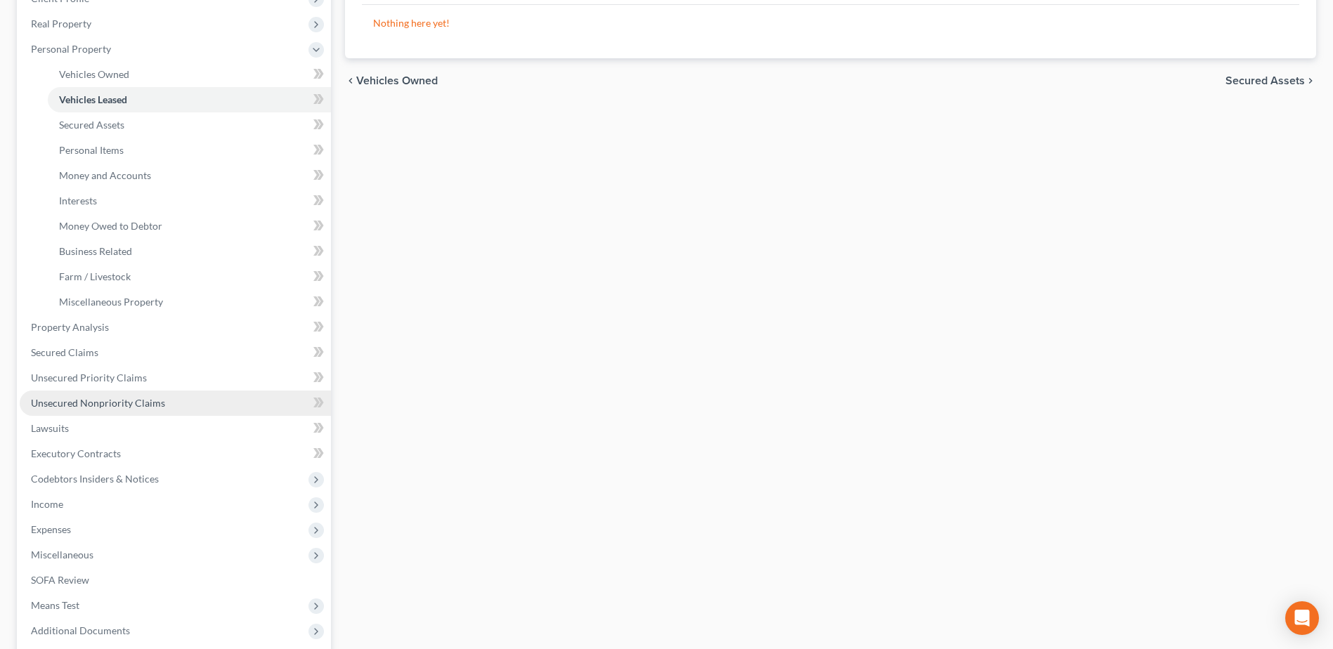
click at [123, 407] on span "Unsecured Nonpriority Claims" at bounding box center [98, 403] width 134 height 12
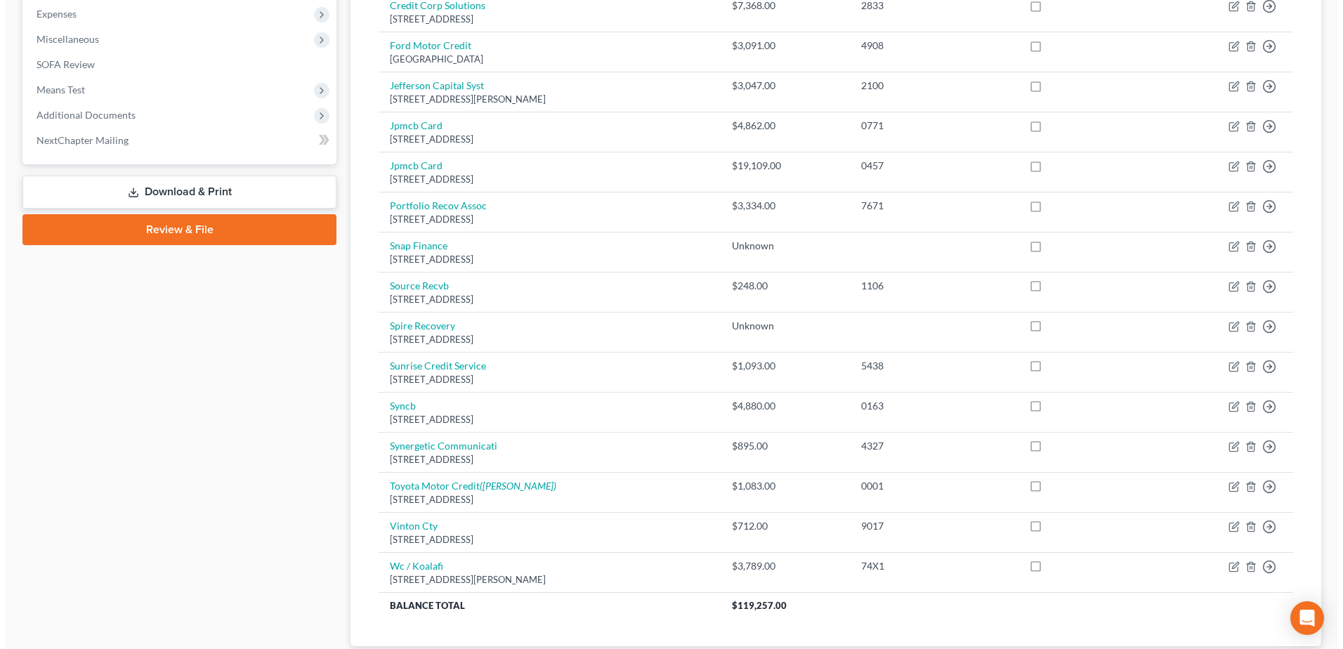
scroll to position [569, 0]
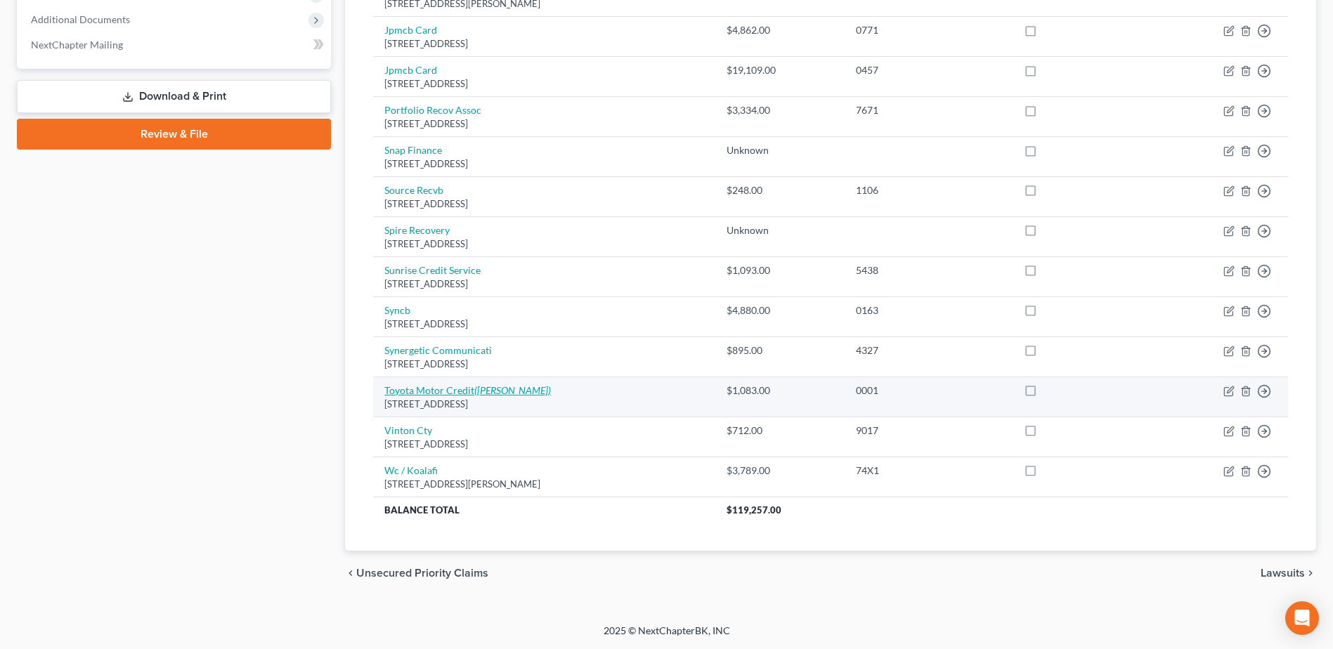
click at [457, 384] on link "Toyota Motor Credit ([PERSON_NAME])" at bounding box center [467, 390] width 167 height 12
select select "22"
select select "14"
select select "0"
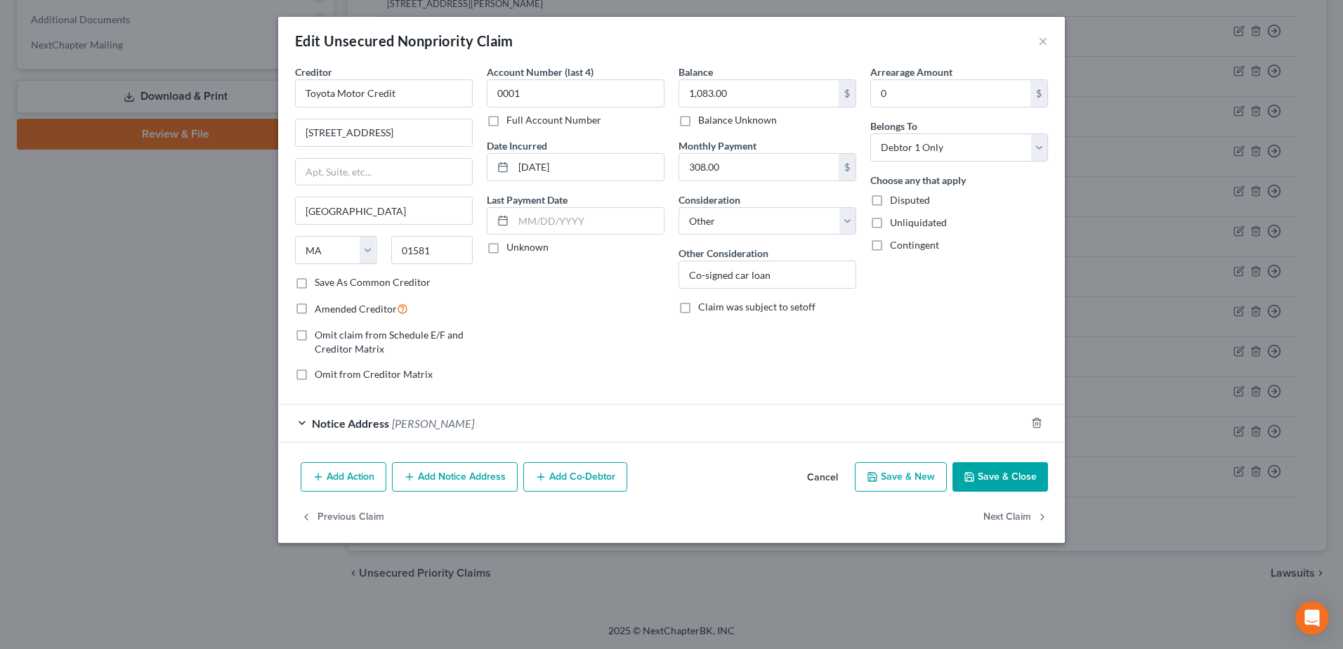
click at [498, 423] on div "Notice Address [PERSON_NAME]" at bounding box center [652, 423] width 748 height 37
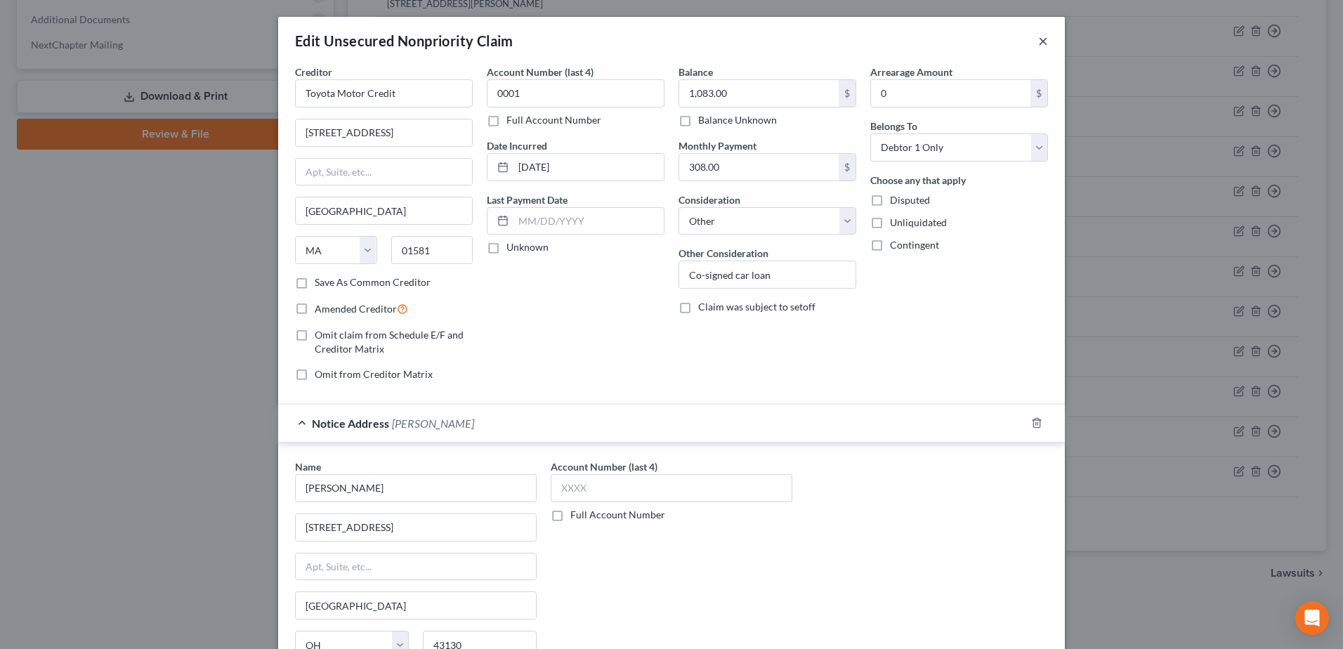
drag, startPoint x: 1035, startPoint y: 42, endPoint x: 302, endPoint y: 296, distance: 775.7
click at [1032, 41] on div "Edit Unsecured Nonpriority Claim ×" at bounding box center [671, 41] width 787 height 48
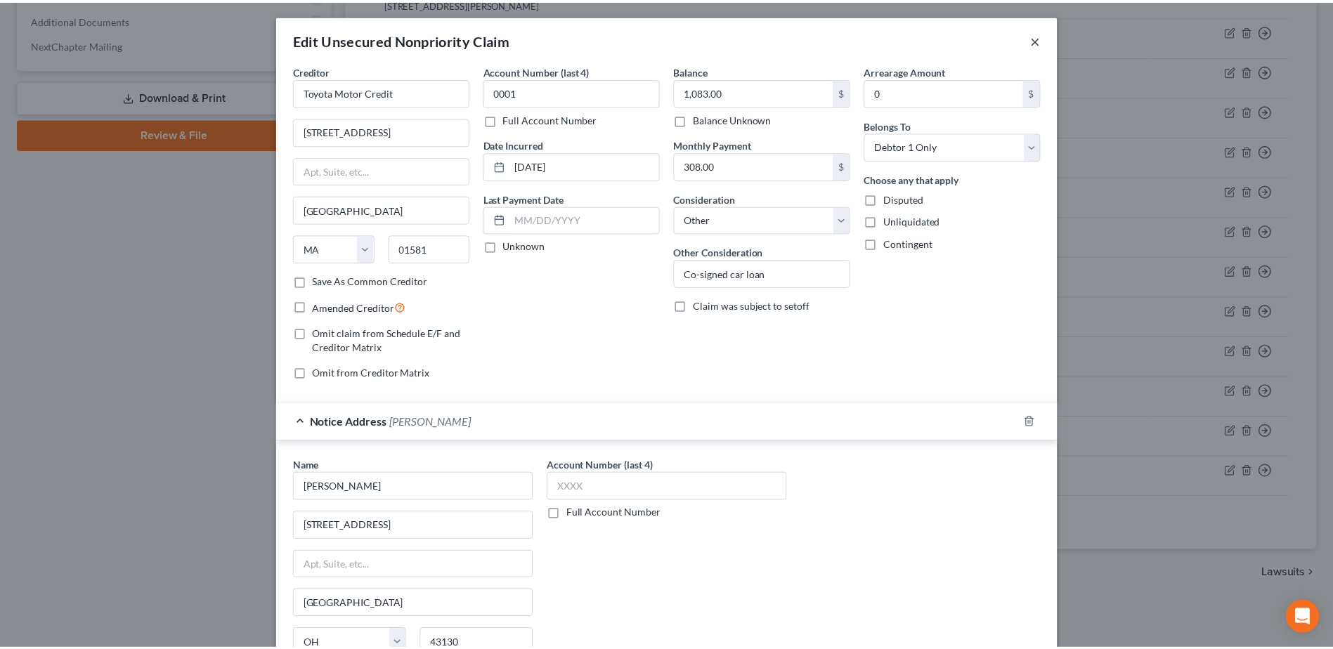
scroll to position [0, 0]
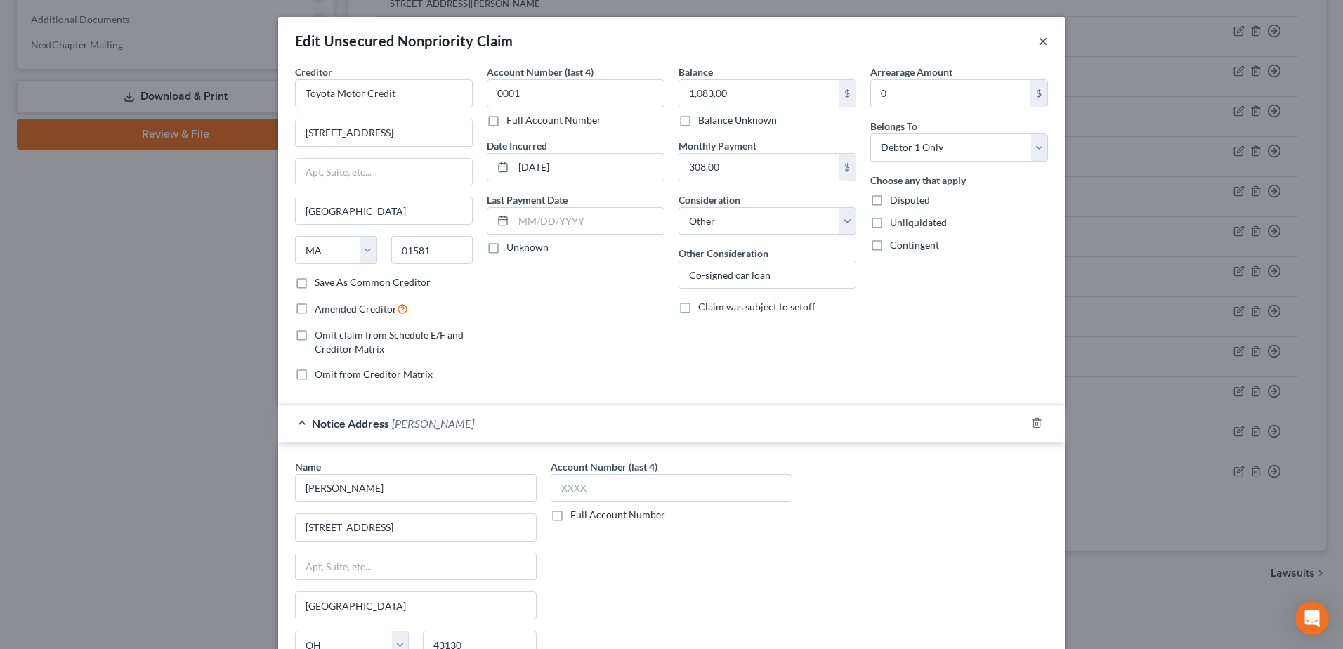
click at [1038, 42] on button "×" at bounding box center [1043, 40] width 10 height 17
